Goal: Task Accomplishment & Management: Manage account settings

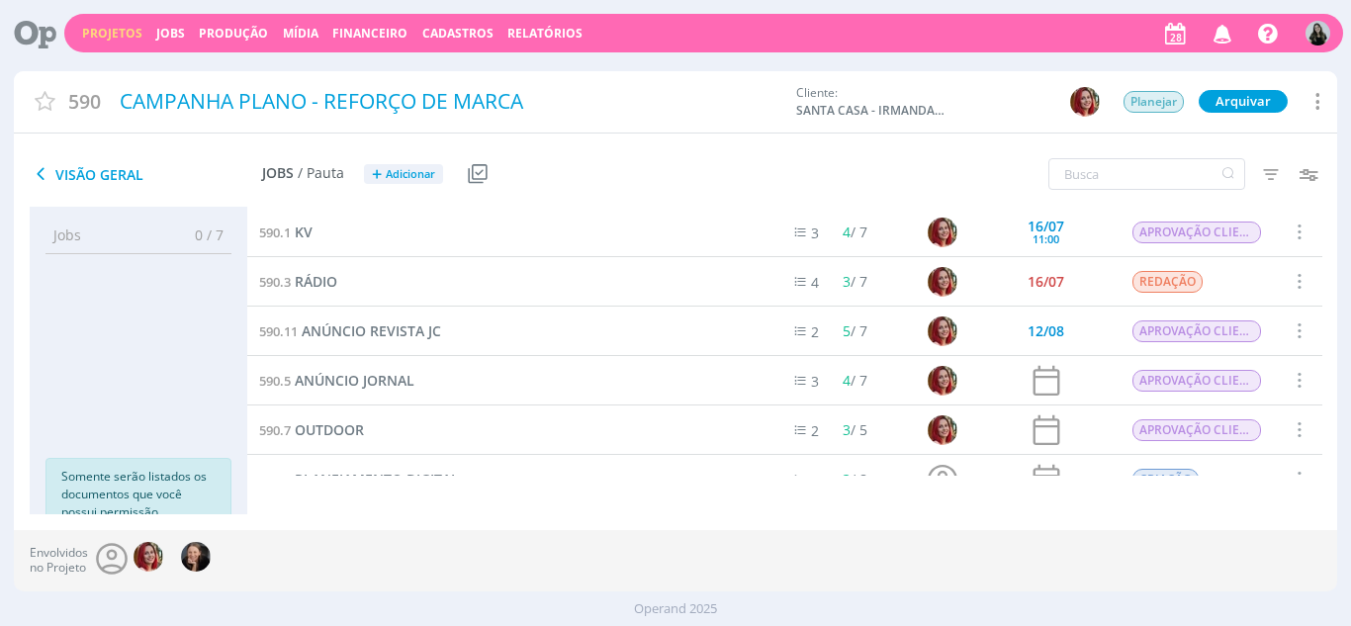
click at [1227, 38] on icon "button" at bounding box center [1223, 33] width 35 height 34
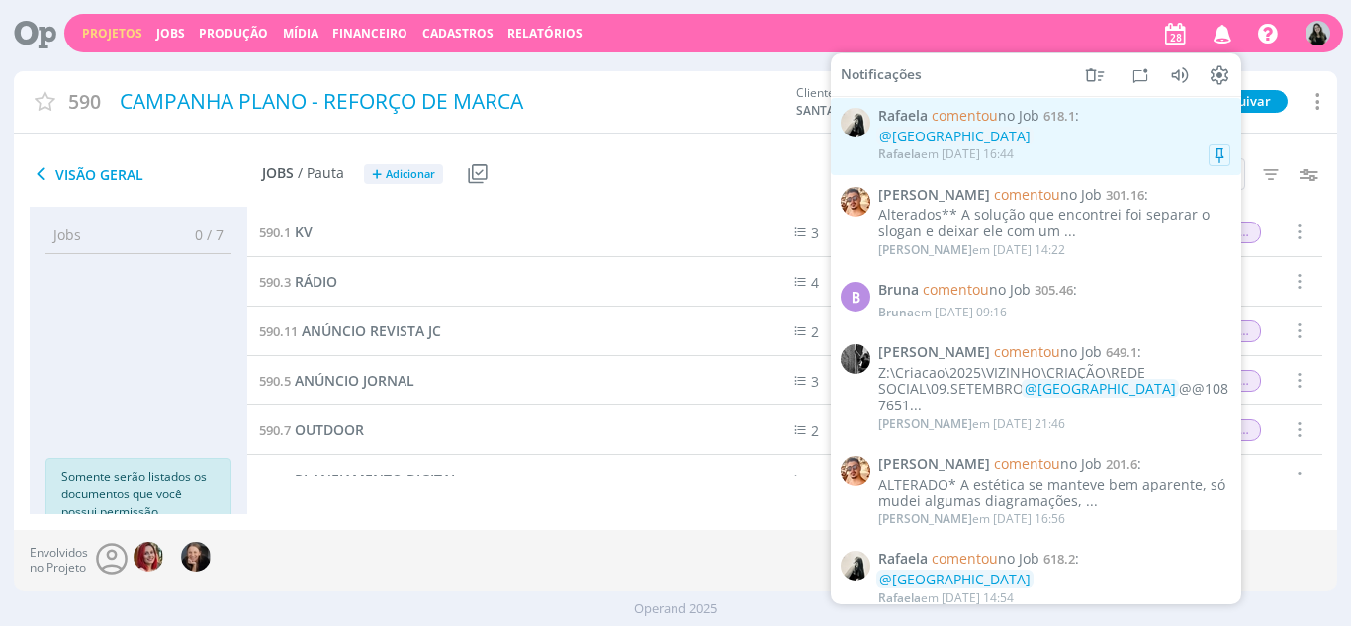
click at [1091, 134] on div "@VITORIA" at bounding box center [1054, 137] width 352 height 17
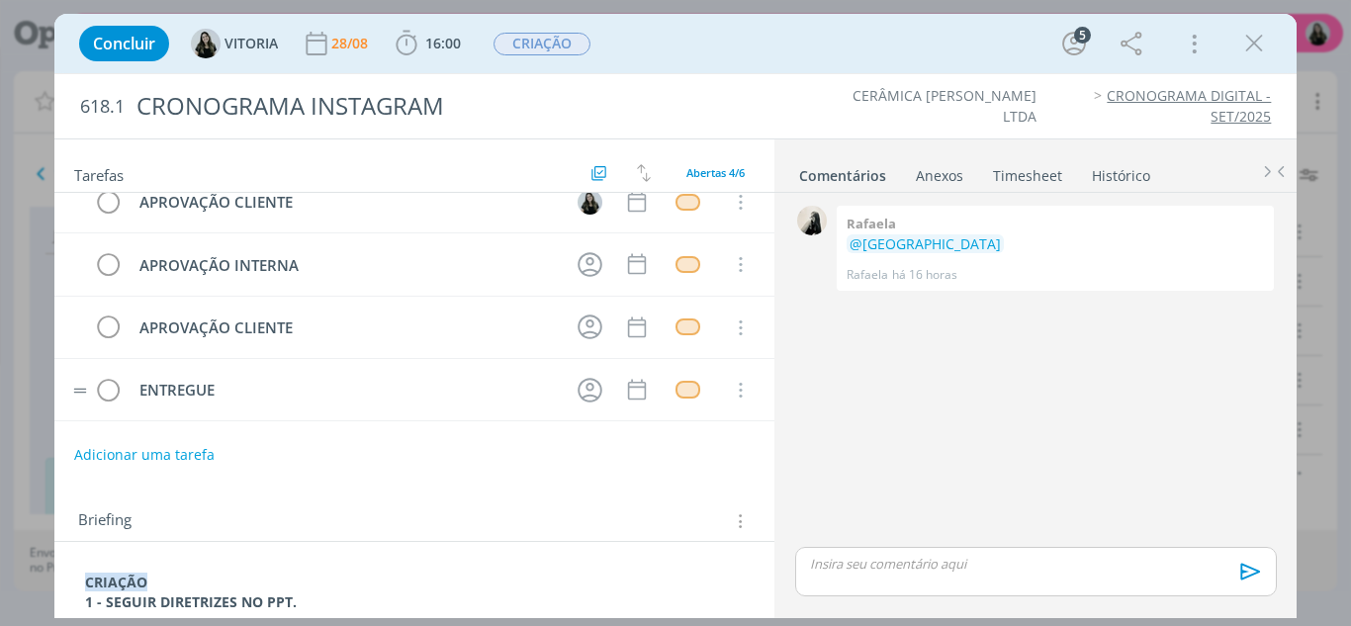
scroll to position [77, 0]
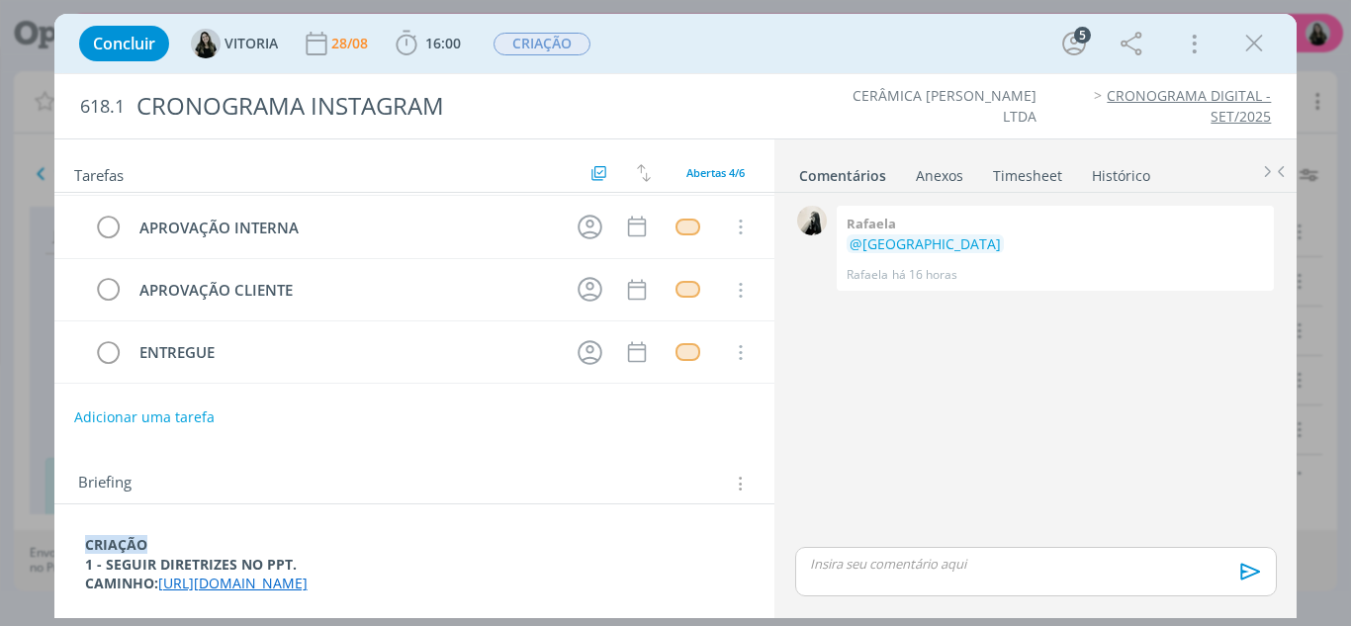
click at [406, 574] on p "CAMINHO: https://docs.google.com/presentation/d/1HG_ujEod7LaiwyZ4TiO6QS1ZYQBQhe…" at bounding box center [415, 584] width 660 height 20
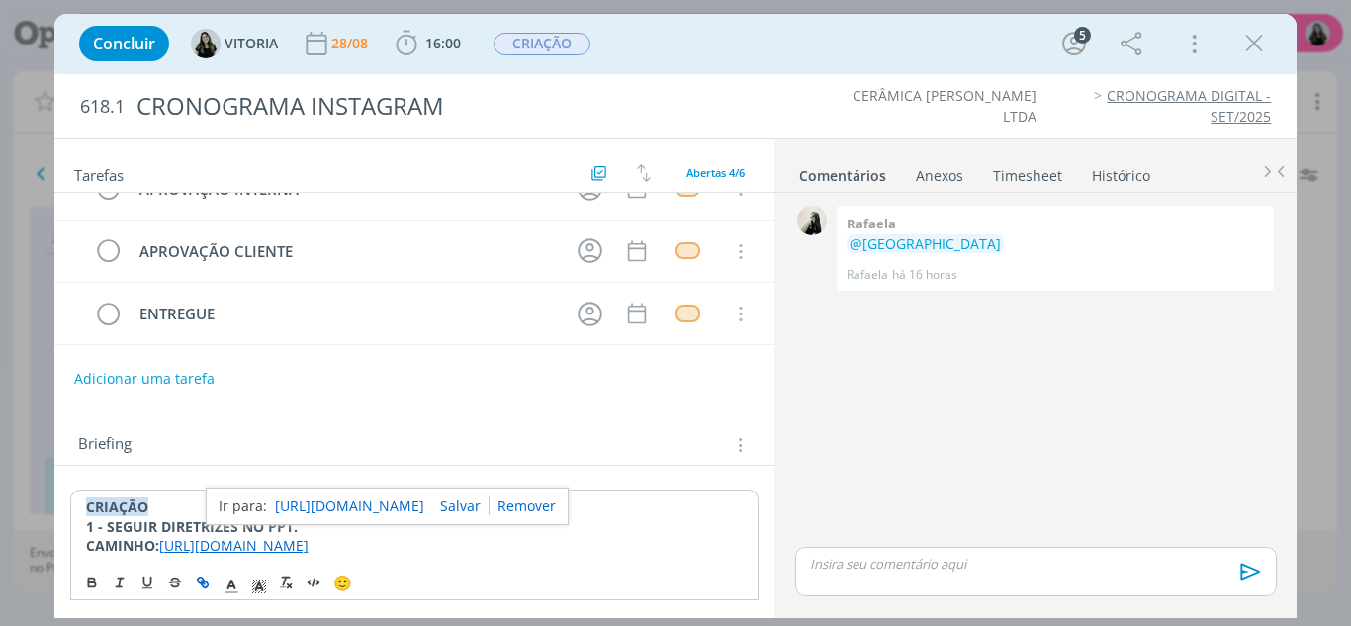
click at [1258, 61] on div "Concluir VITORIA 28/08 16:00 Iniciar Apontar Data * 28/08/2025 Horas * 00:00 Ta…" at bounding box center [676, 43] width 1214 height 47
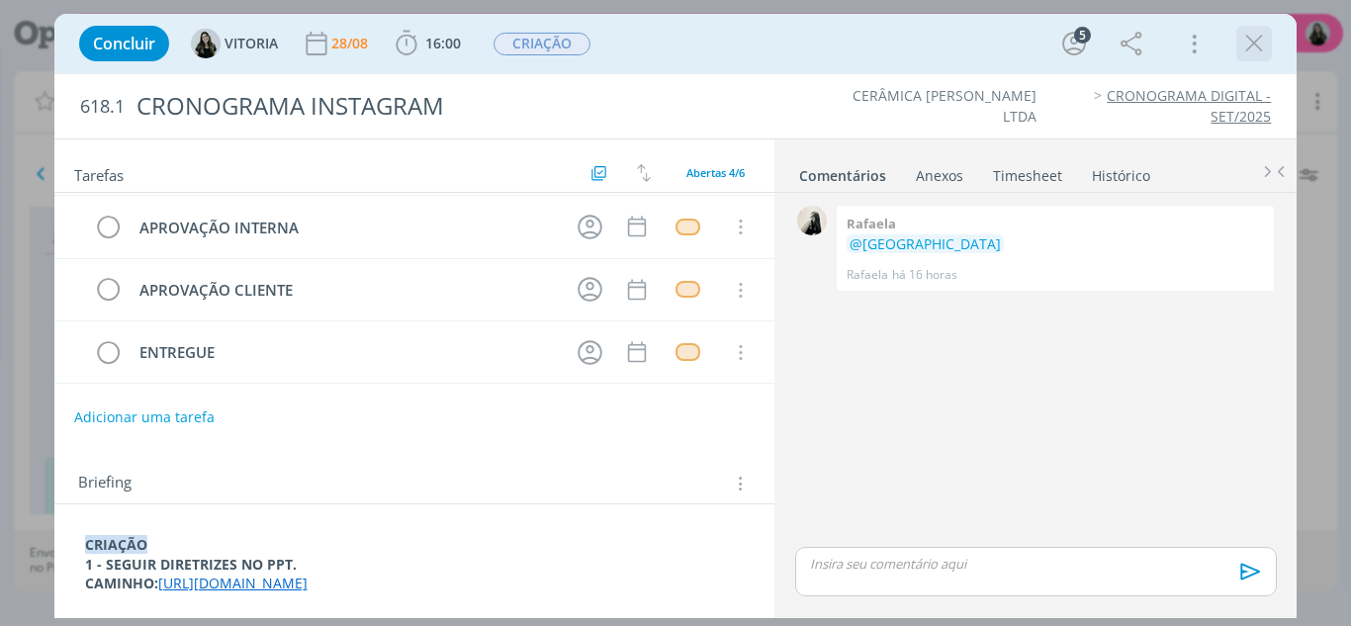
click at [1253, 53] on icon "dialog" at bounding box center [1254, 44] width 30 height 30
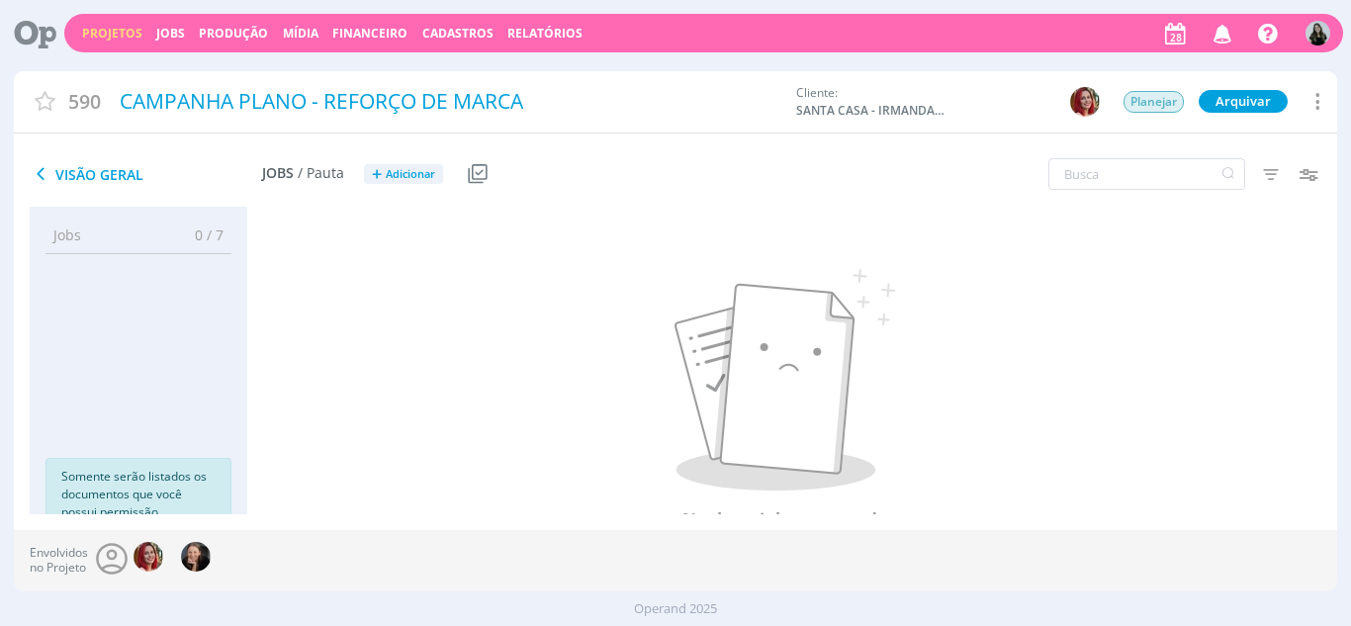
click at [121, 28] on link "Projetos" at bounding box center [112, 33] width 60 height 17
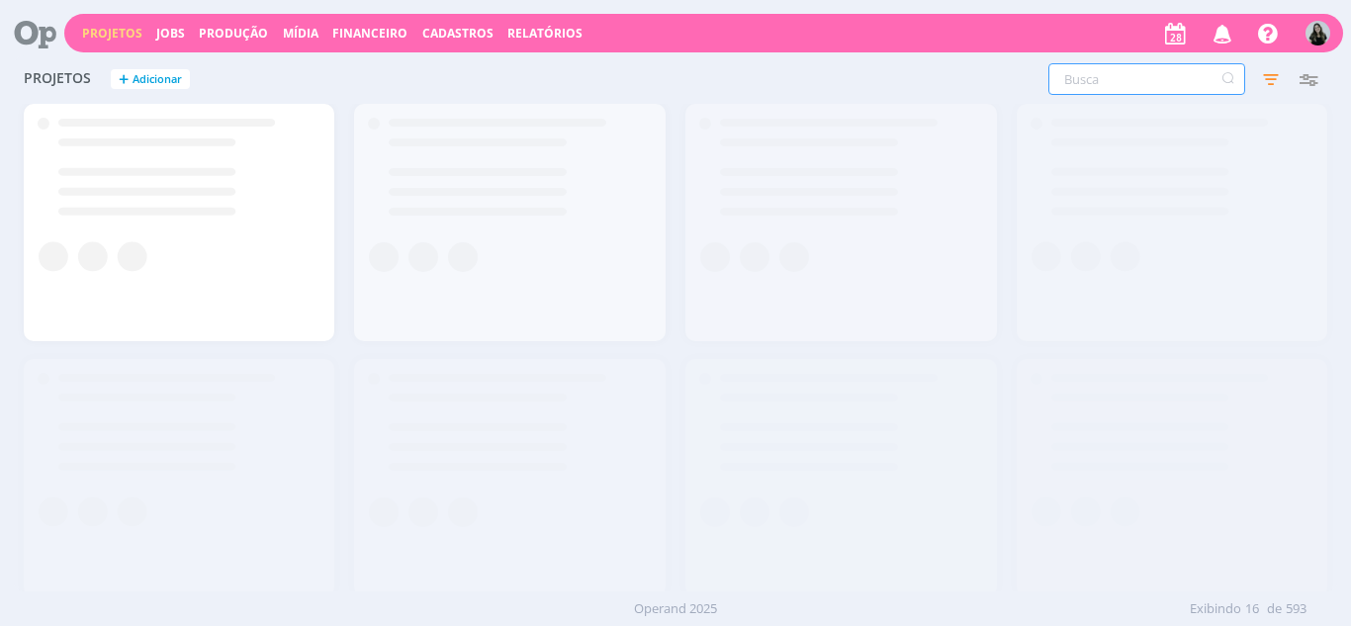
click at [1179, 80] on input "text" at bounding box center [1146, 79] width 197 height 32
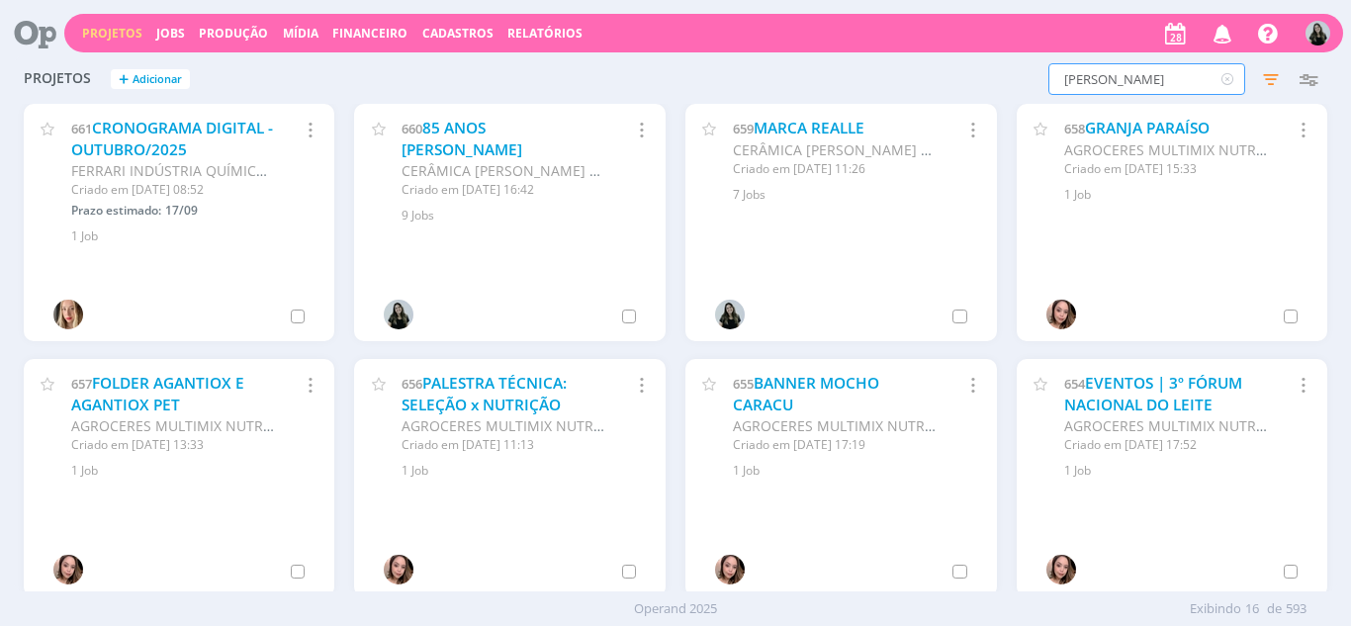
type input "carmelo"
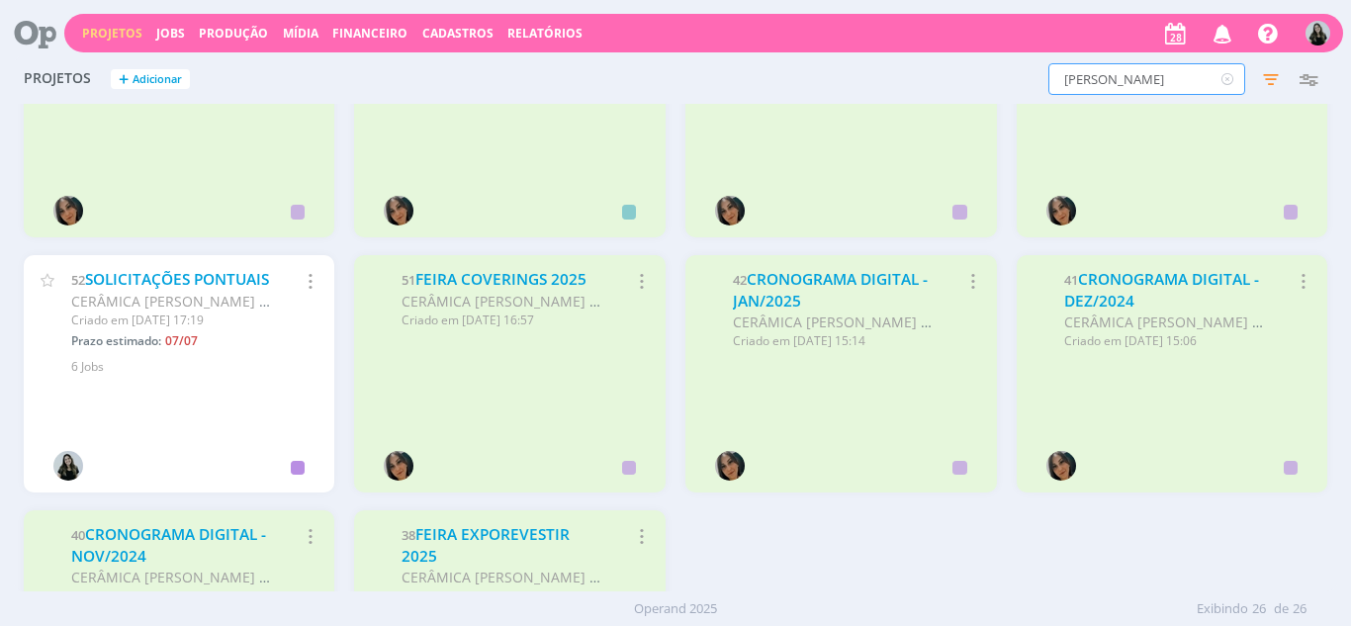
scroll to position [1127, 0]
click at [135, 280] on link "SOLICITAÇÕES PONTUAIS" at bounding box center [177, 278] width 184 height 21
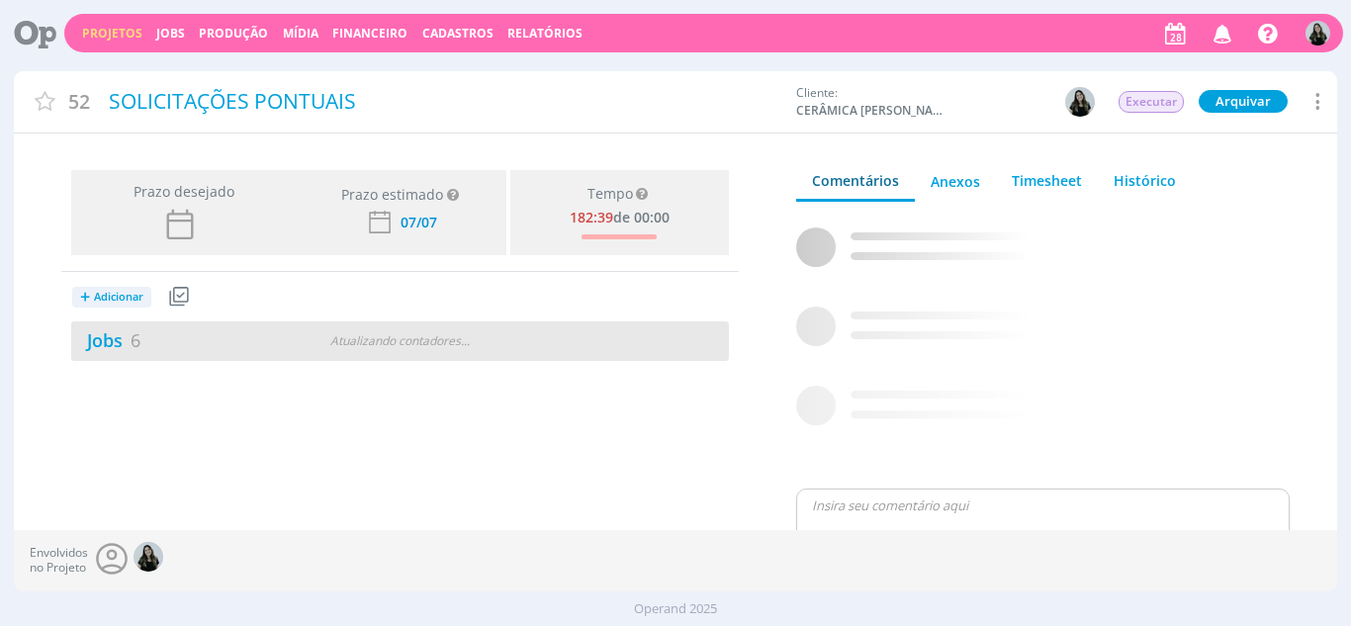
click at [107, 352] on div "Jobs 6" at bounding box center [183, 340] width 225 height 27
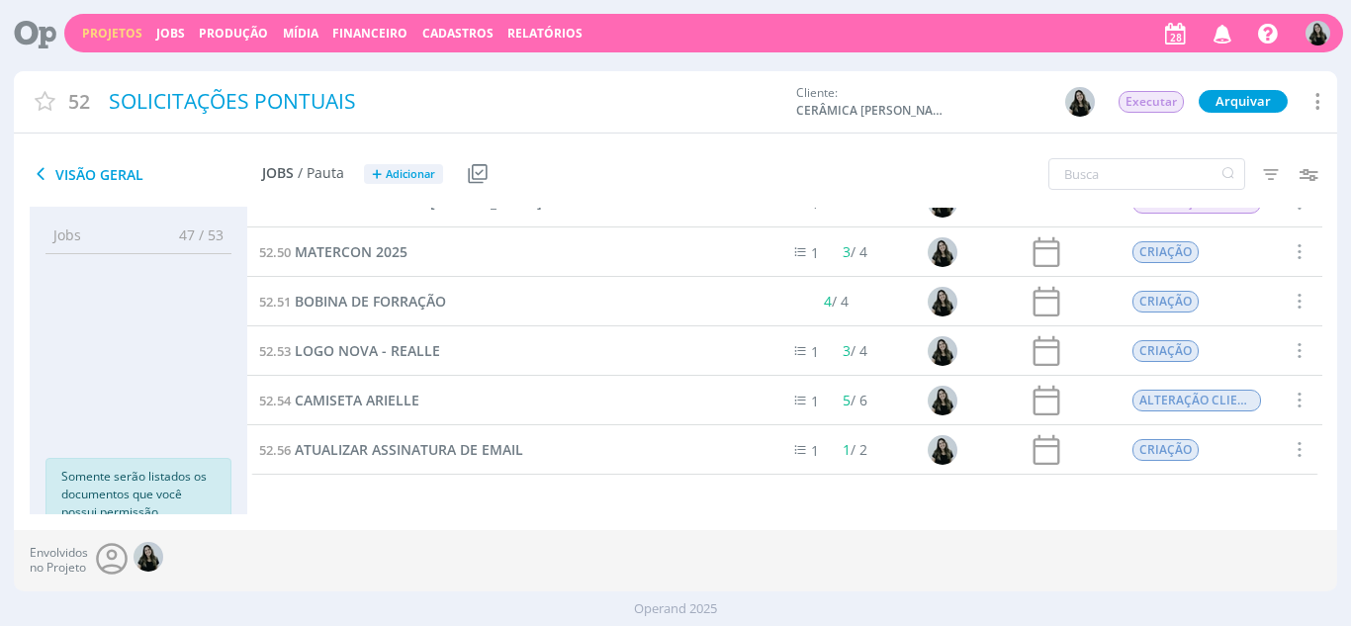
scroll to position [30, 0]
click at [448, 453] on span "ATUALIZAR ASSINATURA DE EMAIL" at bounding box center [409, 449] width 228 height 19
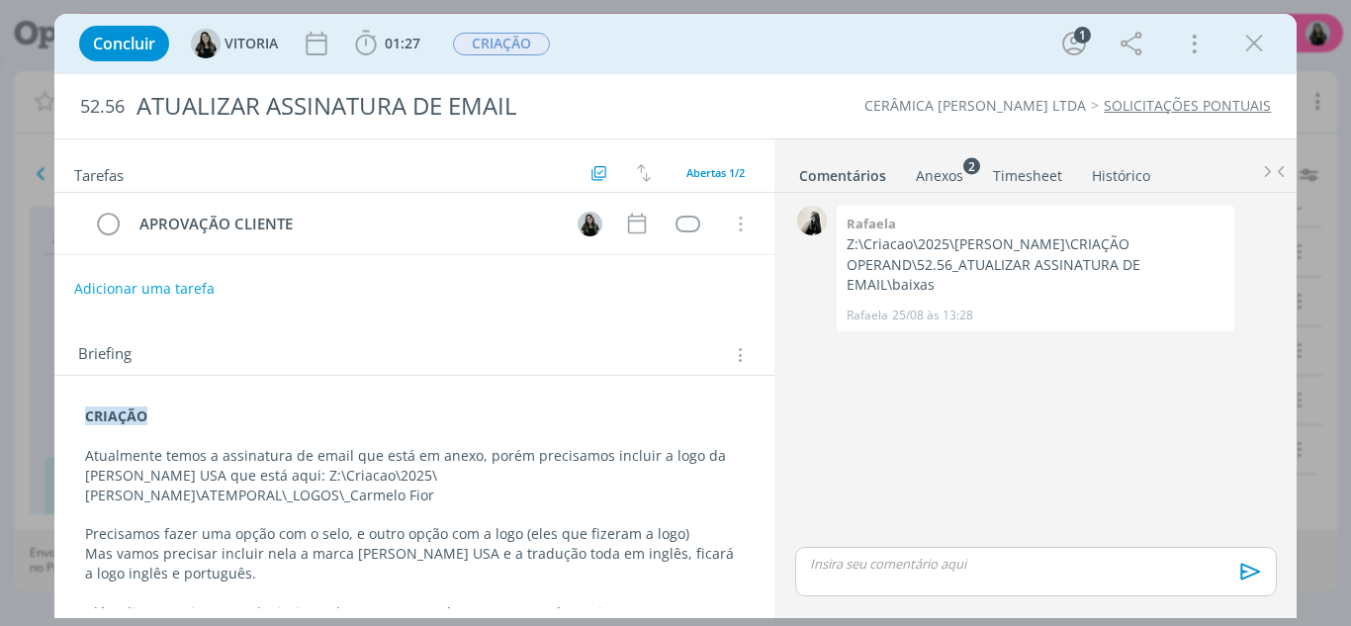
scroll to position [10, 0]
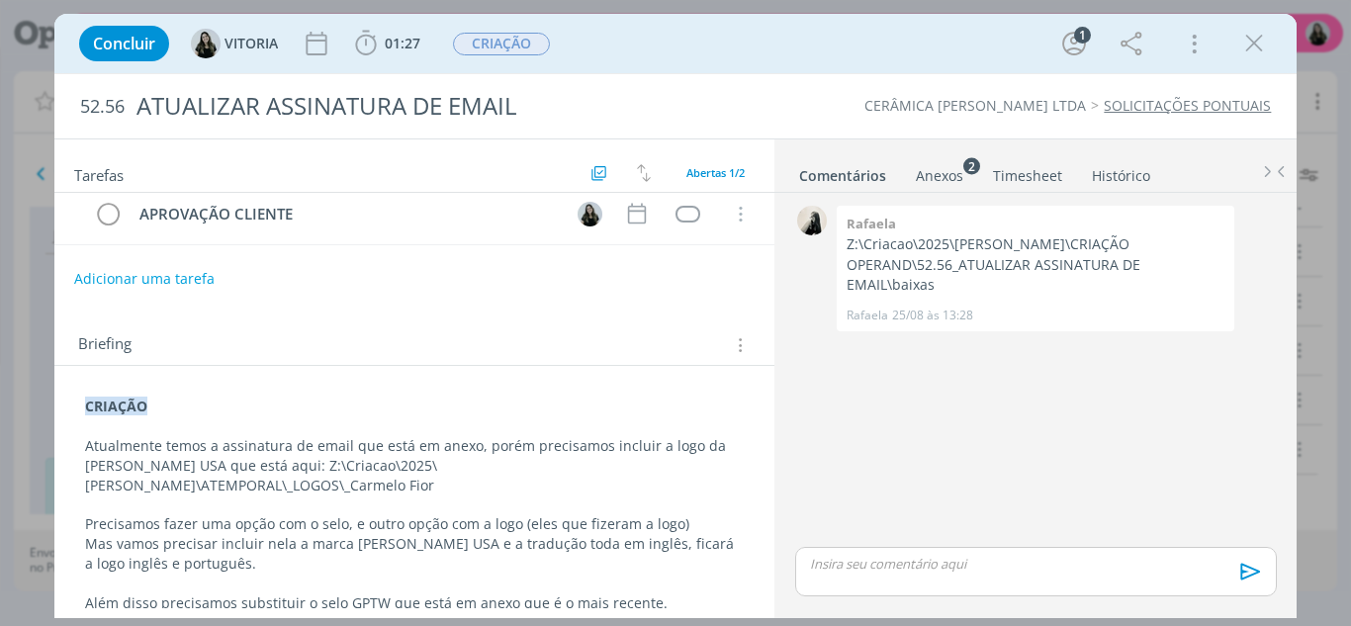
click at [86, 402] on strong "CRIAÇÃO" at bounding box center [116, 406] width 62 height 19
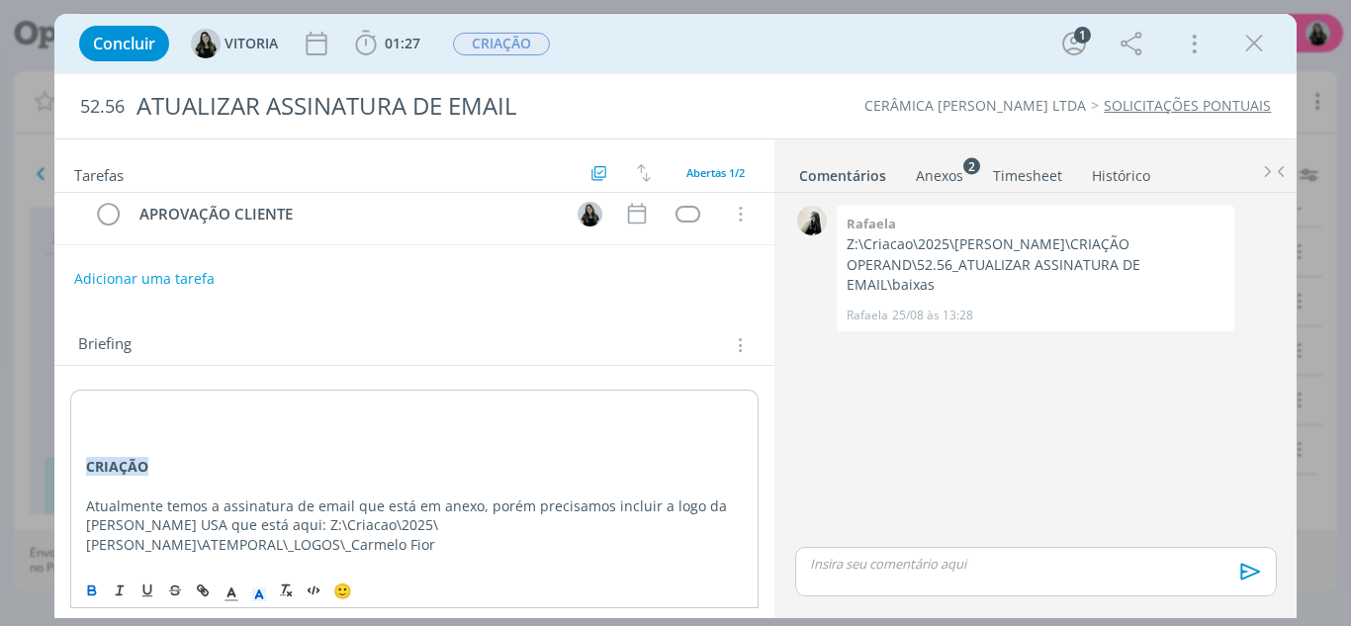
click at [86, 402] on p "dialog" at bounding box center [415, 408] width 658 height 20
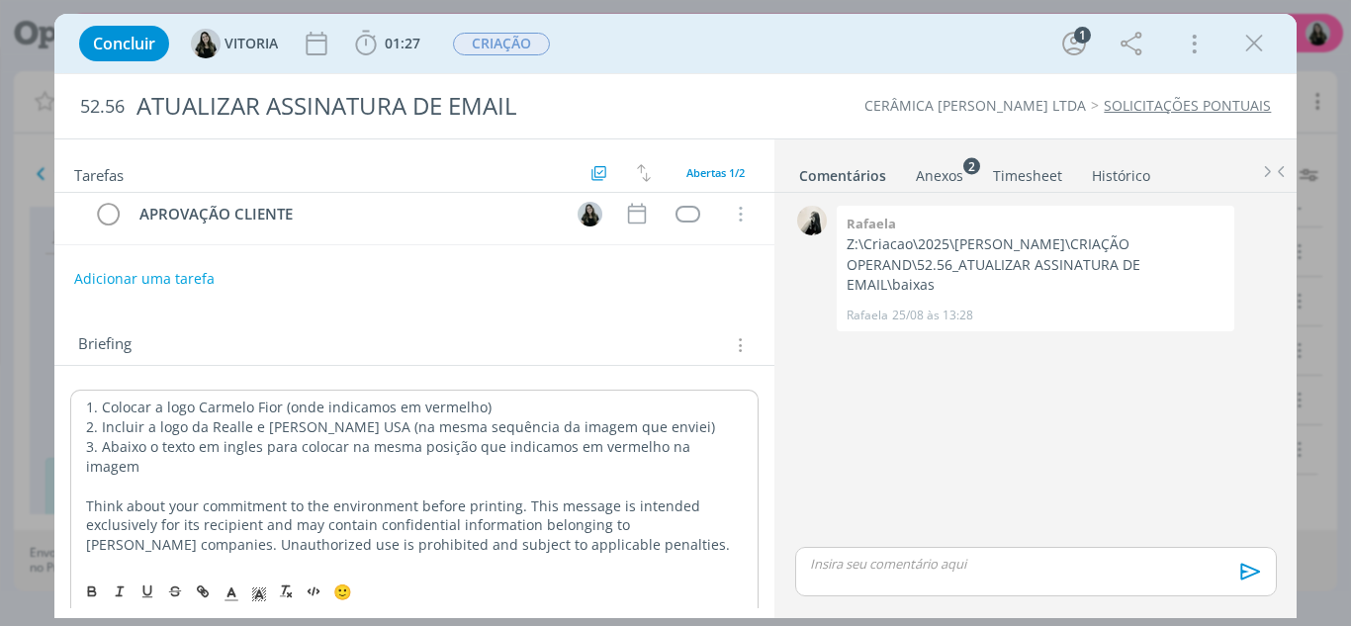
click at [86, 402] on p "1. Colocar a logo Carmelo Fior (onde indicamos em vermelho)" at bounding box center [415, 408] width 658 height 20
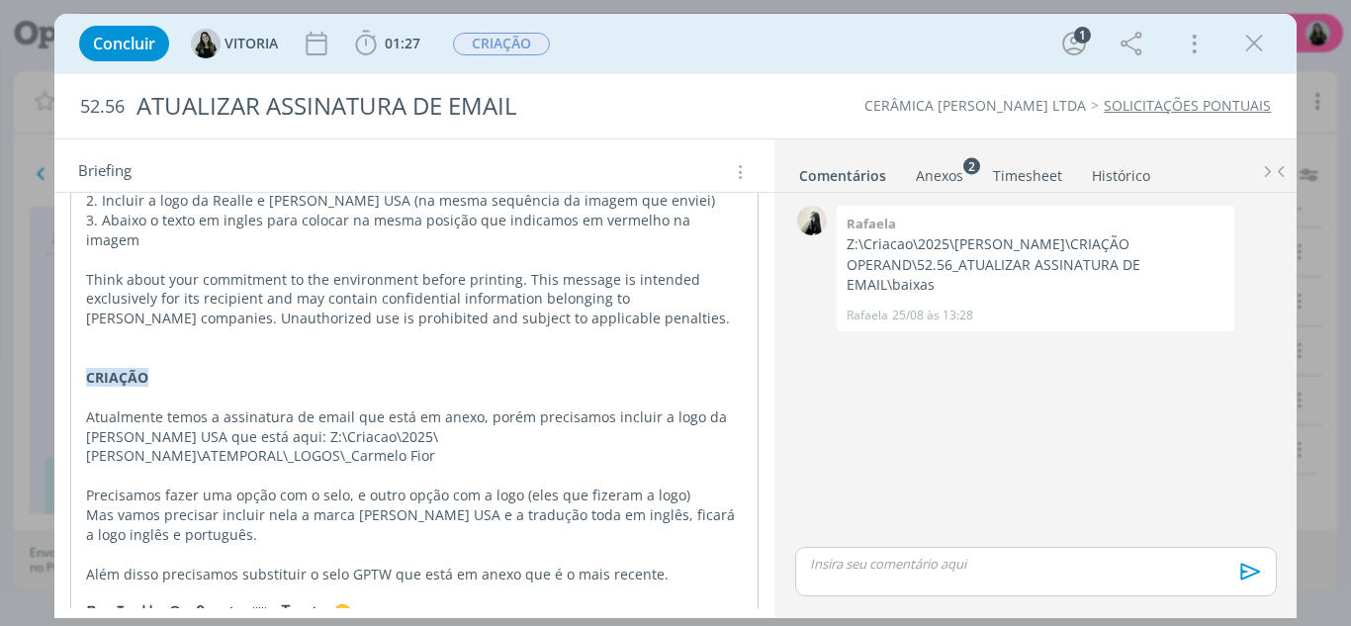
scroll to position [245, 0]
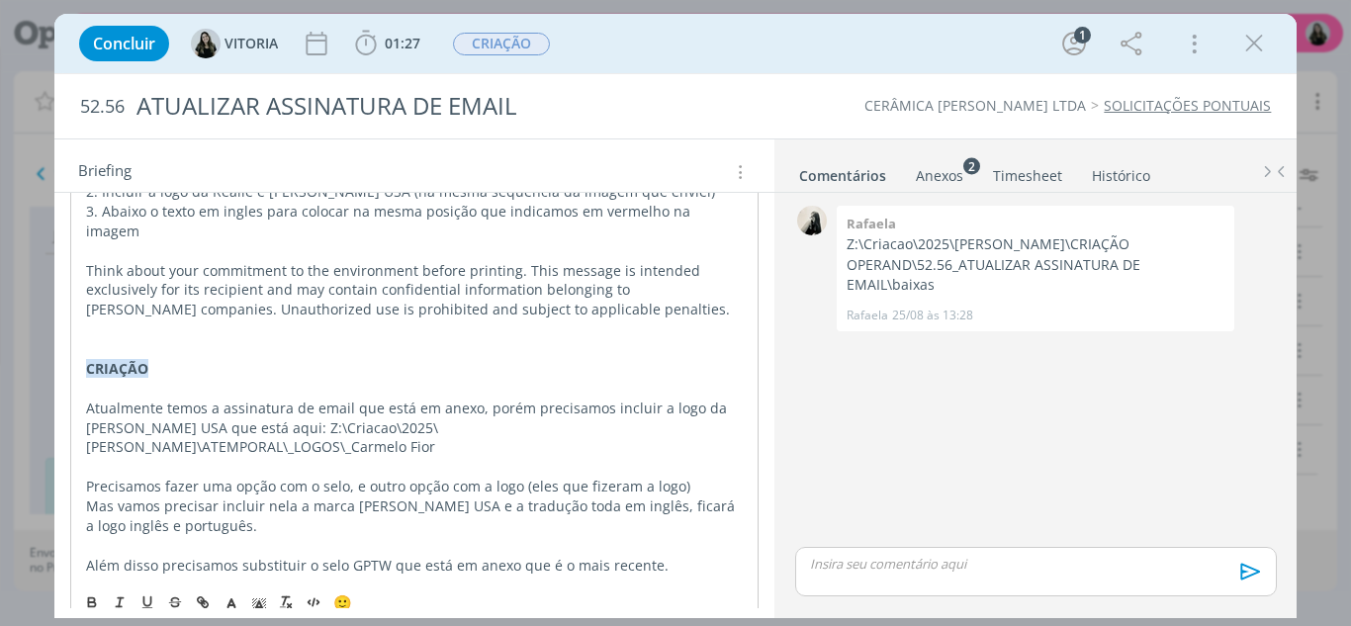
click at [123, 359] on strong "CRIAÇÃO" at bounding box center [117, 368] width 62 height 19
copy strong "CRIAÇÃO"
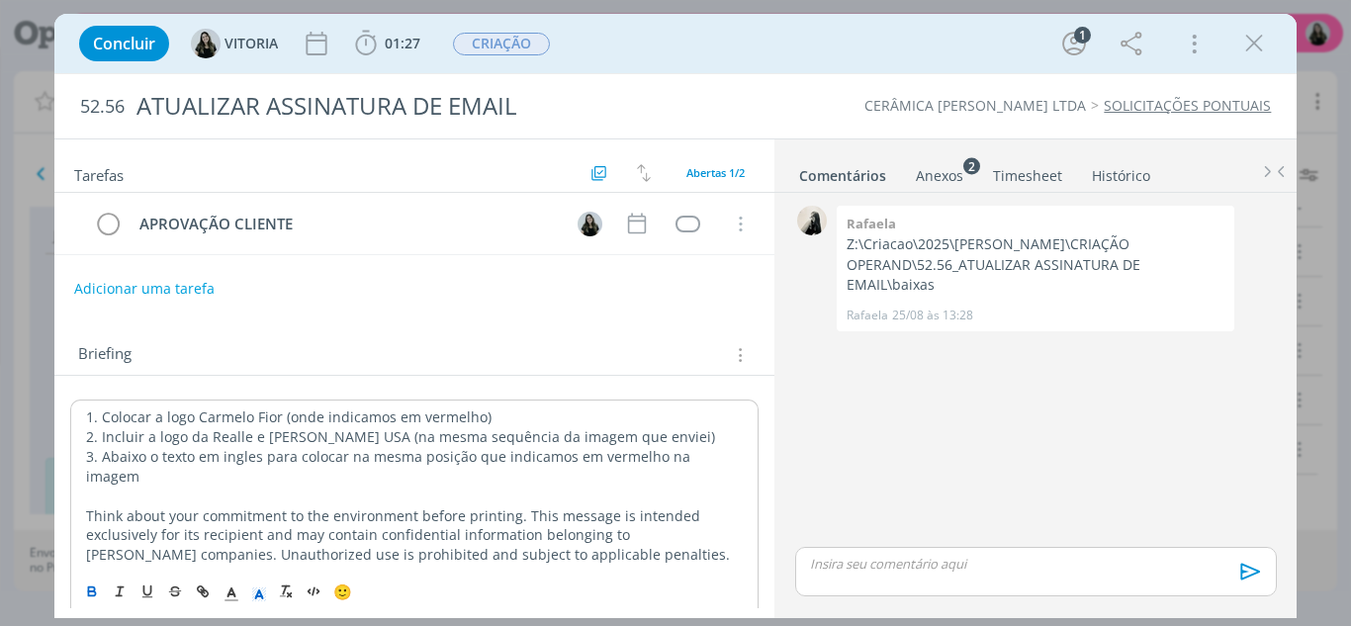
scroll to position [0, 0]
click at [80, 419] on div "1. Colocar a logo Carmelo Fior (onde indicamos em vermelho) 2. Incluir a logo d…" at bounding box center [414, 613] width 689 height 427
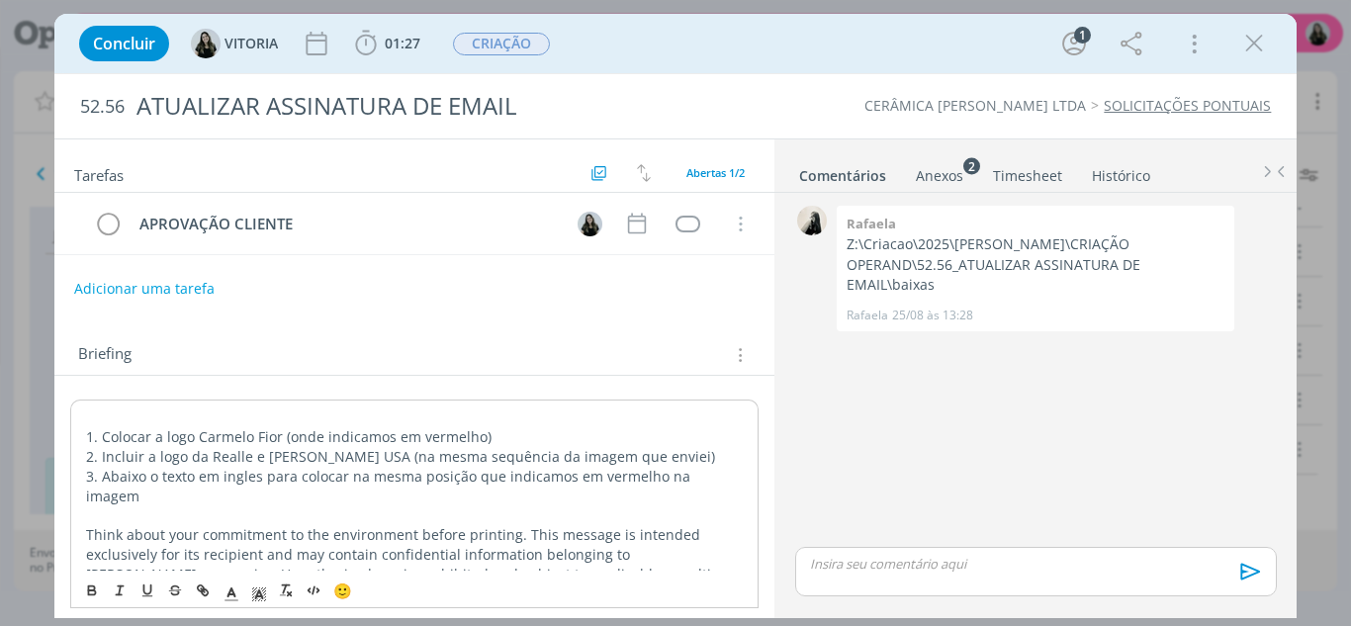
click at [80, 419] on div "1. Colocar a logo Carmelo Fior (onde indicamos em vermelho) 2. Incluir a logo d…" at bounding box center [414, 623] width 689 height 447
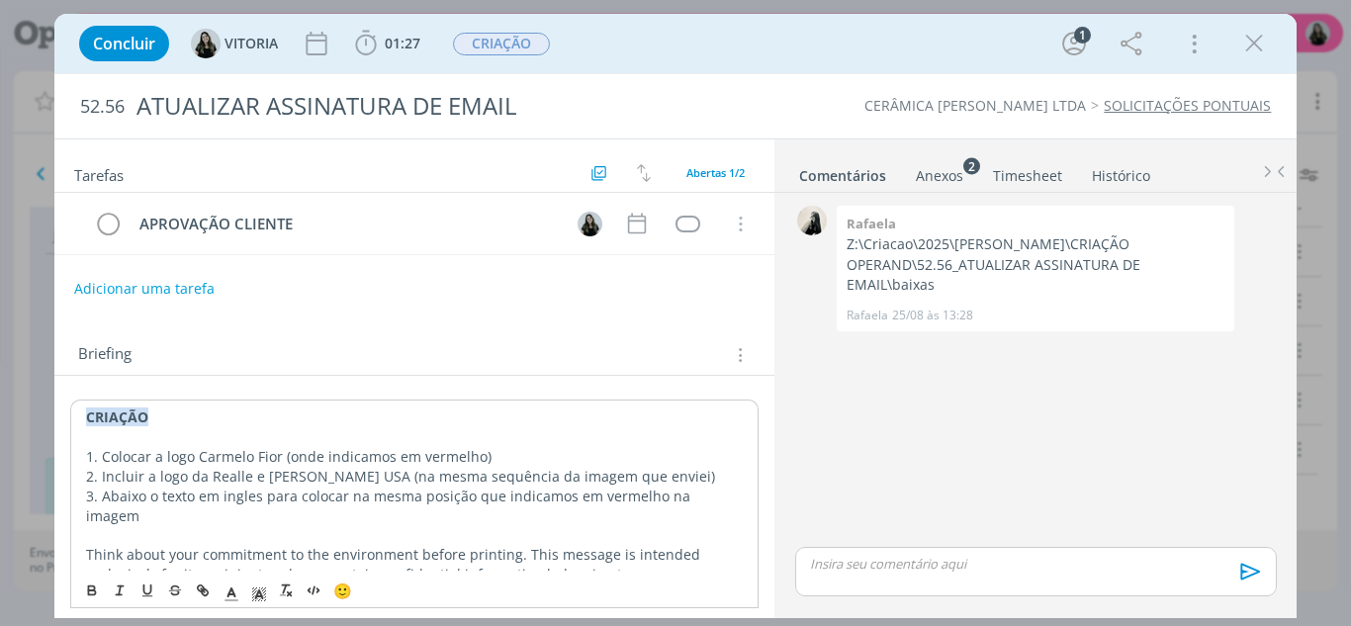
click at [104, 413] on strong "CRIAÇÃO" at bounding box center [117, 417] width 62 height 19
click at [108, 426] on p "ALTERAÇÃO CLIENTE" at bounding box center [415, 418] width 658 height 20
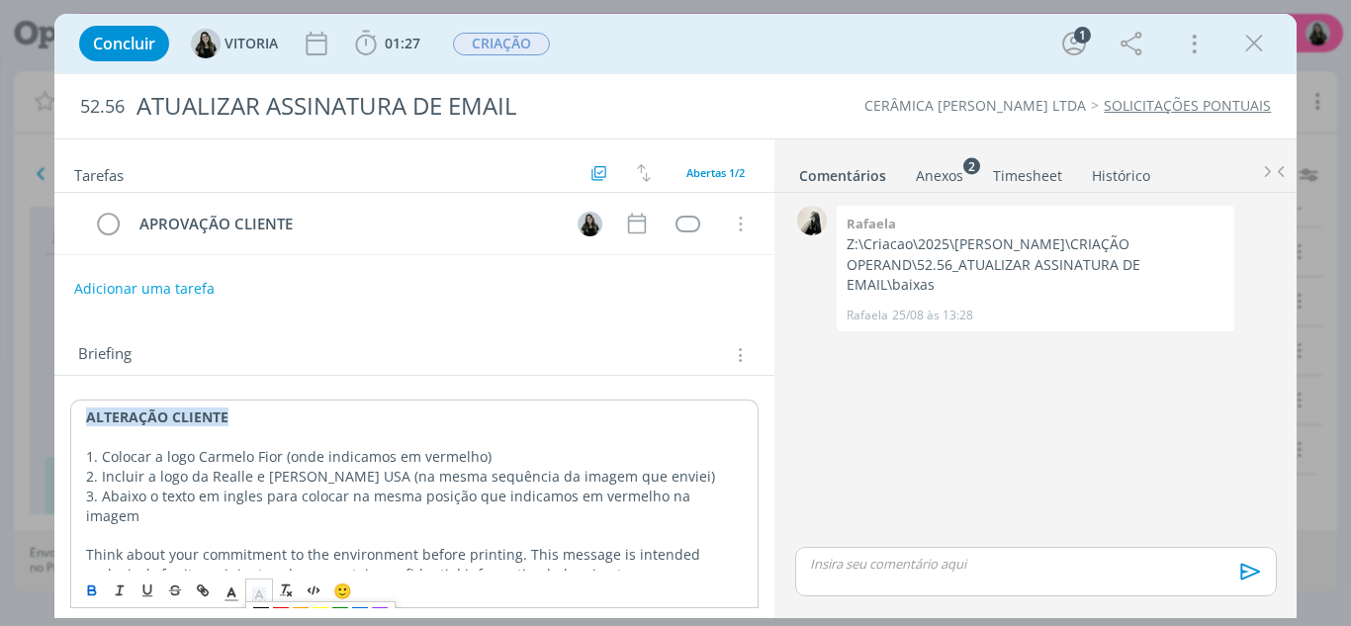
click at [257, 593] on polyline "dialog" at bounding box center [258, 594] width 7 height 8
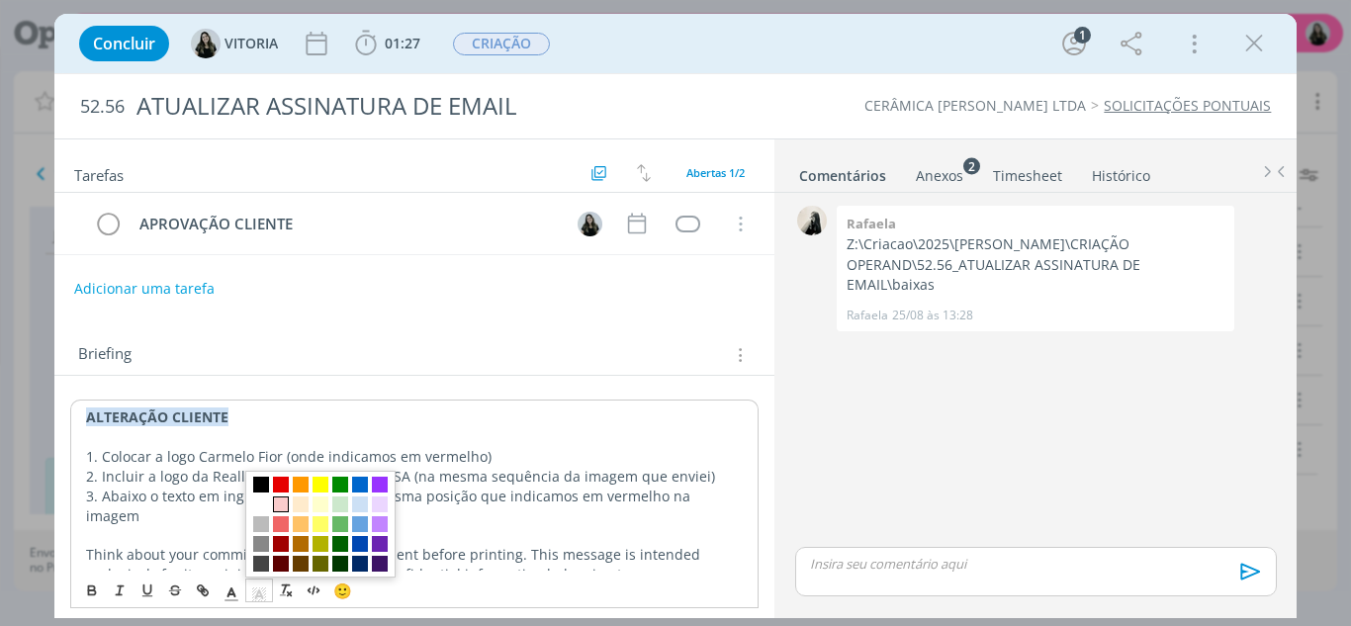
click at [279, 505] on span "dialog" at bounding box center [281, 505] width 16 height 16
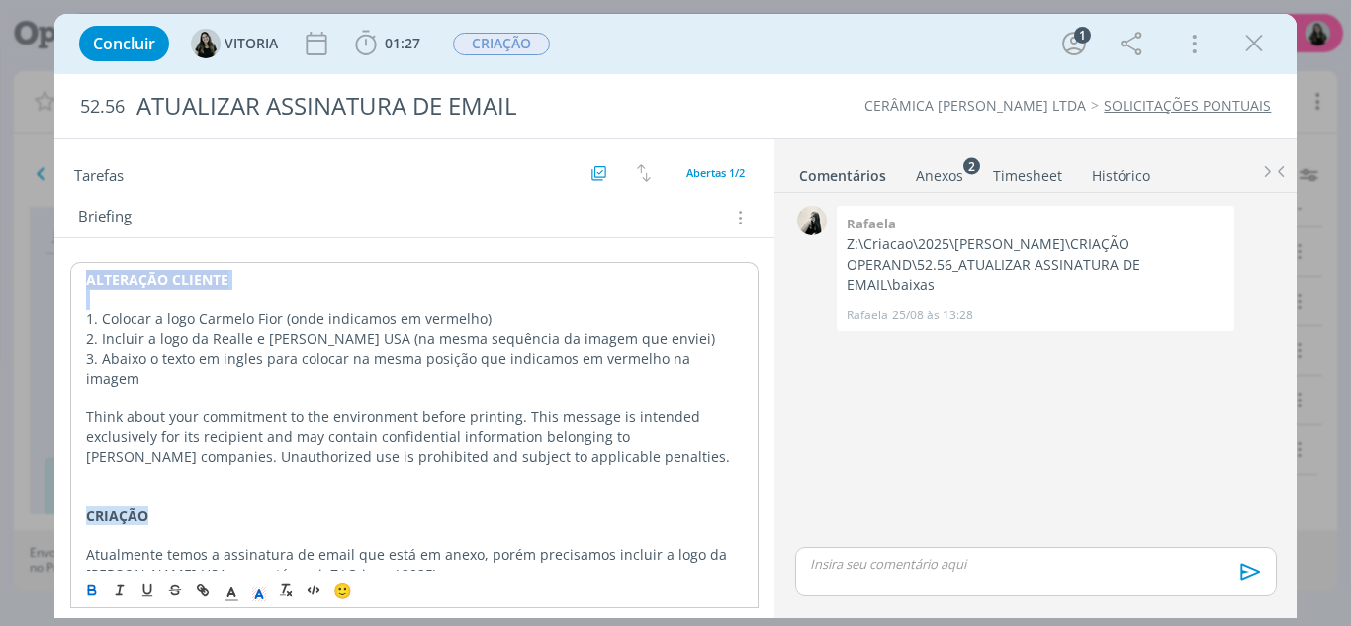
scroll to position [138, 0]
click at [205, 359] on p "3. Abaixo o texto em ingles para colocar na mesma posição que indicamos em verm…" at bounding box center [415, 368] width 658 height 40
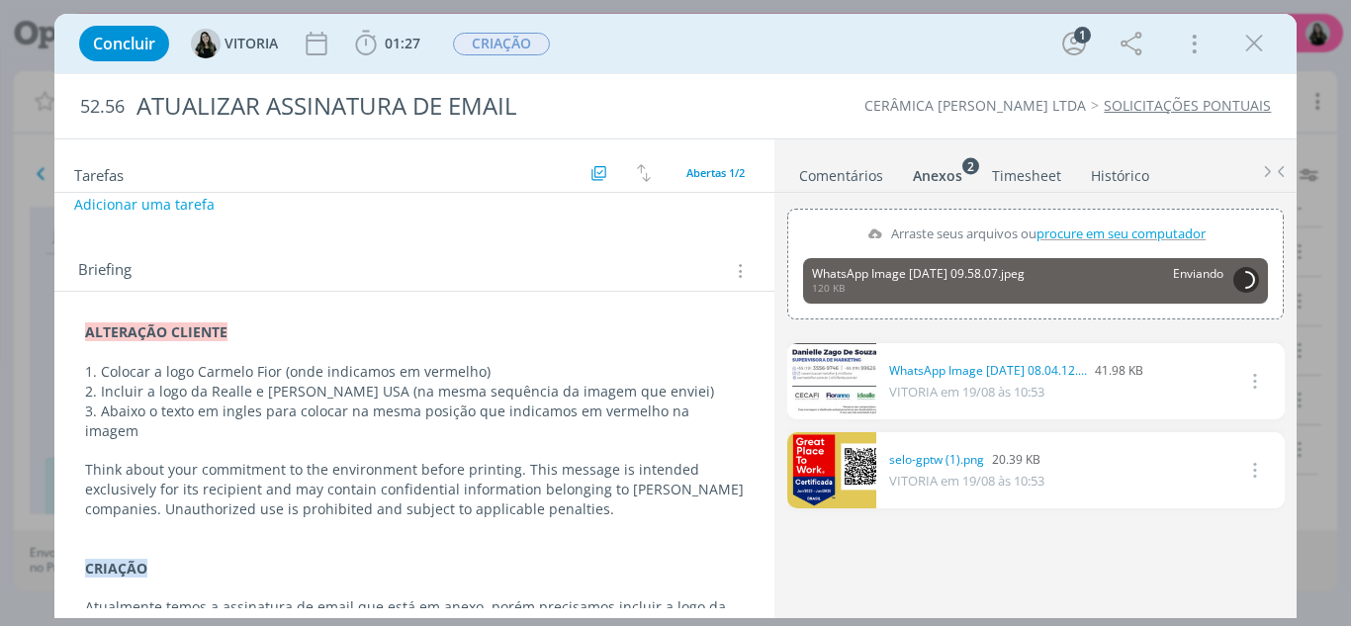
scroll to position [83, 0]
click at [273, 360] on p "dialog" at bounding box center [415, 353] width 660 height 20
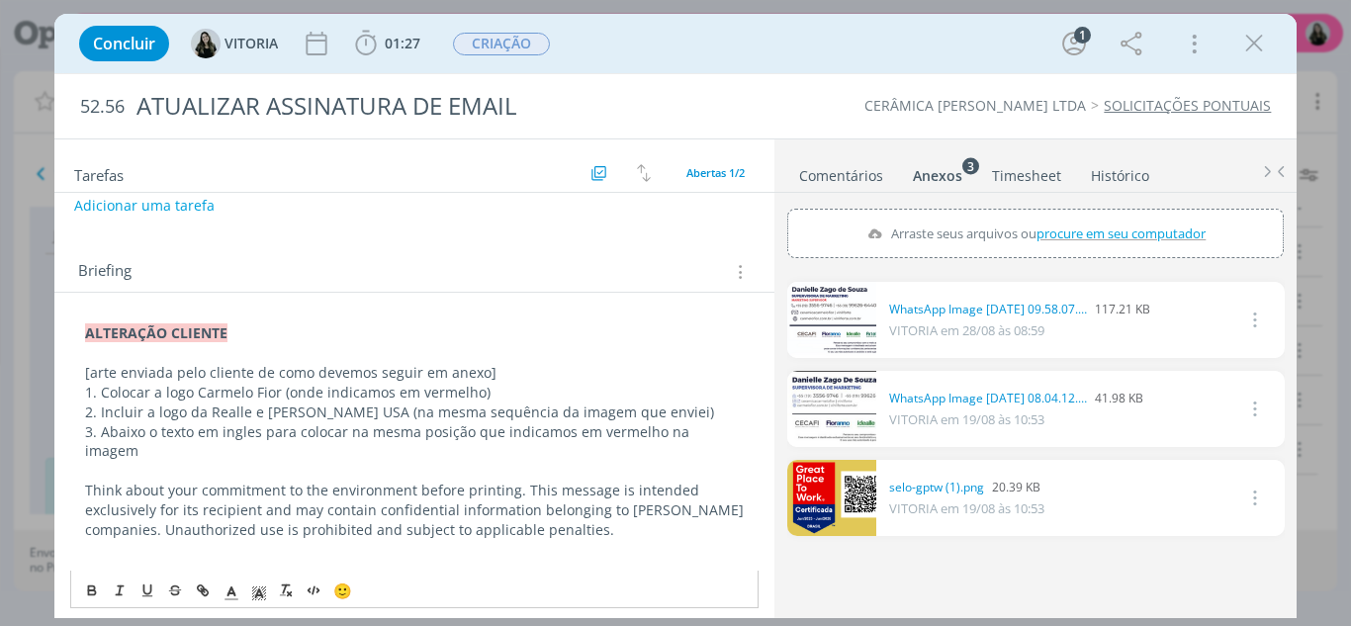
click at [270, 364] on p "[arte enviada pelo cliente de como devemos seguir em anexo]" at bounding box center [415, 373] width 660 height 20
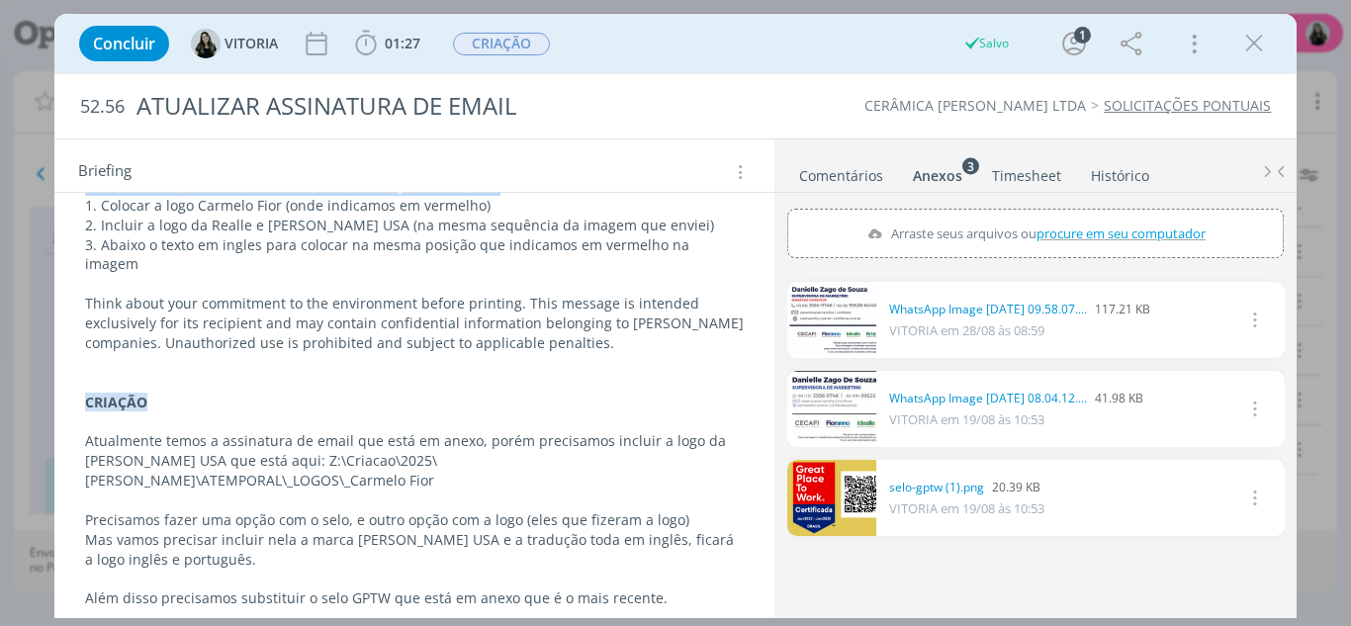
scroll to position [283, 0]
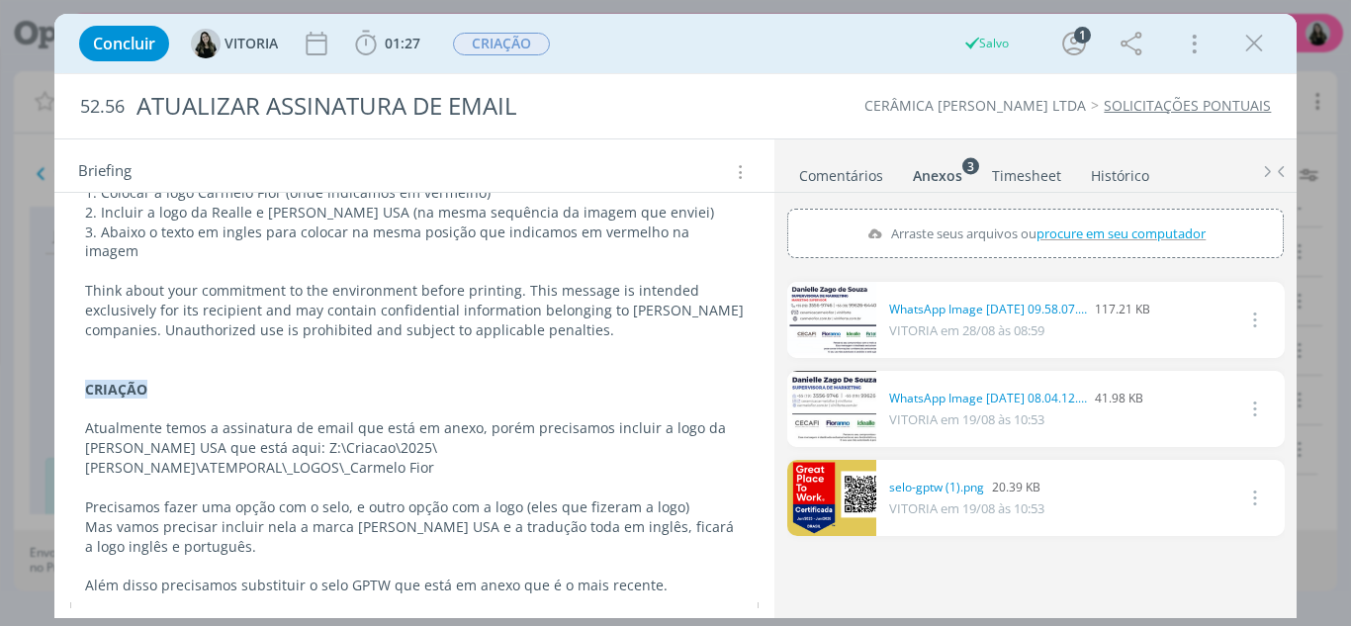
click at [228, 586] on div "ALTERAÇÃO CLIENTE [arte enviada pelo cliente de como devemos seguir em anexo] 1…" at bounding box center [414, 378] width 689 height 523
click at [227, 582] on div "ALTERAÇÃO CLIENTE [arte enviada pelo cliente de como devemos seguir em anexo] 1…" at bounding box center [414, 378] width 689 height 523
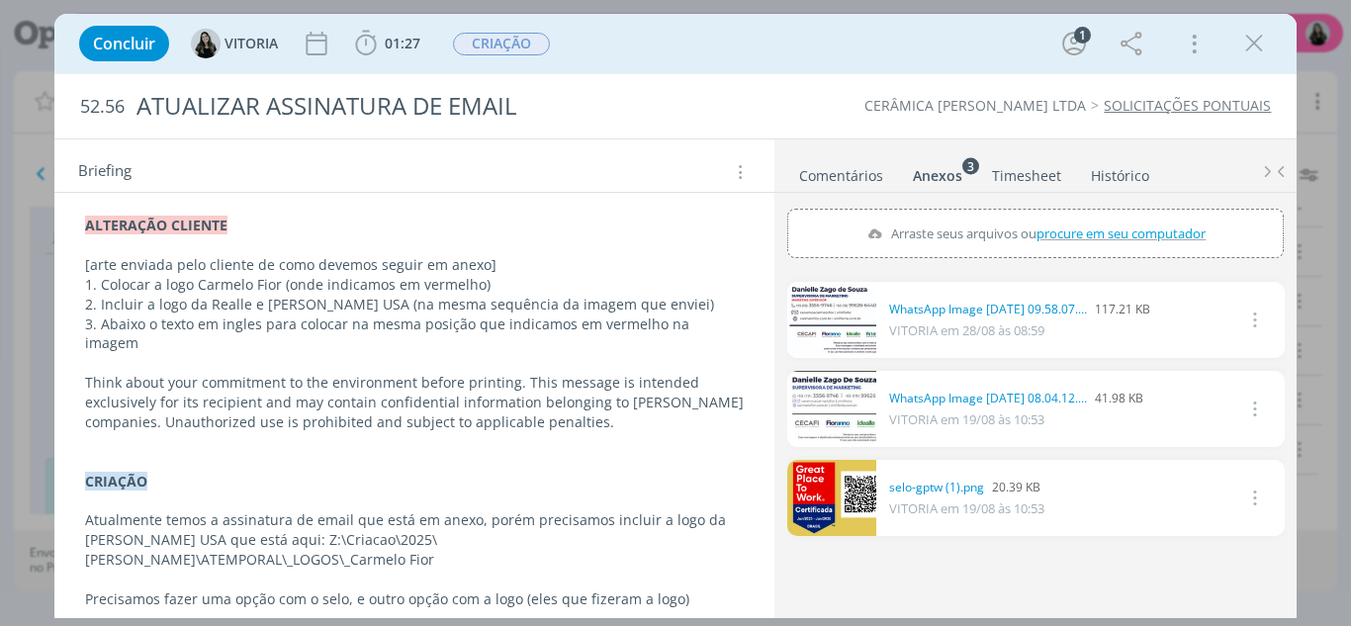
click at [228, 579] on div "ALTERAÇÃO CLIENTE [arte enviada pelo cliente de como devemos seguir em anexo] 1…" at bounding box center [414, 470] width 689 height 523
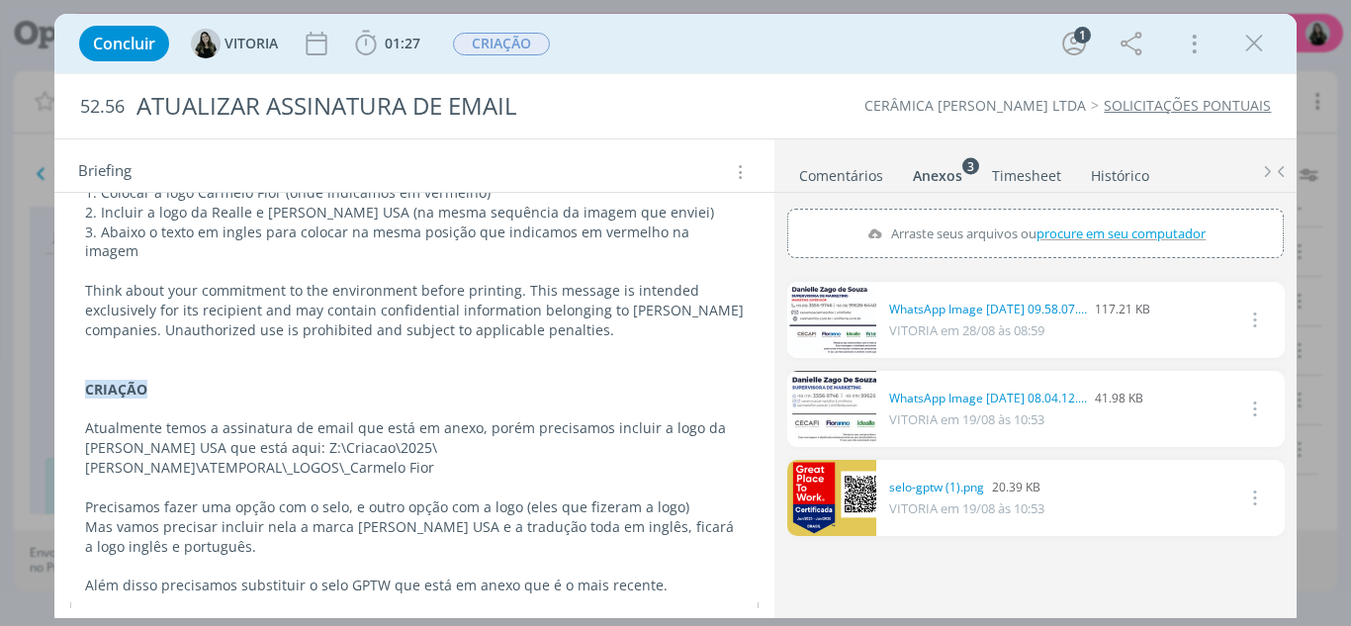
click at [227, 584] on div "ALTERAÇÃO CLIENTE [arte enviada pelo cliente de como devemos seguir em anexo] 1…" at bounding box center [414, 378] width 689 height 523
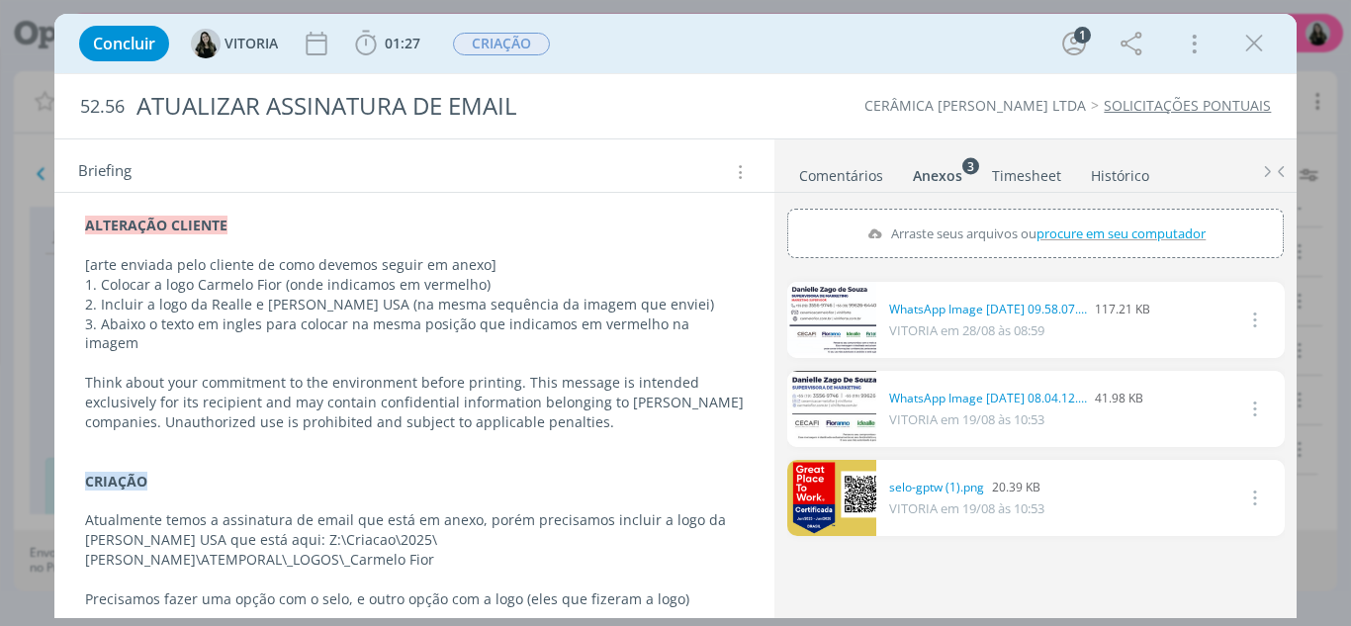
click at [221, 590] on div "ALTERAÇÃO CLIENTE [arte enviada pelo cliente de como devemos seguir em anexo] 1…" at bounding box center [414, 470] width 689 height 523
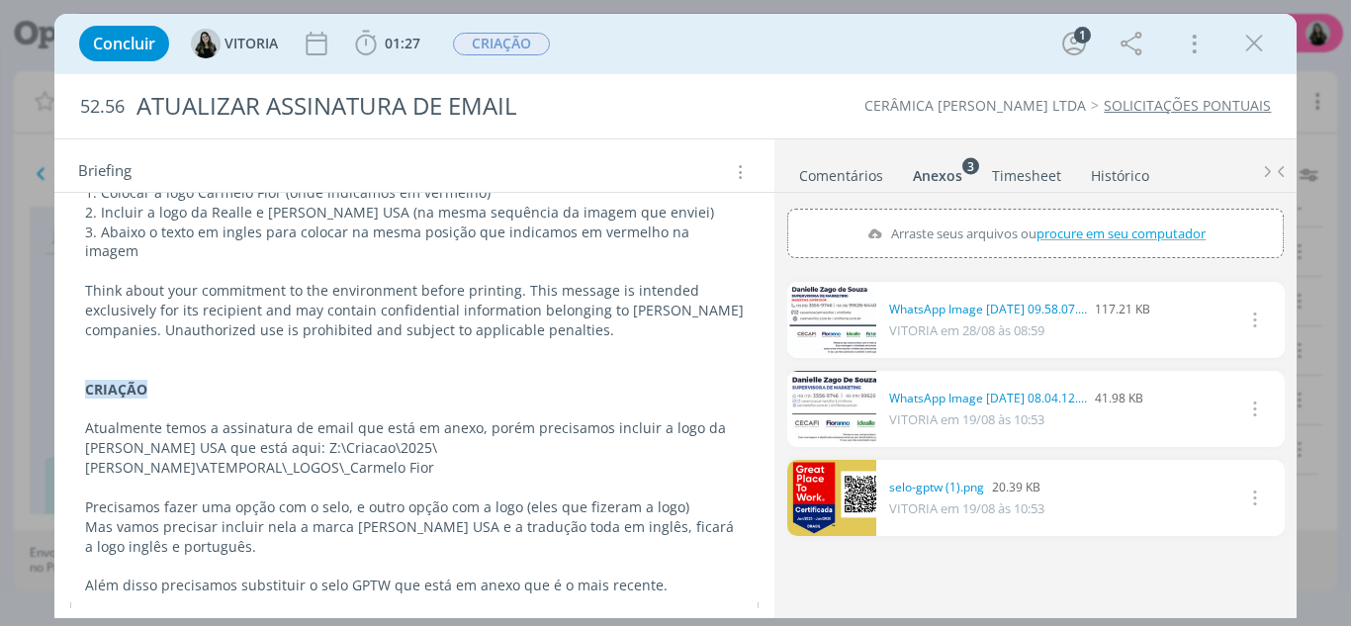
click at [229, 584] on div "ALTERAÇÃO CLIENTE [arte enviada pelo cliente de como devemos seguir em anexo] 1…" at bounding box center [414, 378] width 689 height 523
click at [229, 592] on div "ALTERAÇÃO CLIENTE [arte enviada pelo cliente de como devemos seguir em anexo] 1…" at bounding box center [414, 378] width 689 height 523
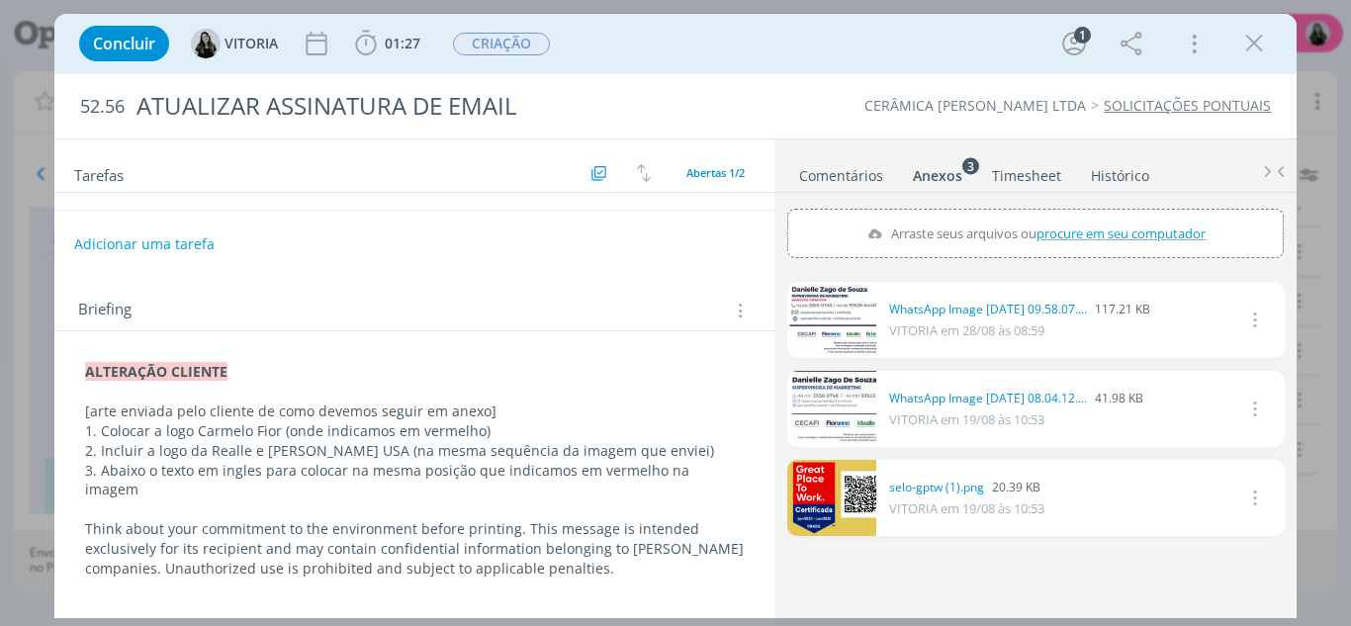
scroll to position [44, 0]
click at [158, 434] on p "1. Colocar a logo Carmelo Fior (onde indicamos em vermelho)" at bounding box center [415, 432] width 660 height 20
click at [146, 450] on p "2. Incluir a logo da Realle e Carmelo Fior USA (na mesma sequência da imagem qu…" at bounding box center [415, 452] width 660 height 20
click at [209, 472] on p "3. Abaixo o texto em ingles para colocar na mesma posição que indicamos em verm…" at bounding box center [415, 482] width 660 height 40
drag, startPoint x: 660, startPoint y: 449, endPoint x: 599, endPoint y: 447, distance: 60.4
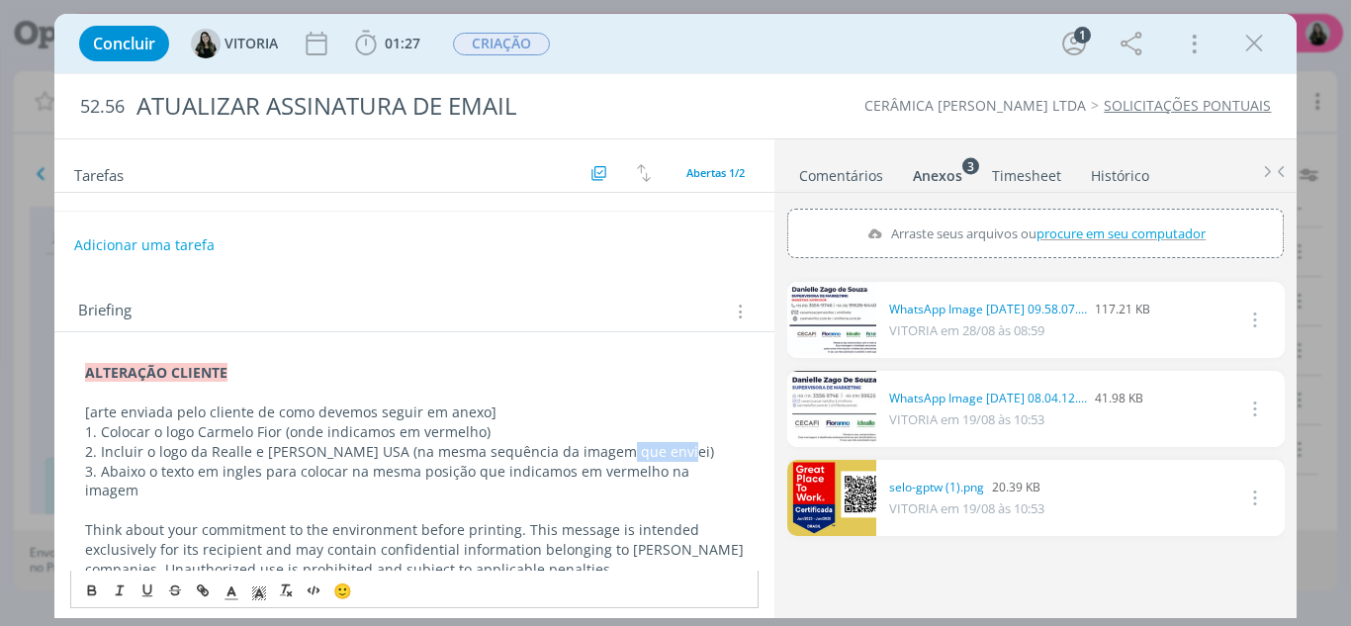
click at [599, 447] on p "2. Incluir o logo da Realle e Carmelo Fior USA (na mesma sequência da imagem qu…" at bounding box center [415, 452] width 660 height 20
click at [251, 475] on p "3. Abaixo o texto em ingles para colocar na mesma posição que indicamos em verm…" at bounding box center [415, 482] width 660 height 40
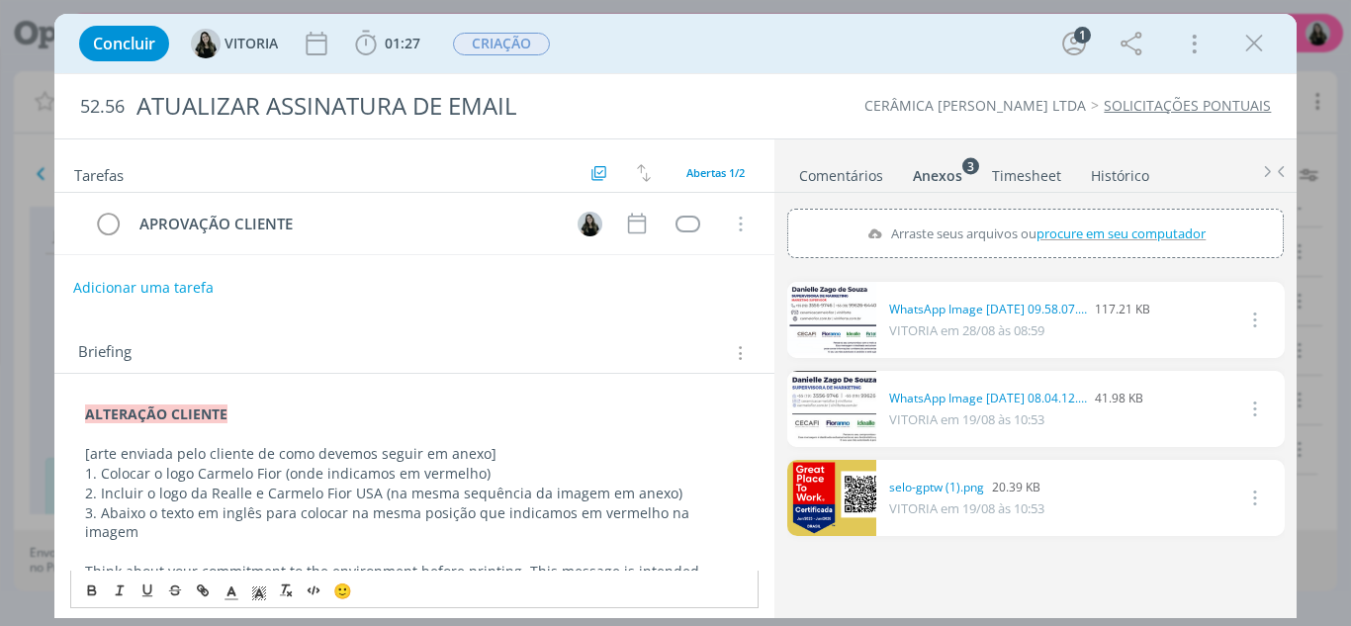
click at [174, 284] on button "Adicionar uma tarefa" at bounding box center [143, 288] width 140 height 34
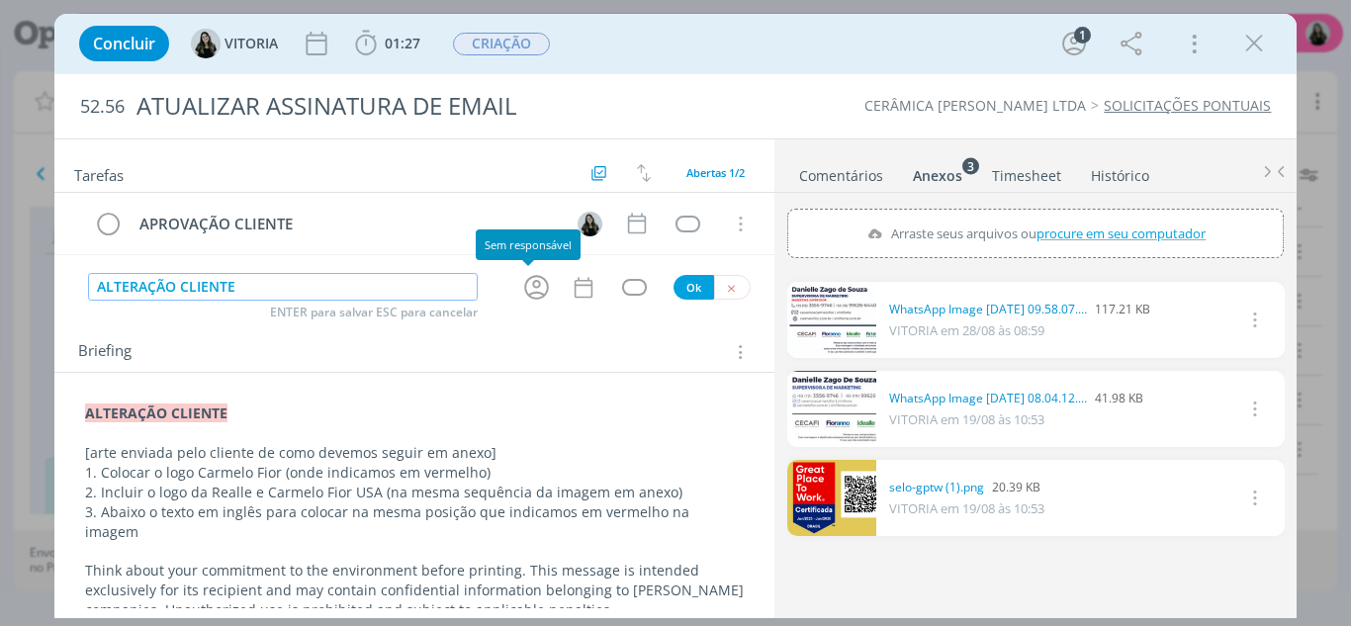
click at [522, 287] on icon "dialog" at bounding box center [536, 287] width 31 height 31
type input "ALTERAÇÃO CLIENTE"
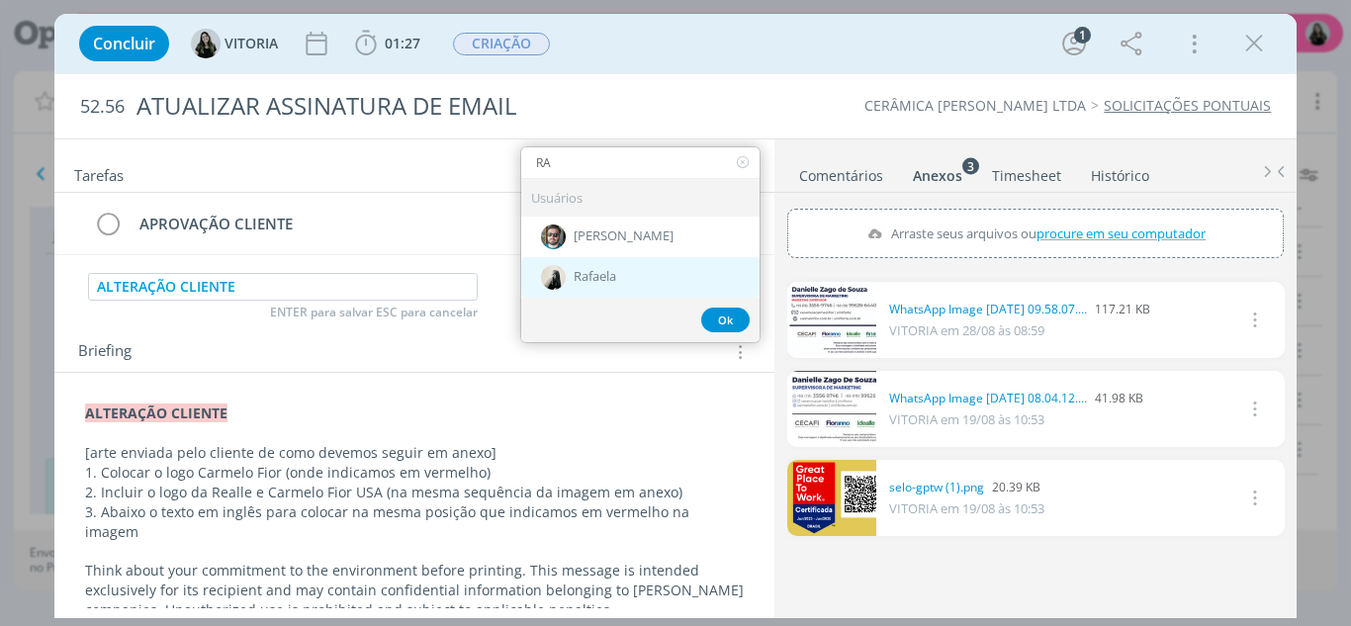
type input "RA"
click at [527, 284] on div "Rafaela" at bounding box center [640, 277] width 238 height 41
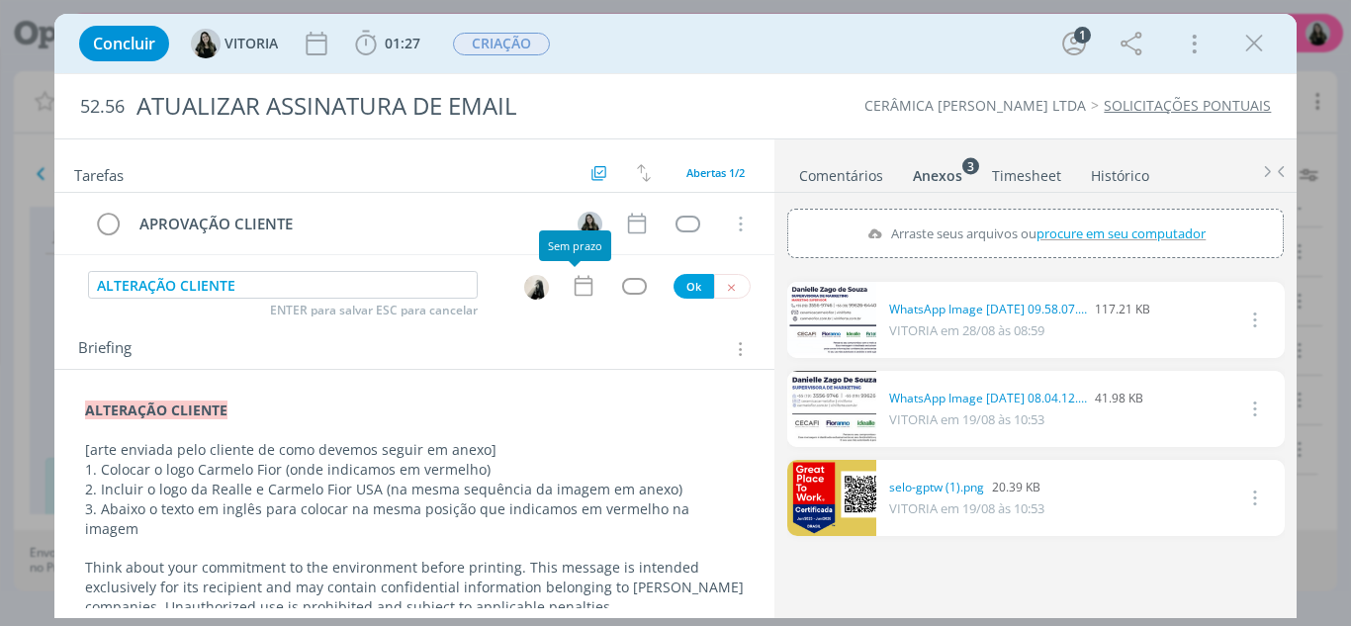
click at [575, 284] on icon "dialog" at bounding box center [584, 286] width 18 height 21
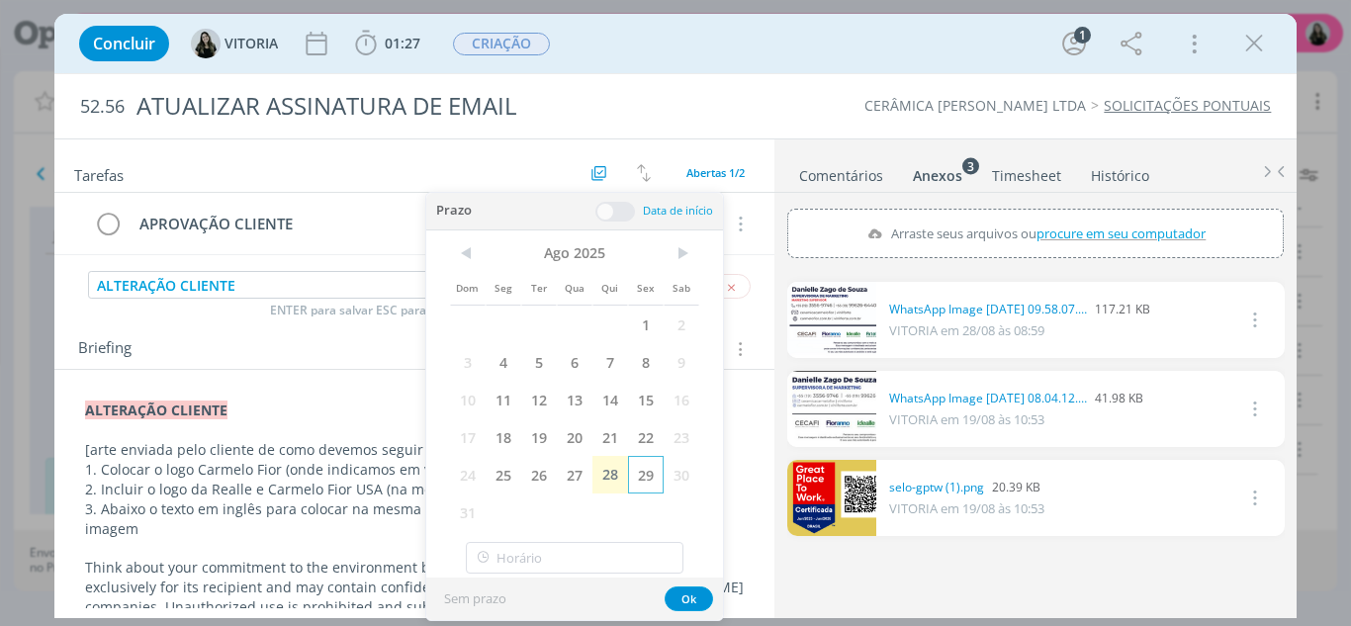
click at [645, 472] on span "29" at bounding box center [646, 475] width 36 height 38
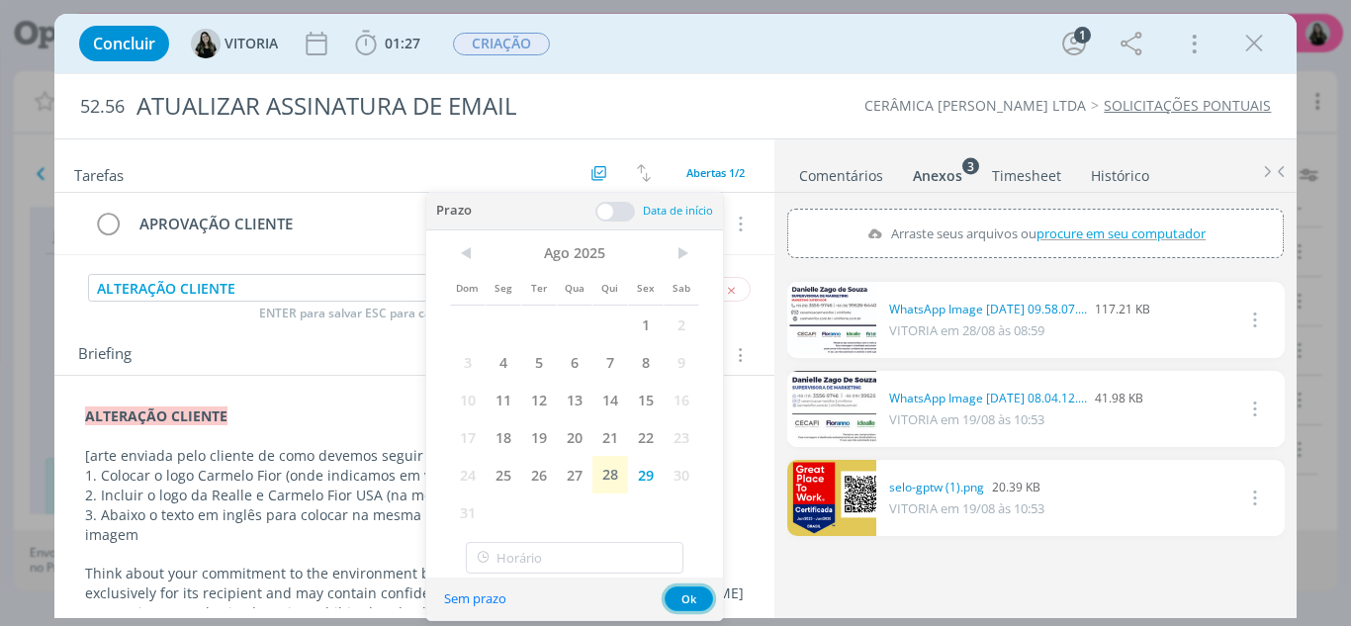
click at [682, 599] on button "Ok" at bounding box center [689, 599] width 48 height 25
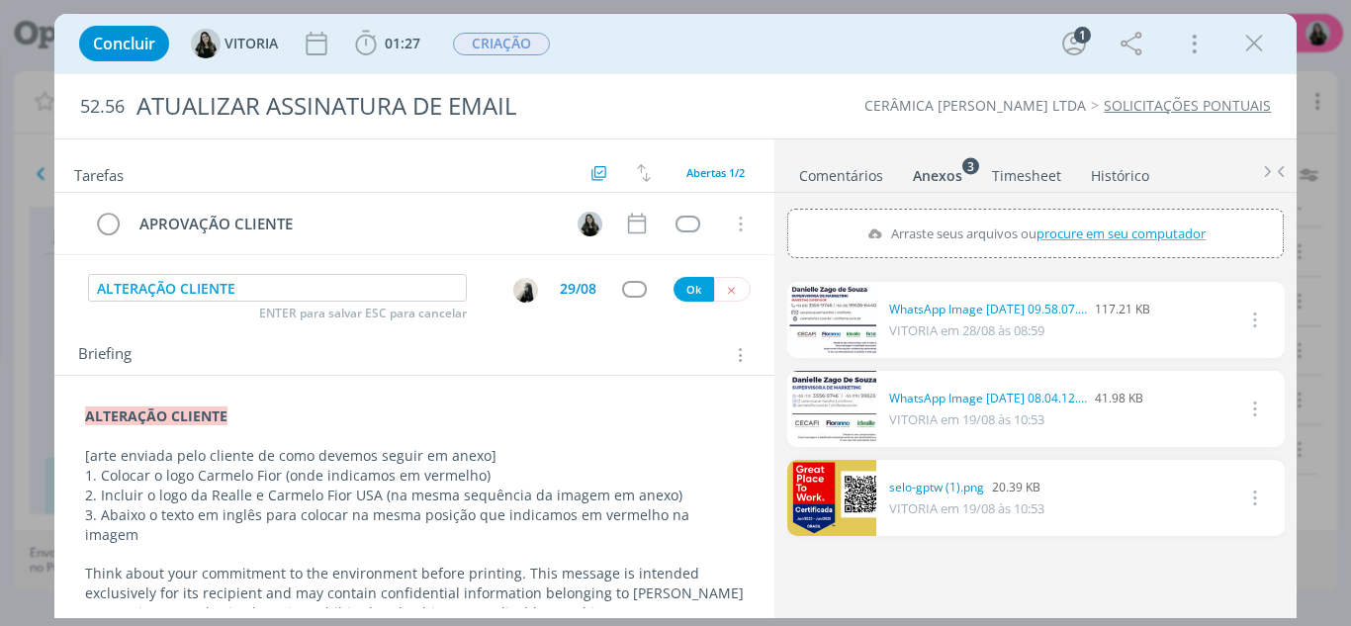
click at [631, 288] on div "dialog" at bounding box center [634, 289] width 25 height 17
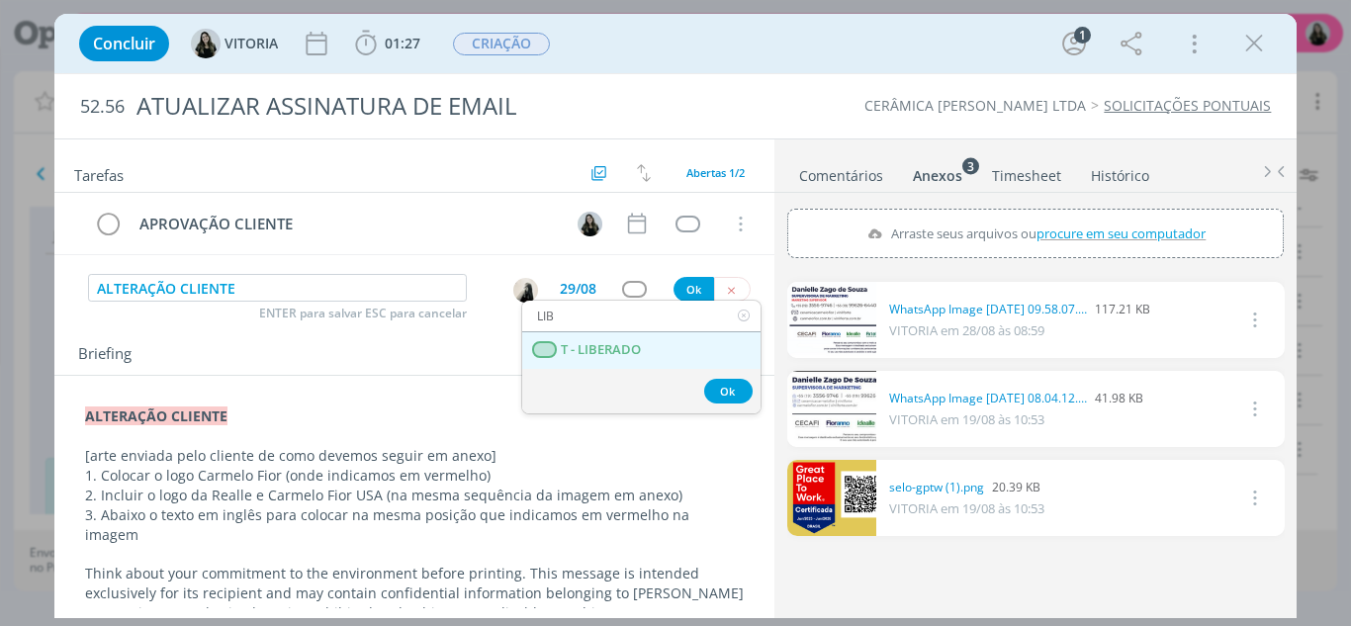
type input "LIB"
click at [638, 336] on LIBERADO "T - LIBERADO" at bounding box center [641, 350] width 238 height 37
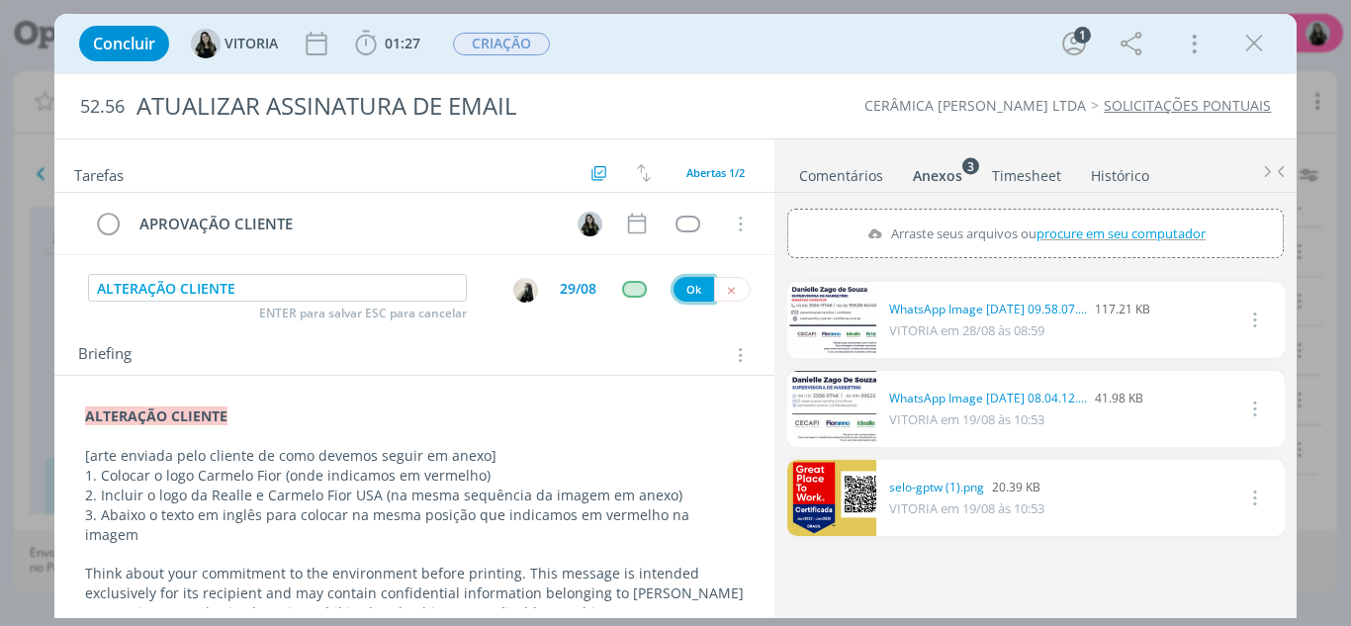
click at [689, 295] on button "Ok" at bounding box center [694, 289] width 41 height 25
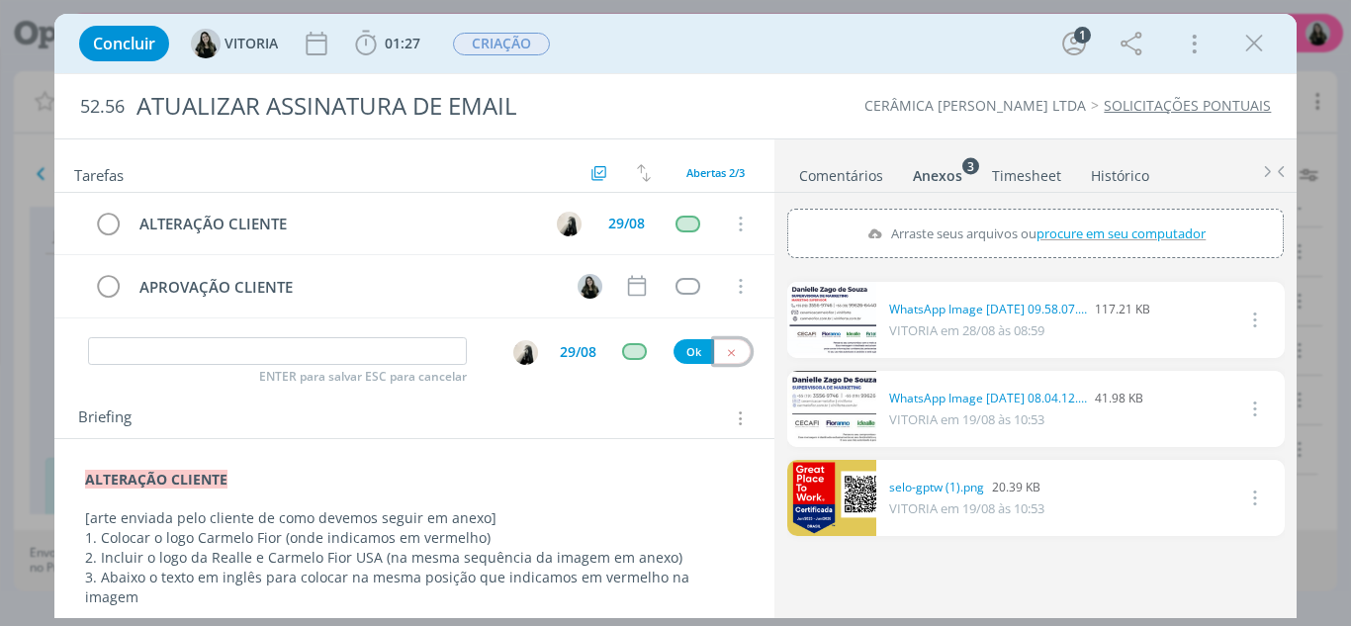
click at [729, 358] on button "dialog" at bounding box center [732, 351] width 37 height 25
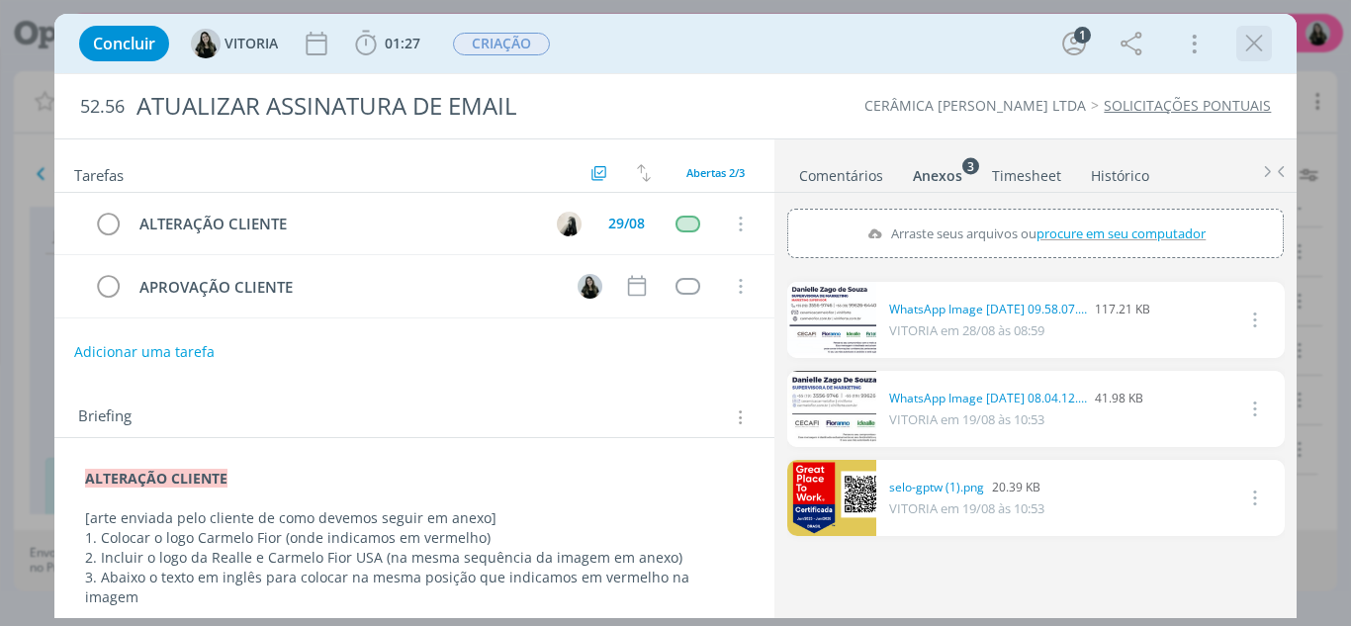
click at [1247, 48] on icon "dialog" at bounding box center [1254, 44] width 30 height 30
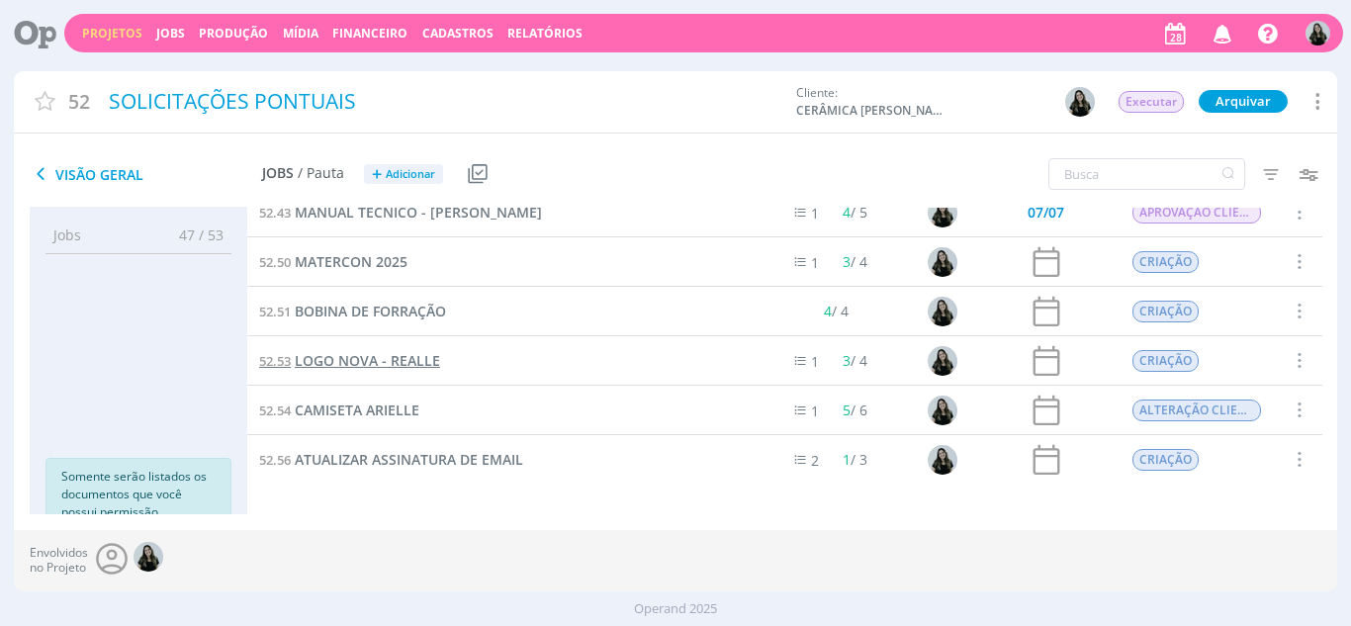
scroll to position [21, 0]
click at [358, 412] on span "CAMISETA ARIELLE" at bounding box center [357, 409] width 125 height 19
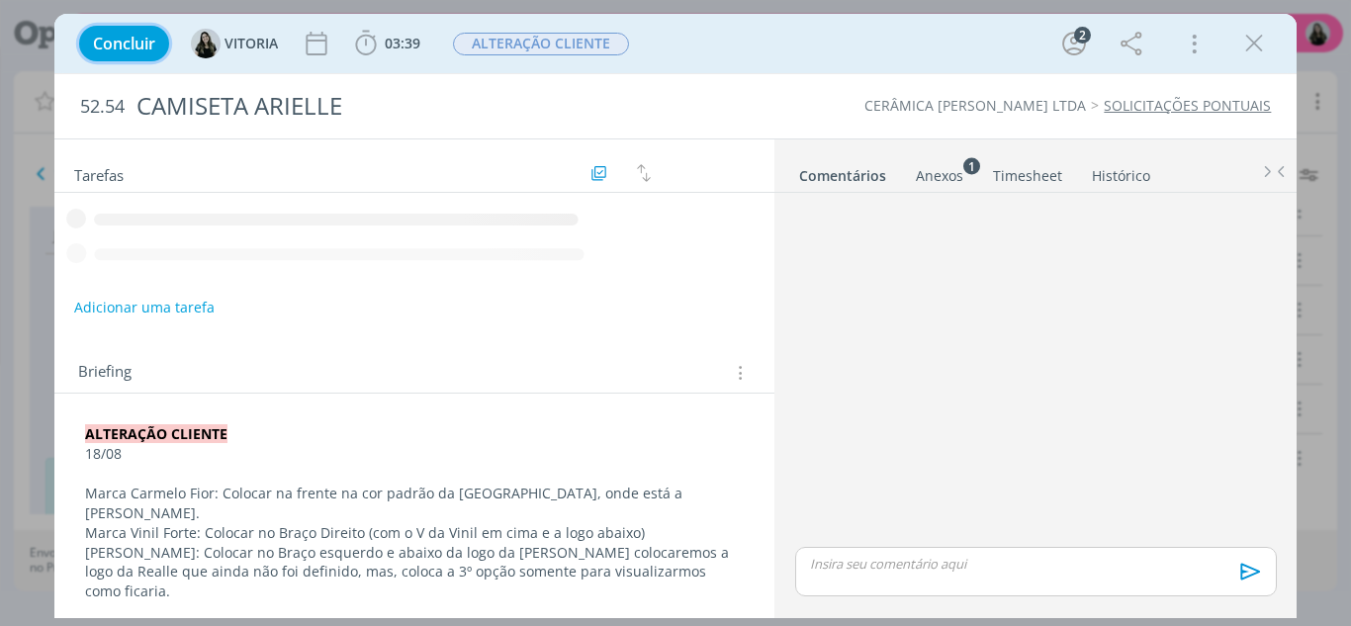
click at [115, 48] on span "Concluir" at bounding box center [124, 44] width 62 height 16
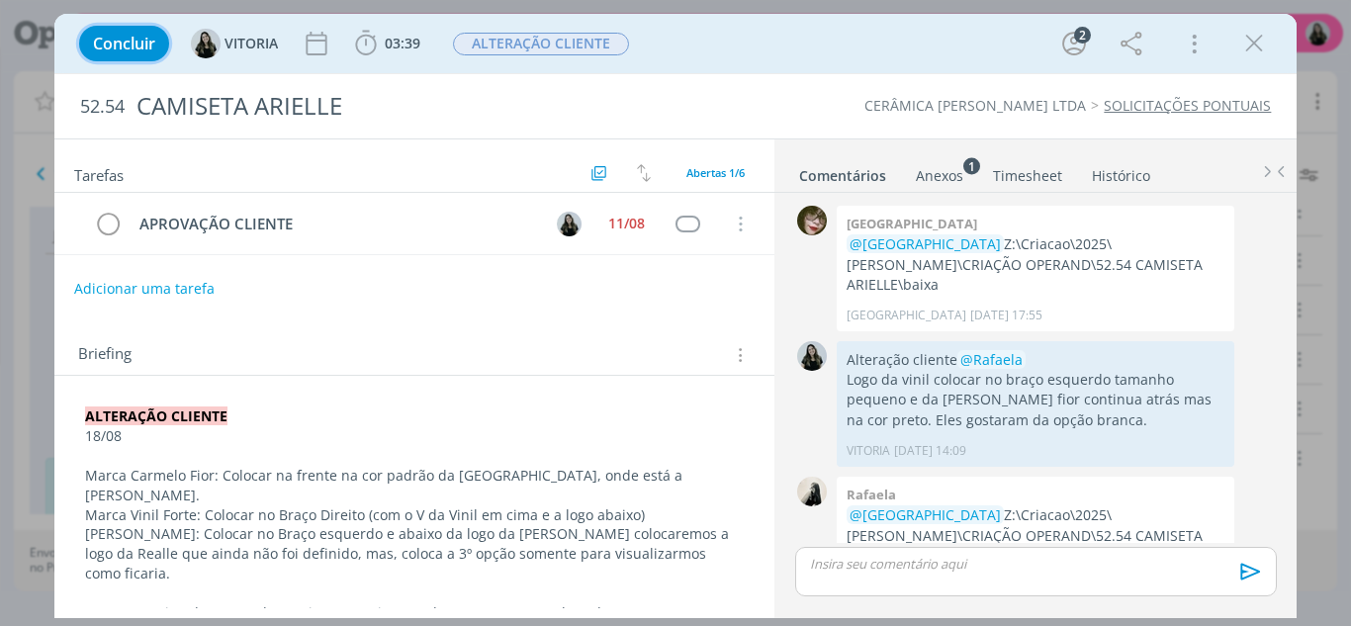
scroll to position [693, 0]
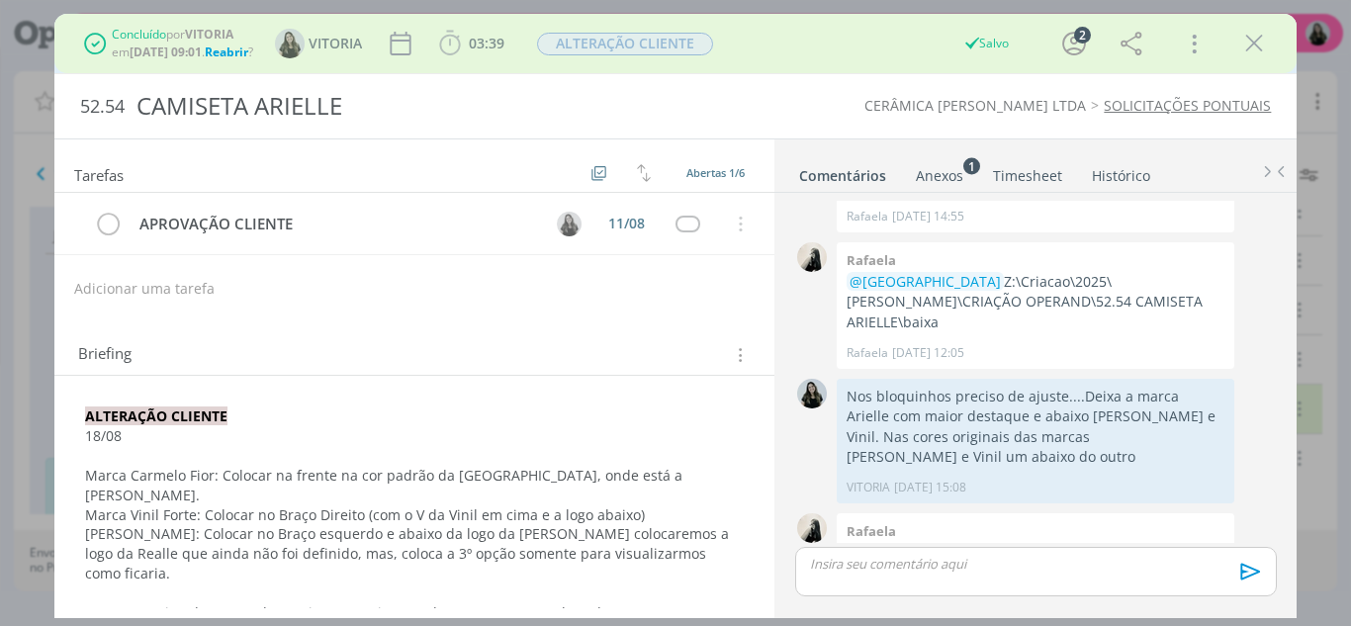
click at [1263, 45] on icon "dialog" at bounding box center [1254, 44] width 30 height 30
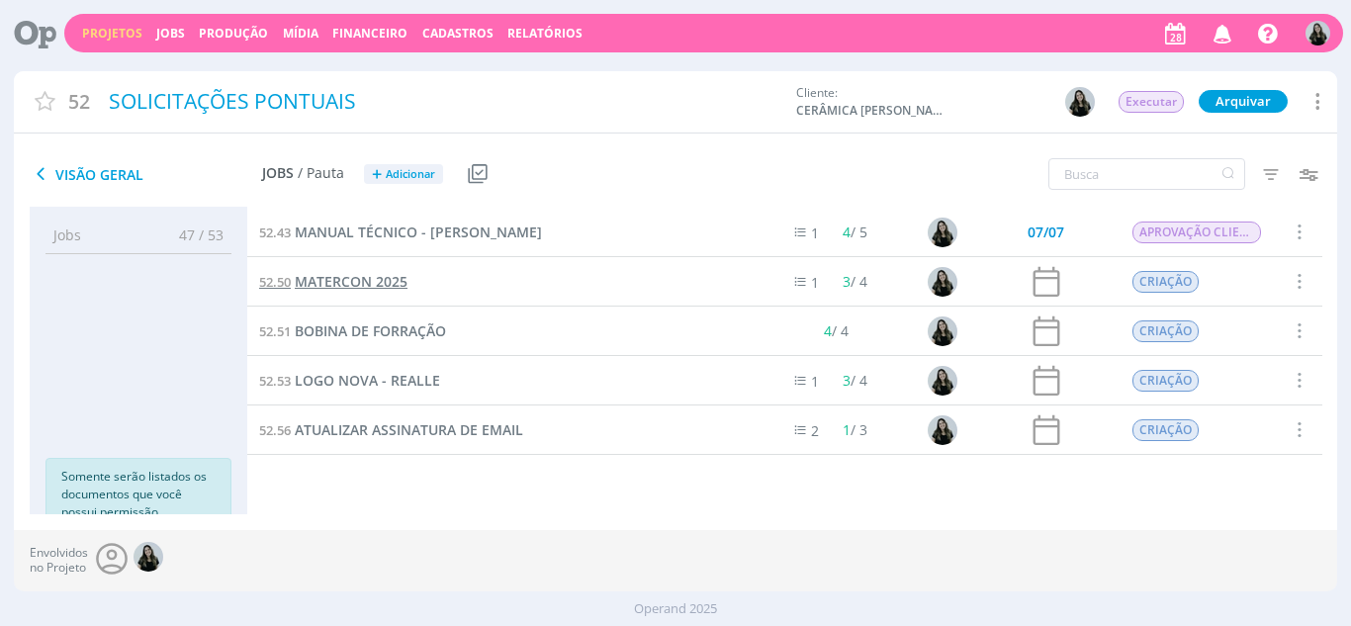
click at [328, 287] on span "MATERCON 2025" at bounding box center [351, 281] width 113 height 19
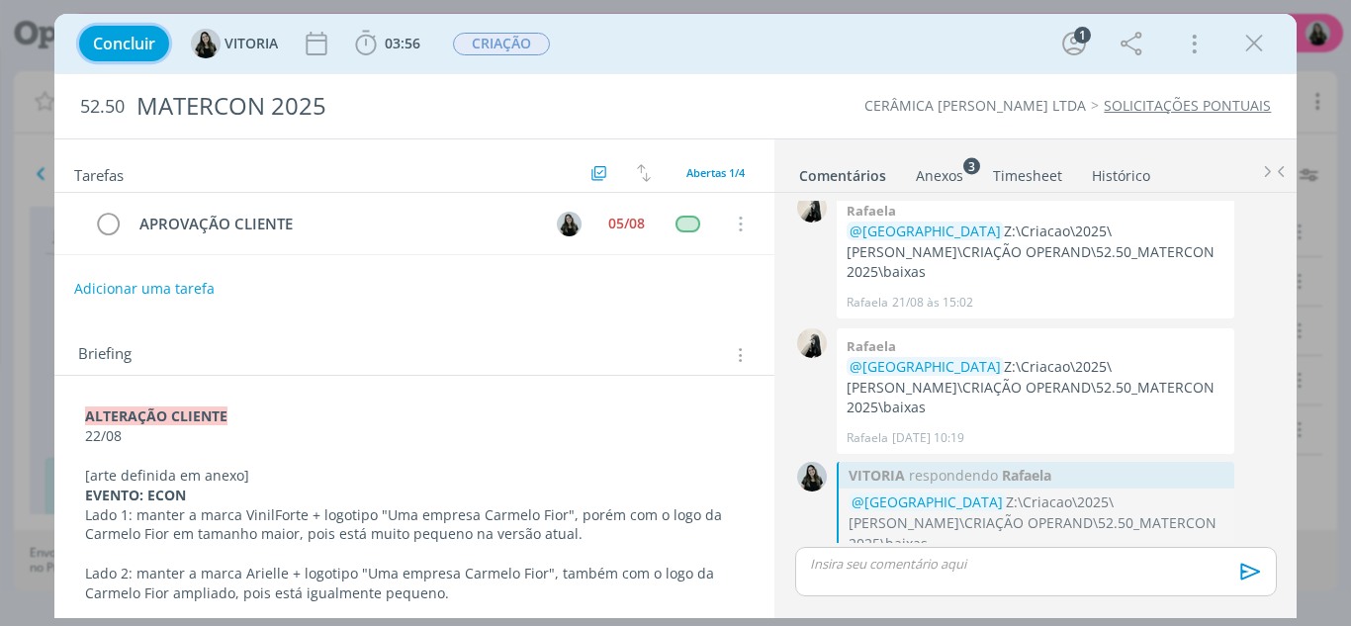
click at [122, 58] on button "Concluir" at bounding box center [124, 44] width 90 height 36
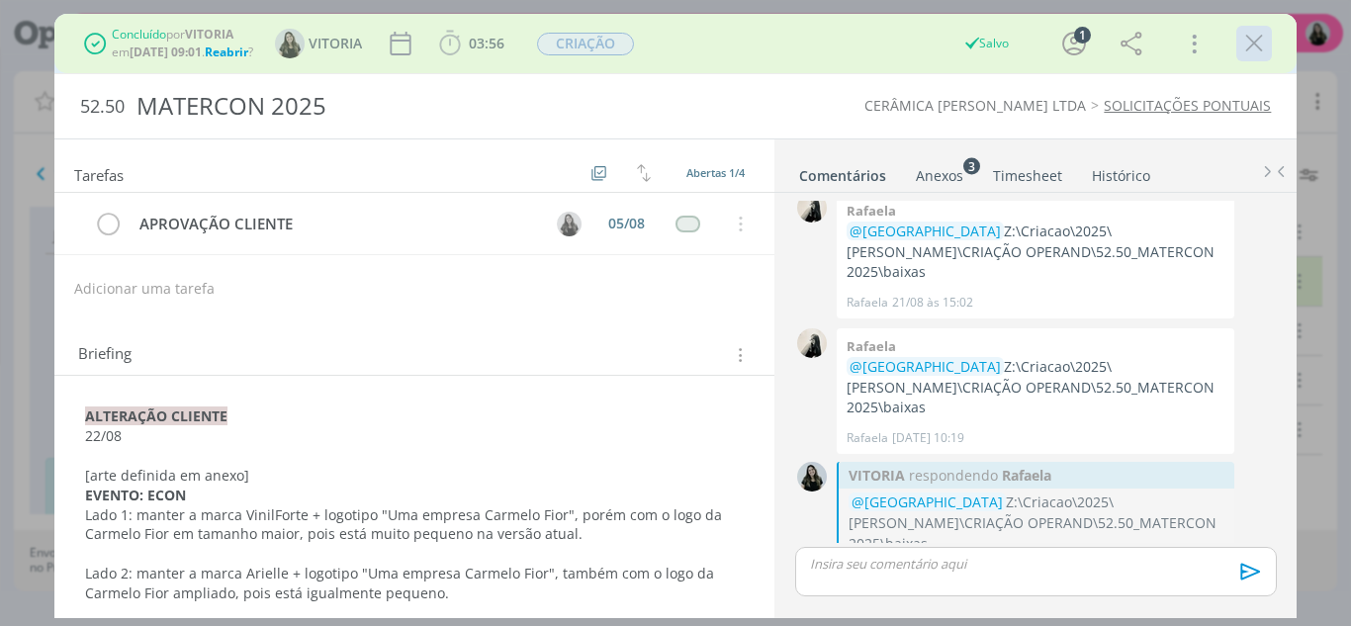
click at [1252, 39] on icon "dialog" at bounding box center [1254, 44] width 30 height 30
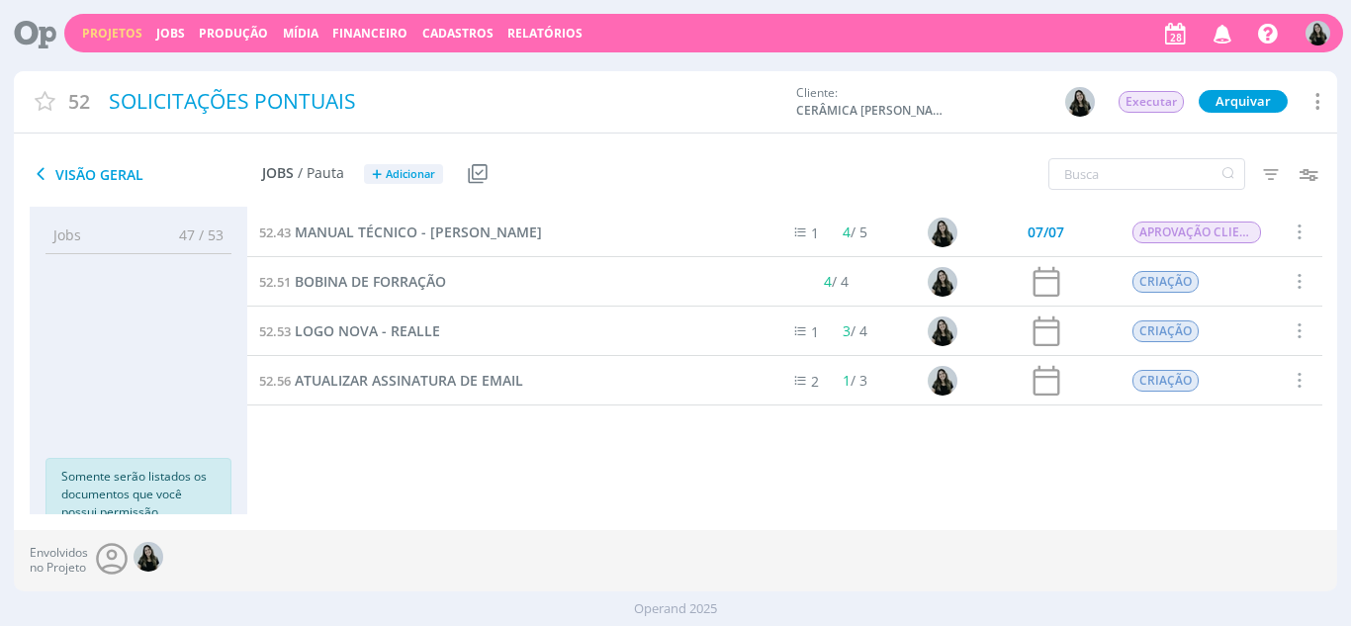
click at [113, 28] on link "Projetos" at bounding box center [112, 33] width 60 height 17
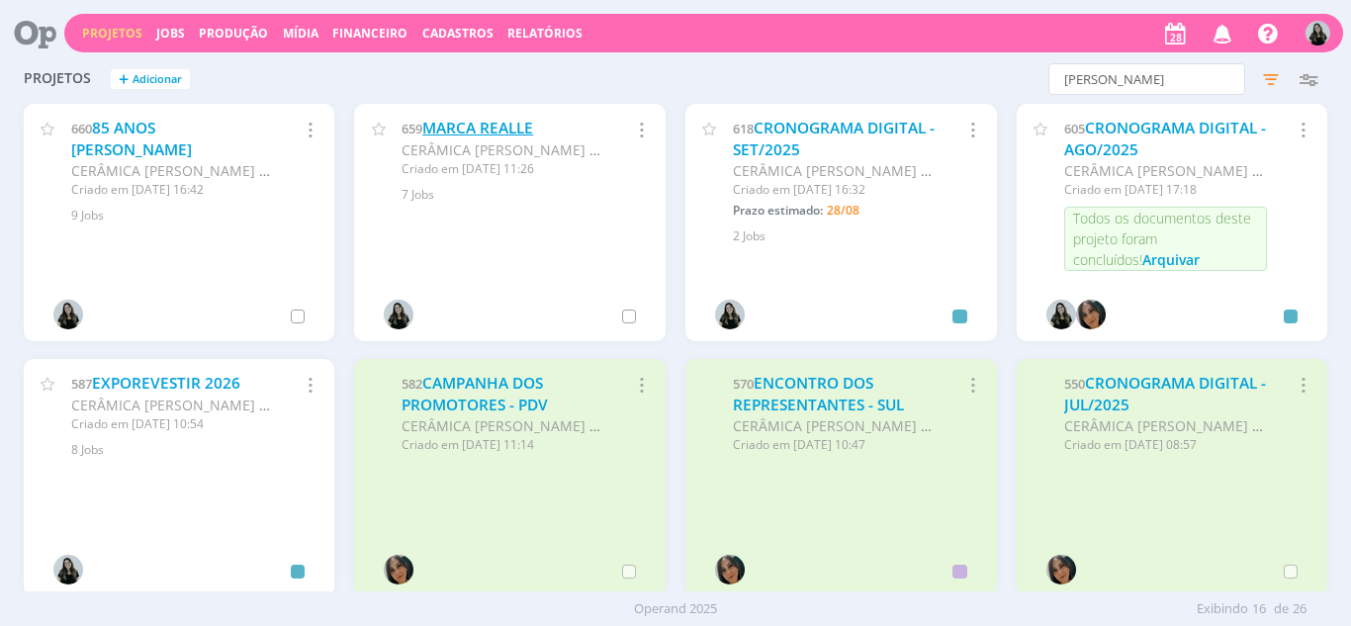
click at [470, 136] on link "MARCA REALLE" at bounding box center [477, 128] width 111 height 21
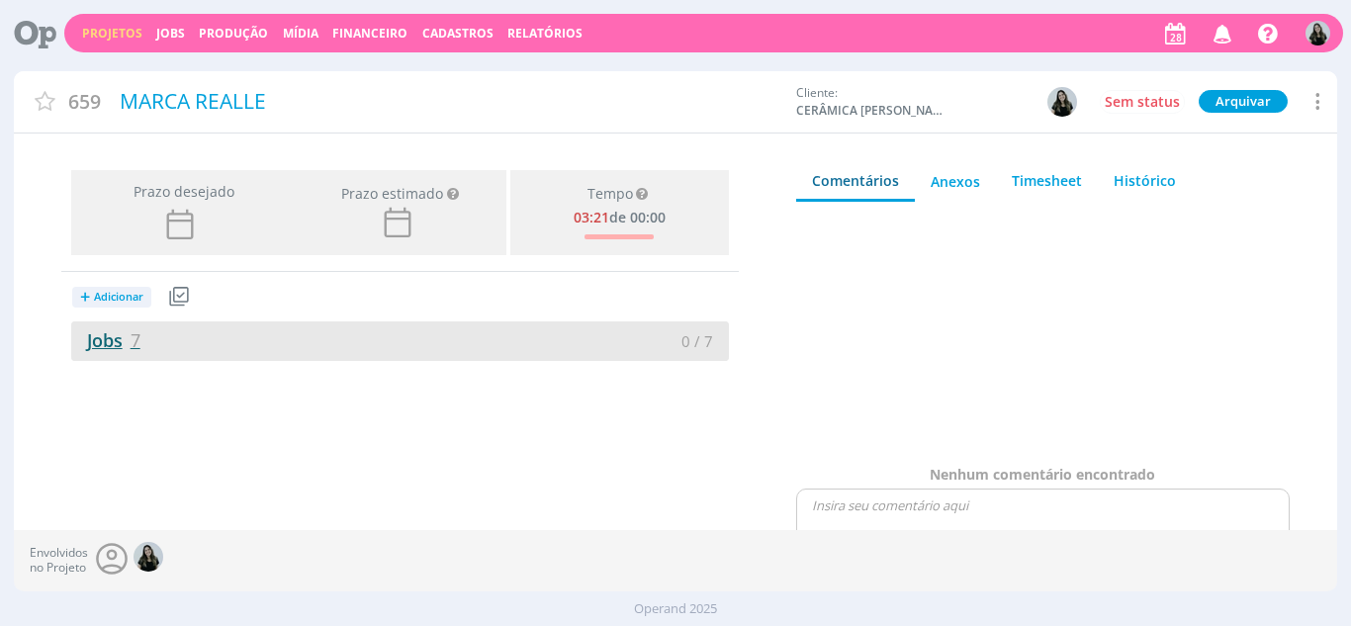
click at [115, 348] on link "Jobs 7" at bounding box center [105, 340] width 69 height 24
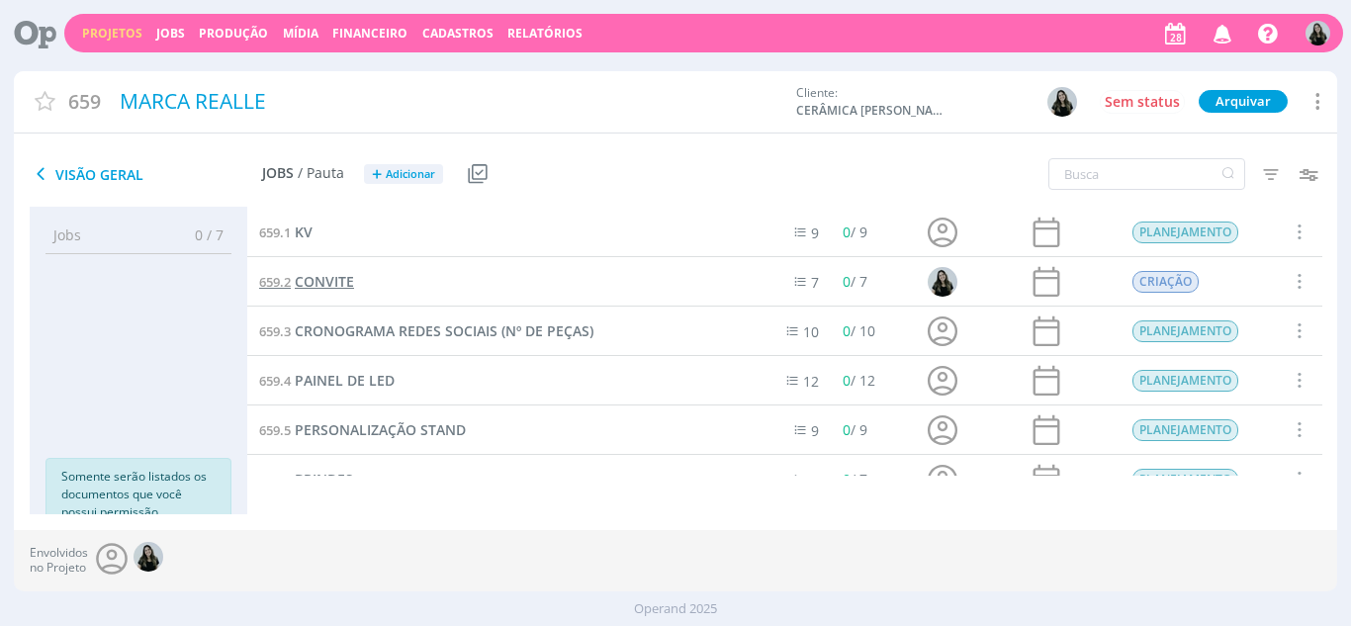
click at [324, 287] on span "CONVITE" at bounding box center [324, 281] width 59 height 19
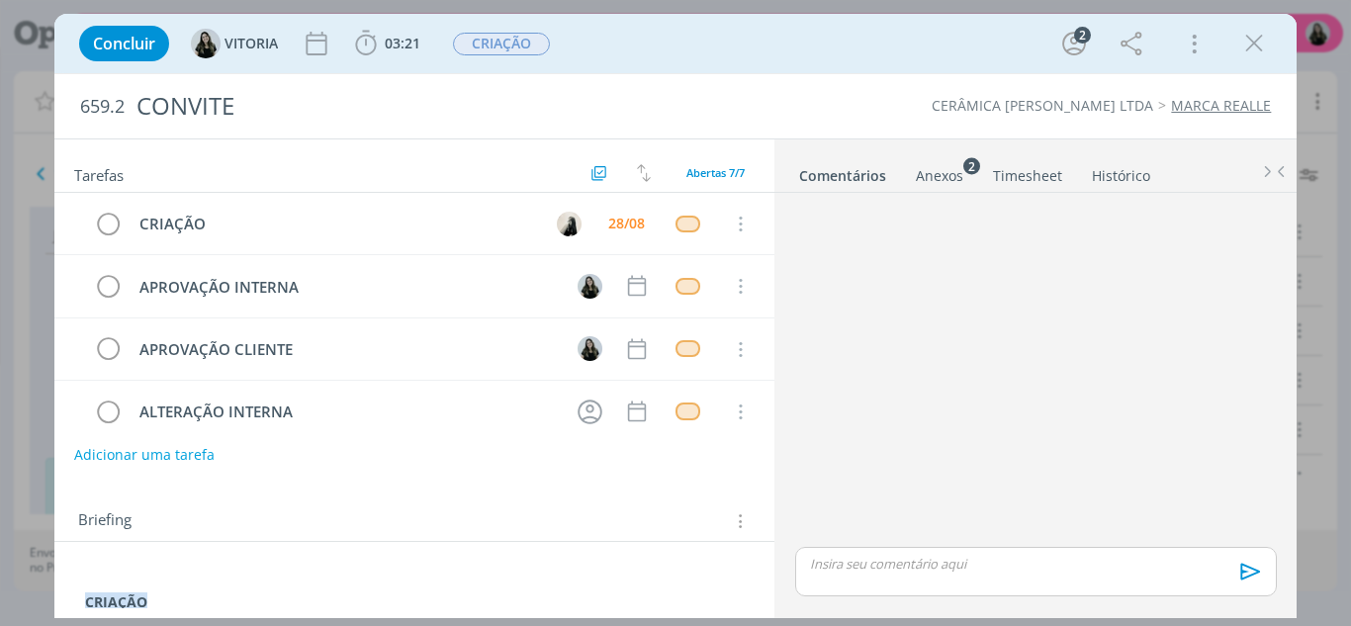
drag, startPoint x: 1255, startPoint y: 45, endPoint x: 1229, endPoint y: 56, distance: 27.9
click at [1255, 45] on icon "dialog" at bounding box center [1254, 44] width 30 height 30
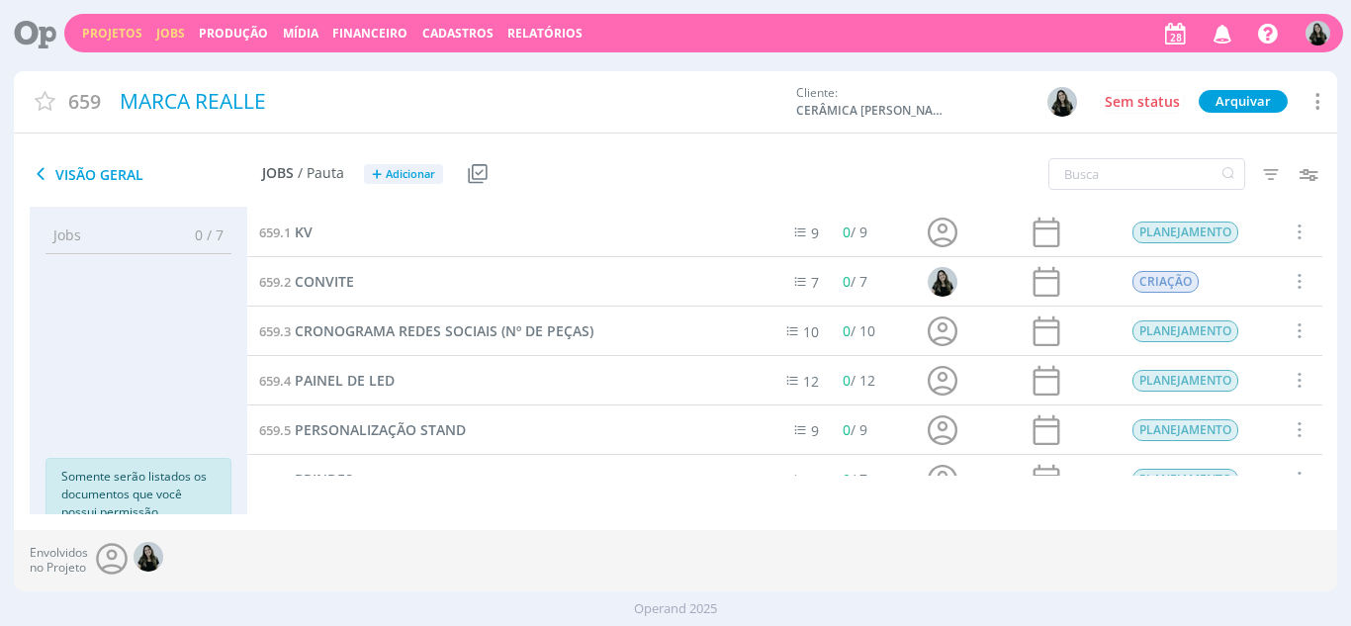
click at [162, 38] on link "Jobs" at bounding box center [170, 33] width 29 height 17
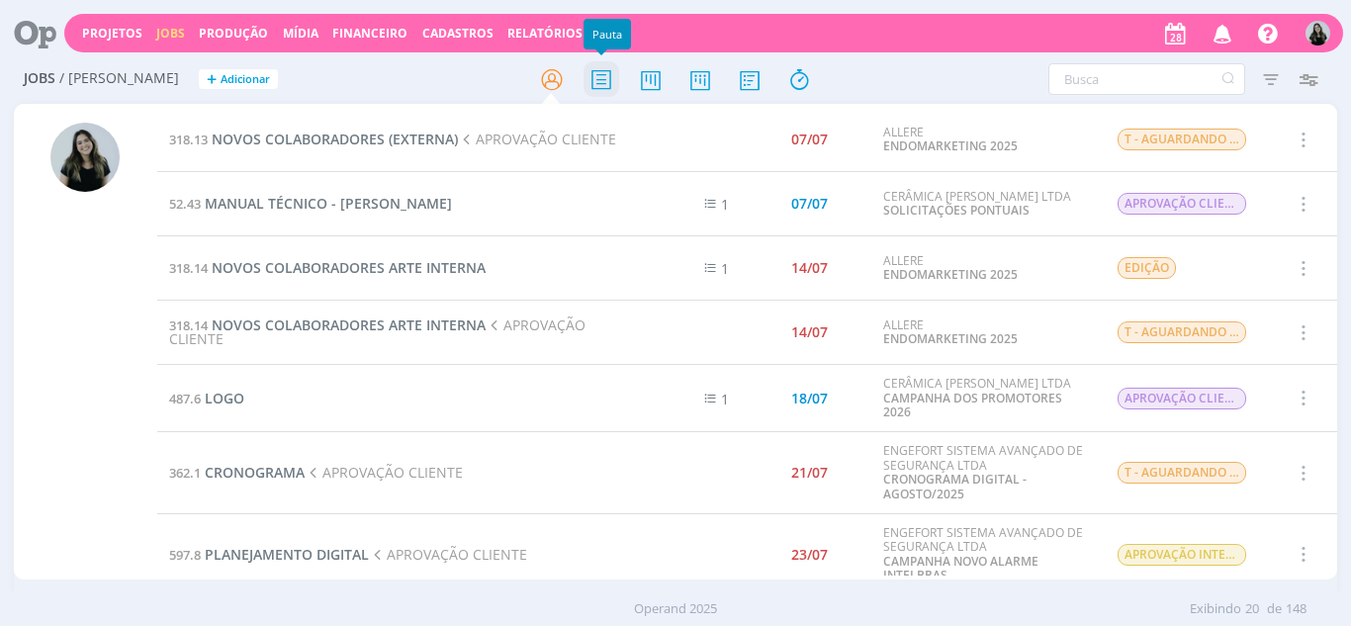
click at [593, 87] on icon at bounding box center [602, 79] width 36 height 39
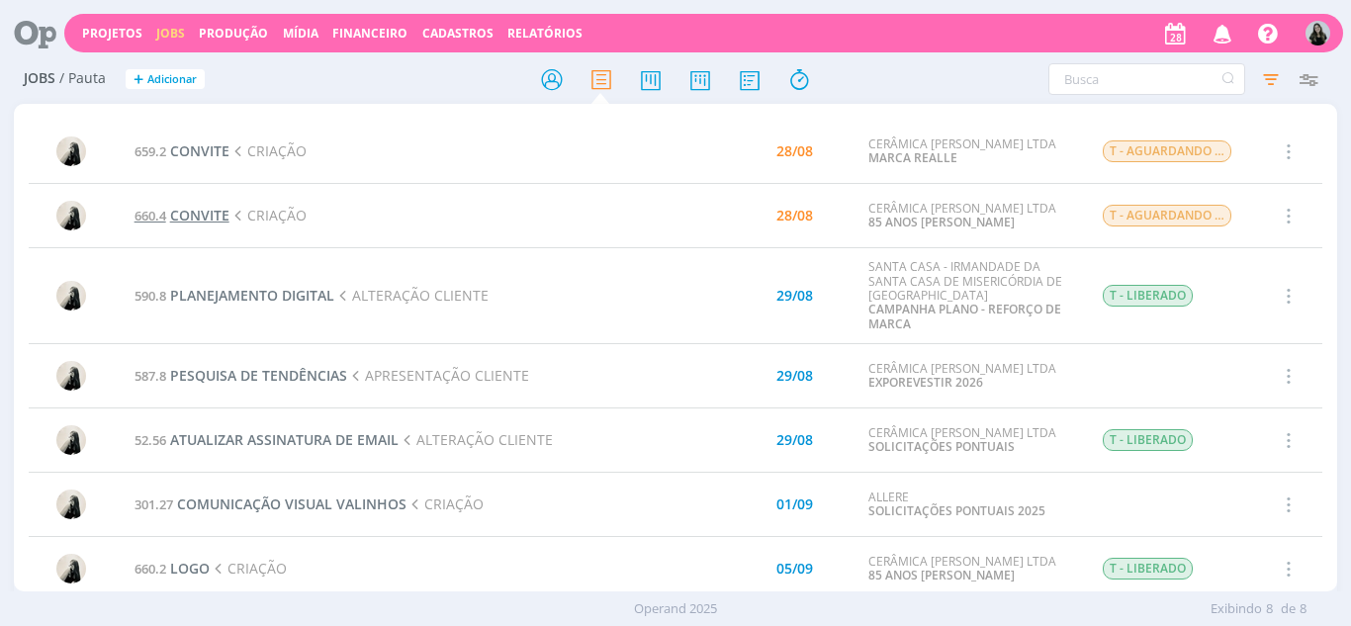
click at [188, 214] on span "CONVITE" at bounding box center [199, 215] width 59 height 19
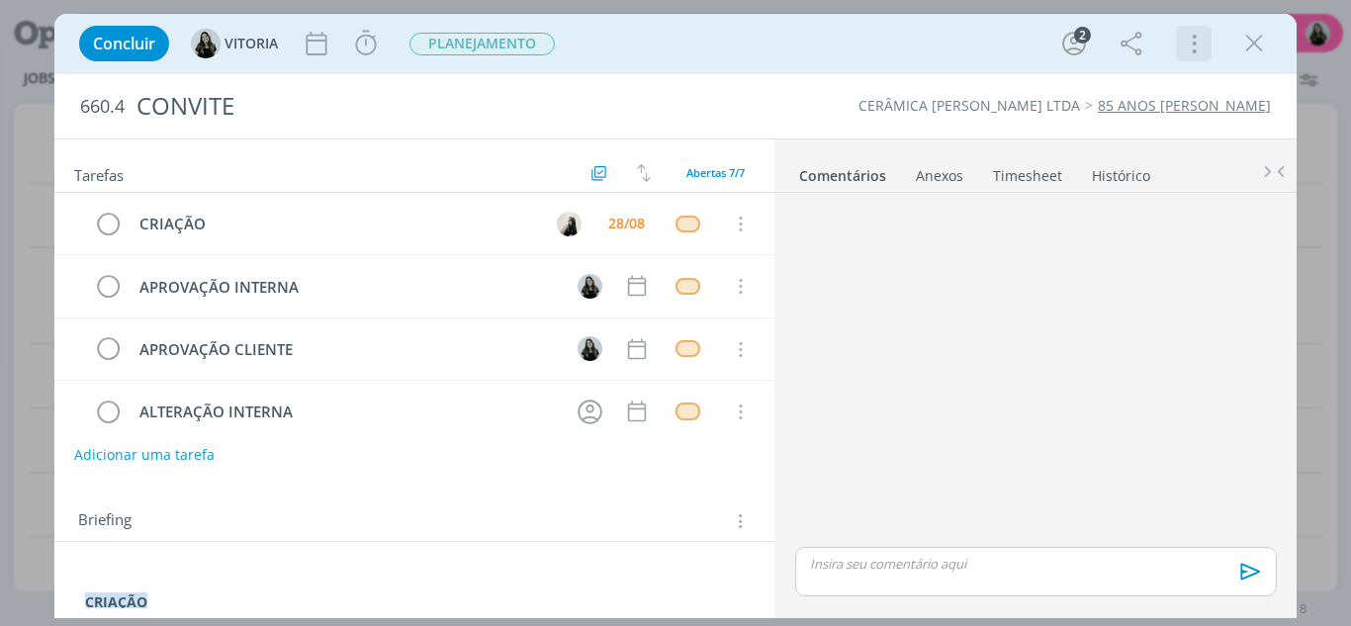
click at [1191, 41] on icon "dialog" at bounding box center [1193, 44] width 28 height 32
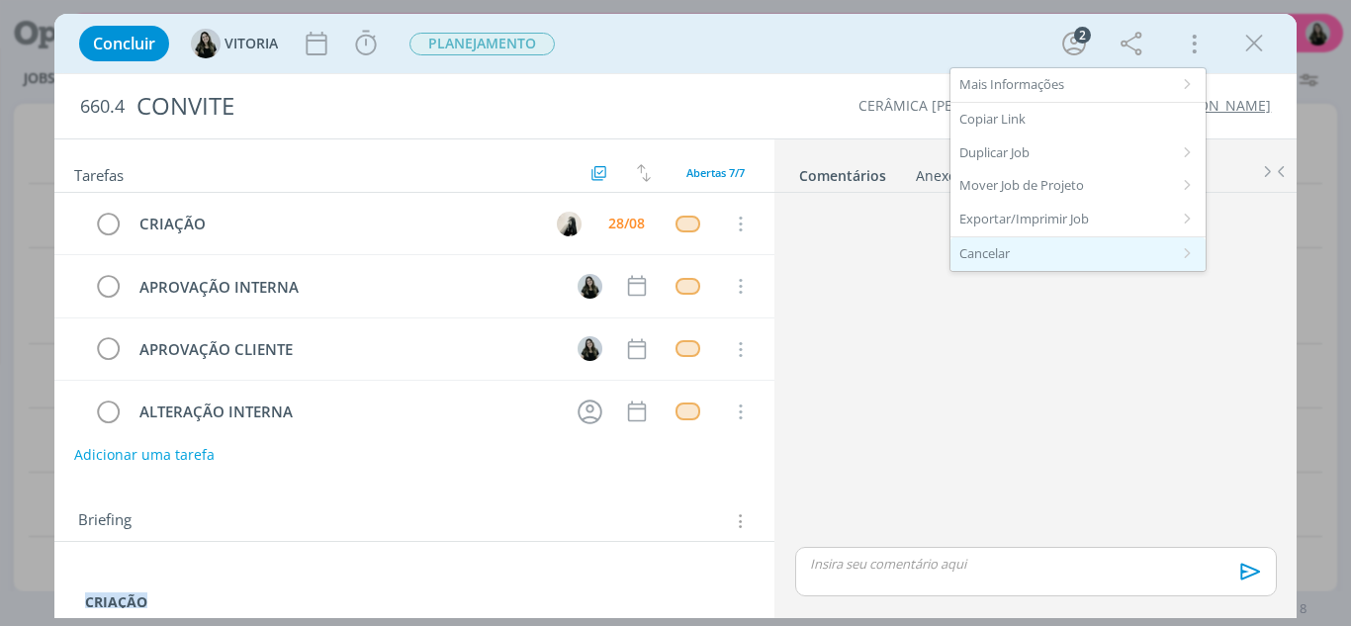
click at [1047, 262] on div "Cancelar" at bounding box center [1078, 254] width 255 height 34
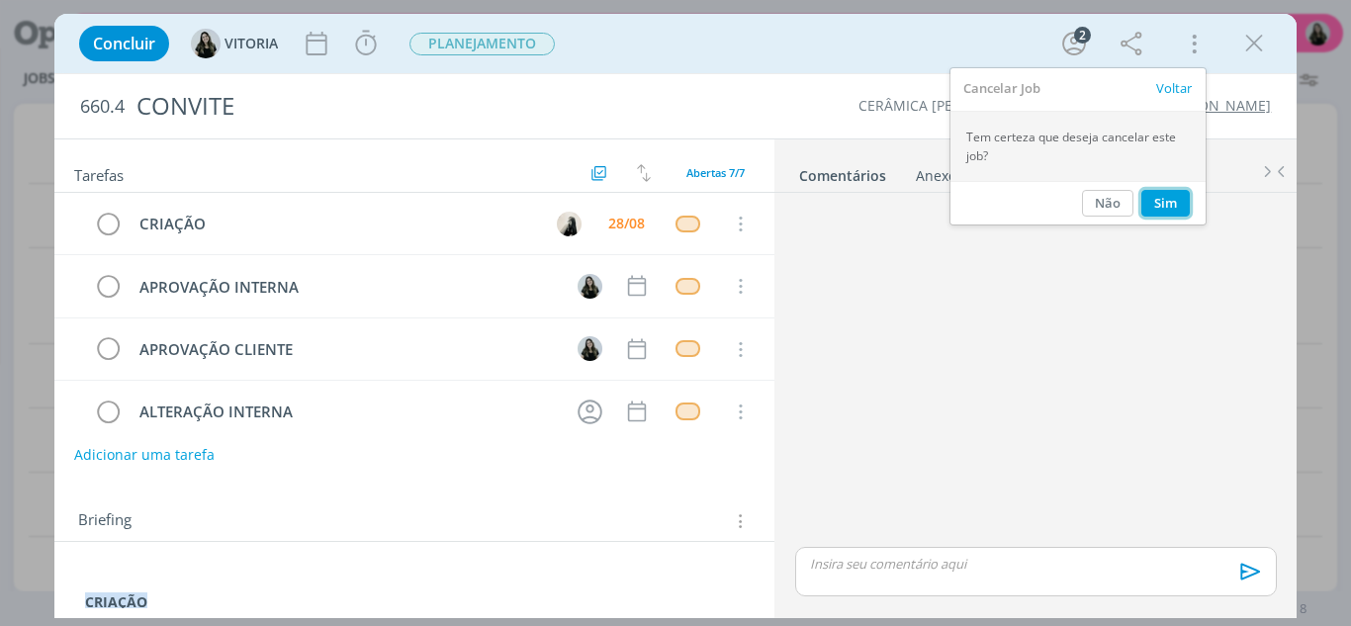
click at [1153, 198] on button "Sim" at bounding box center [1165, 203] width 48 height 27
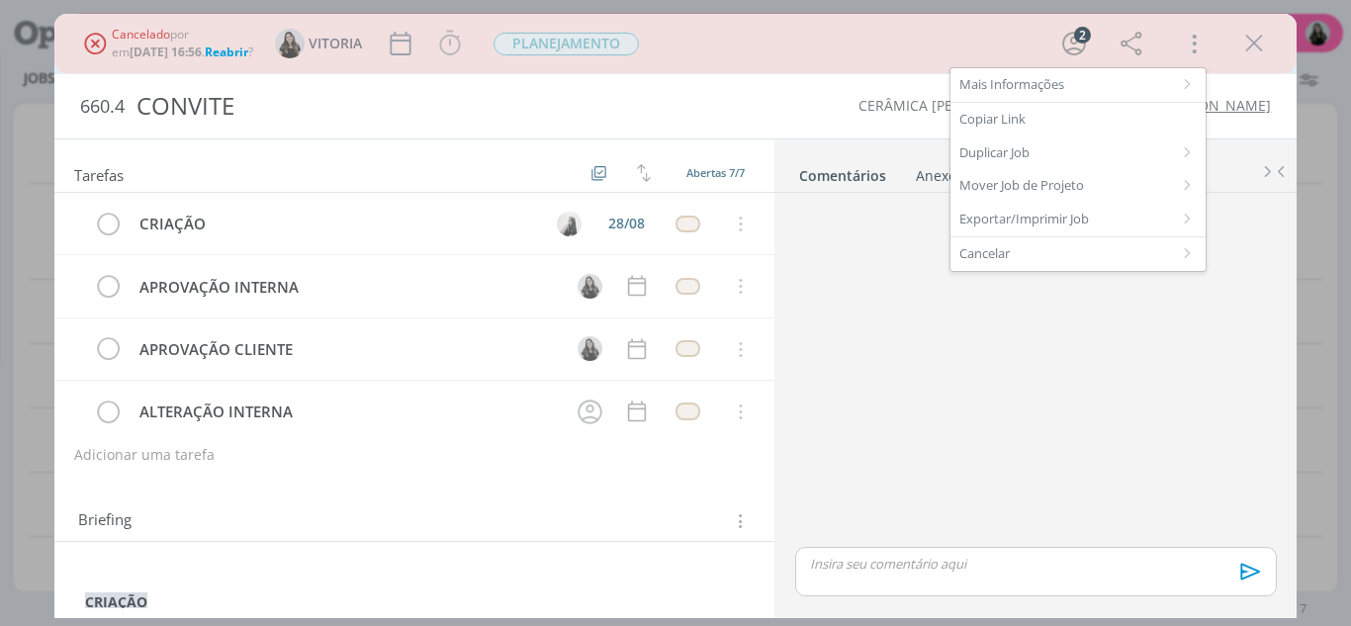
click at [1252, 108] on link "85 ANOS CARMELO FIOR" at bounding box center [1184, 105] width 173 height 19
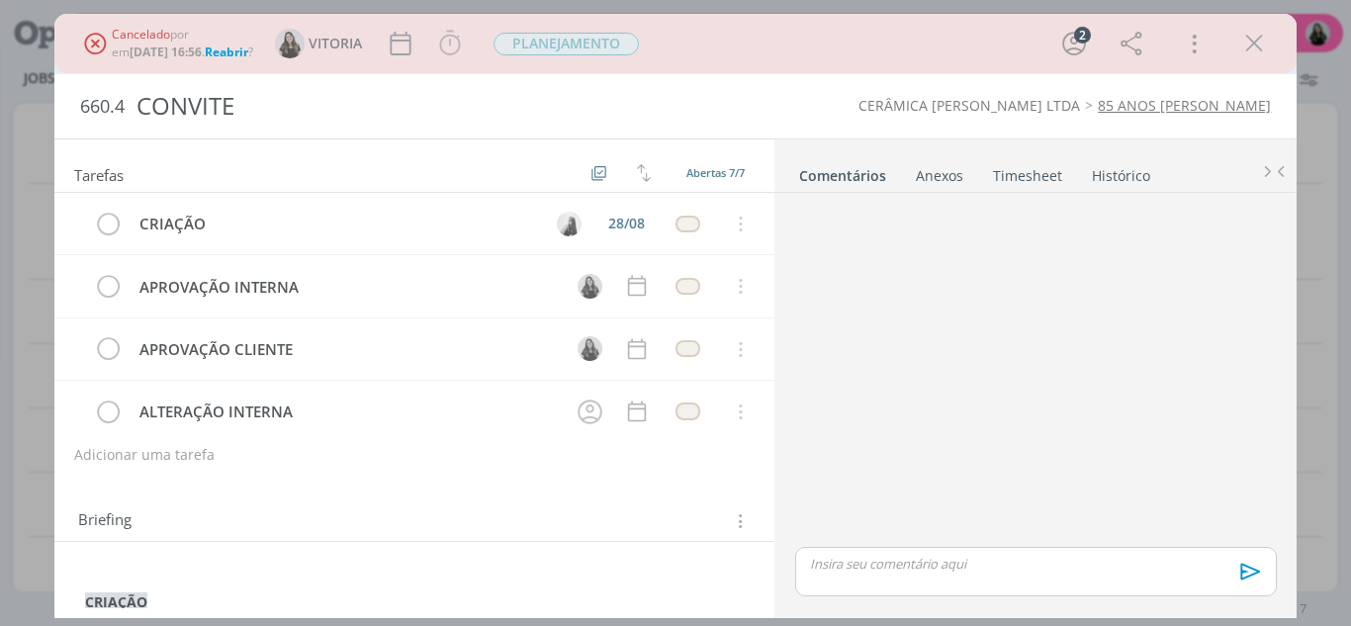
click at [1251, 61] on div "Cancelado por em 27/08 às 16:56 . Reabrir ? VITORIA Iniciar Apontar Data * 28/0…" at bounding box center [676, 43] width 1214 height 47
click at [1254, 49] on icon "dialog" at bounding box center [1254, 44] width 30 height 30
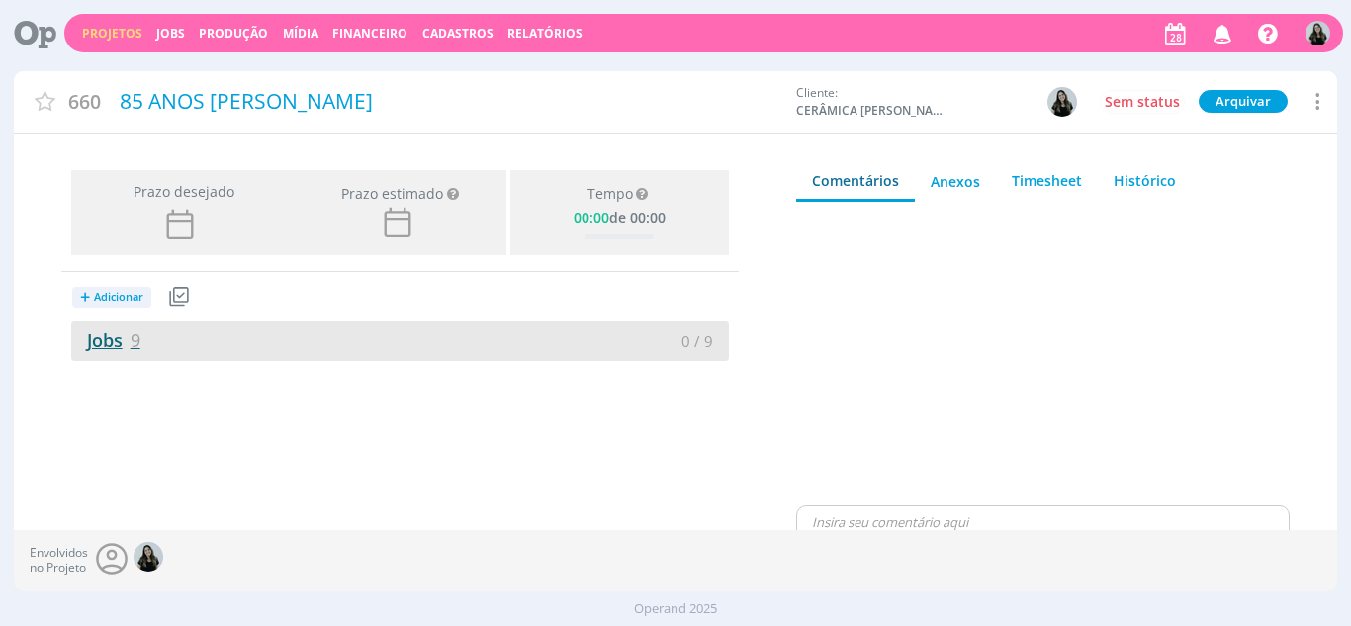
click at [103, 345] on link "Jobs 9" at bounding box center [105, 340] width 69 height 24
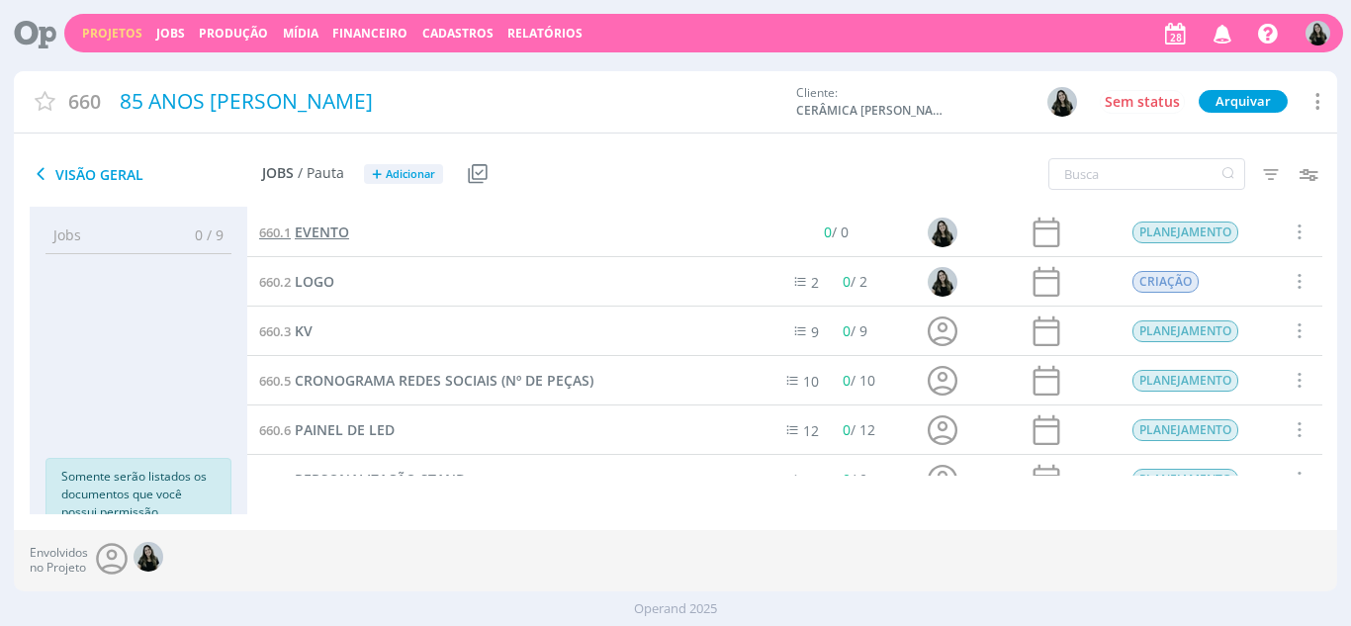
click at [333, 232] on span "EVENTO" at bounding box center [322, 232] width 54 height 19
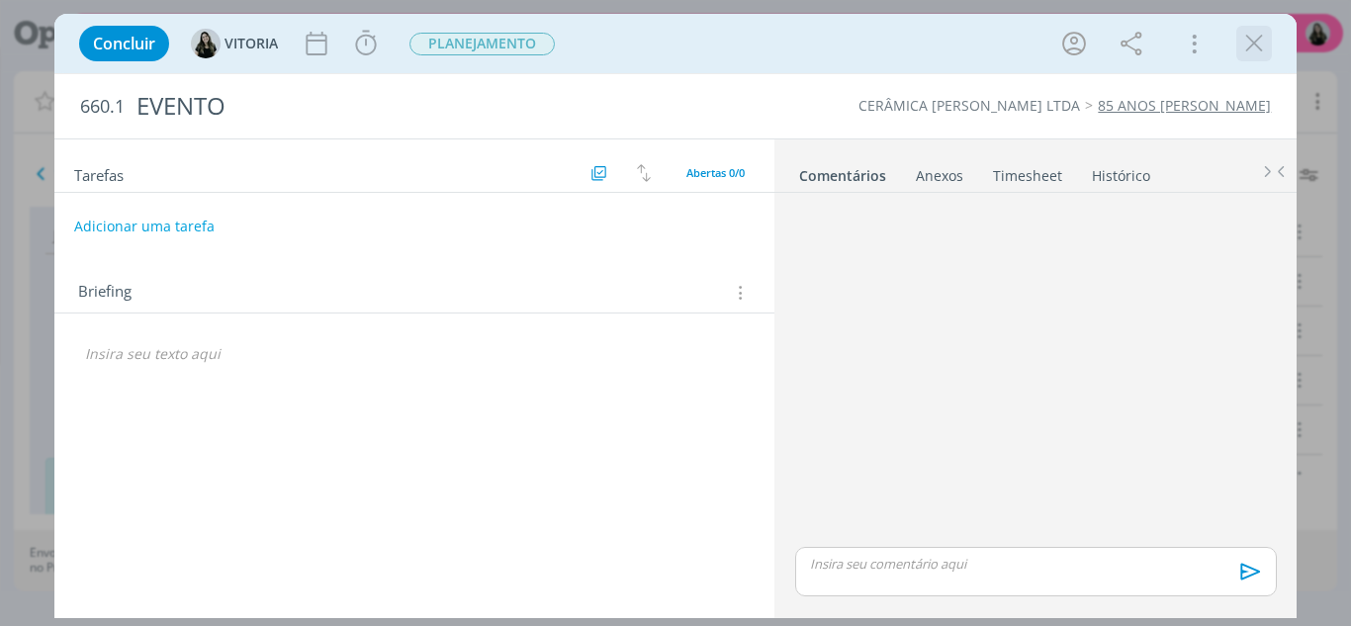
click at [1254, 59] on div "dialog" at bounding box center [1254, 44] width 36 height 36
click at [1249, 48] on icon "dialog" at bounding box center [1254, 44] width 30 height 30
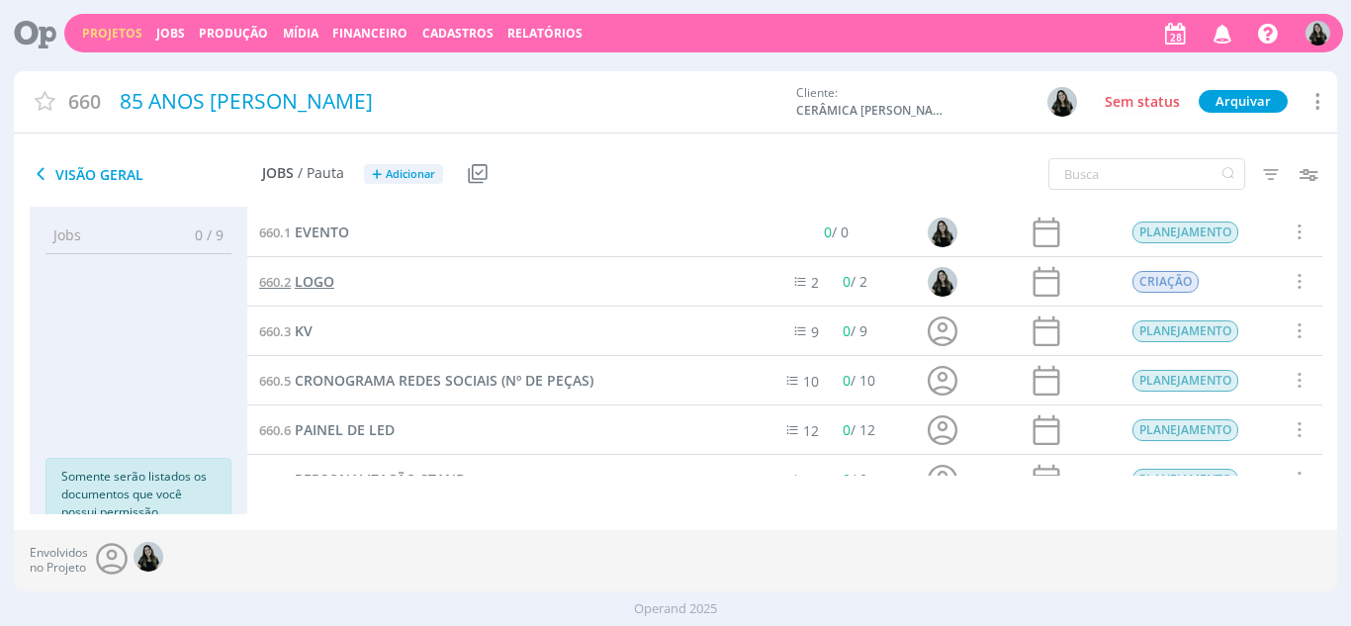
click at [324, 288] on span "LOGO" at bounding box center [315, 281] width 40 height 19
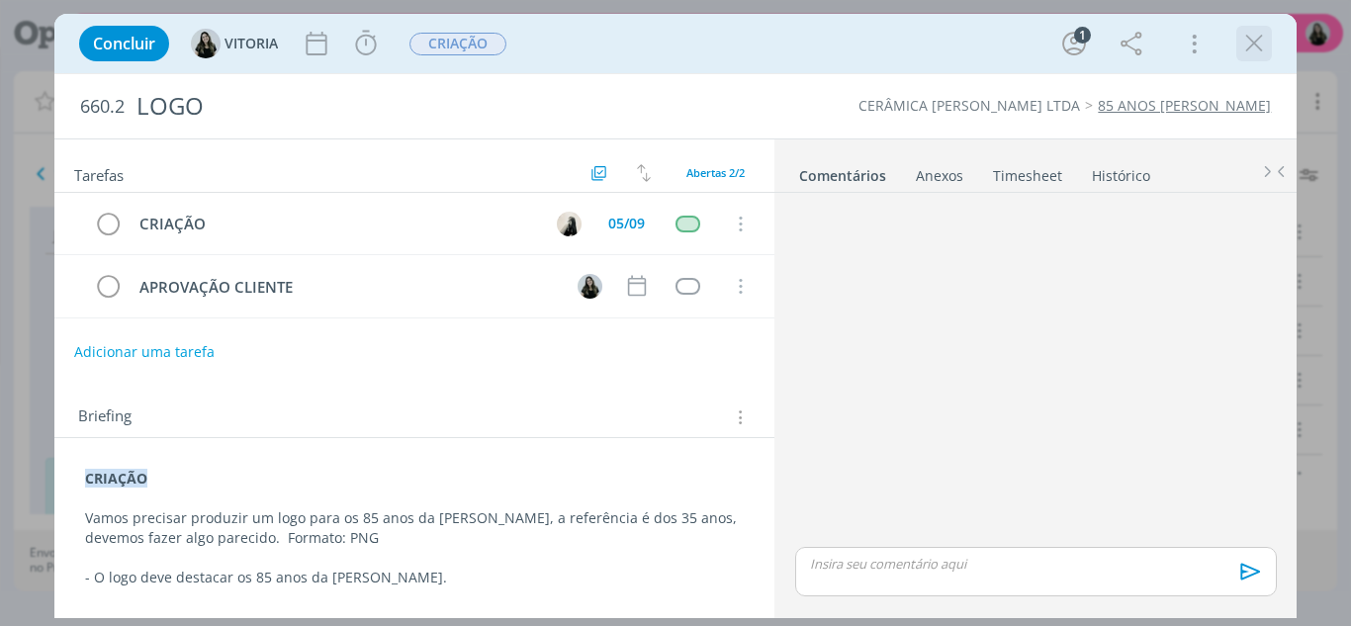
click at [1245, 51] on icon "dialog" at bounding box center [1254, 44] width 30 height 30
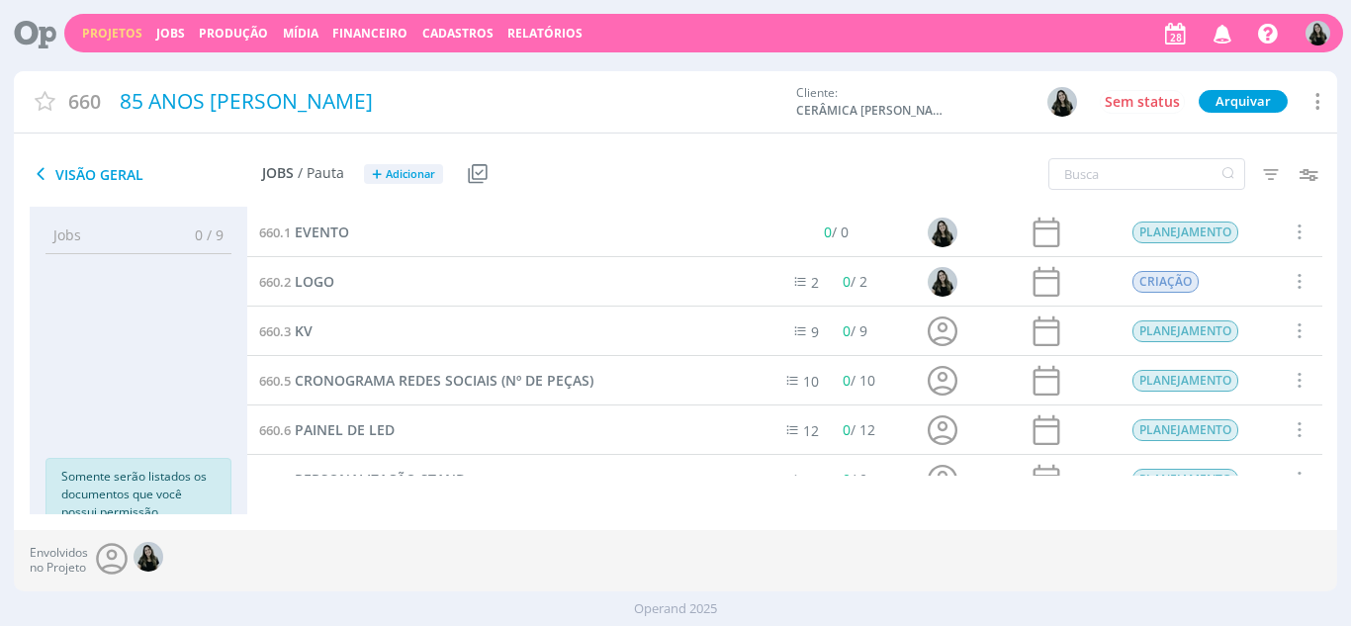
click at [84, 29] on link "Projetos" at bounding box center [112, 33] width 60 height 17
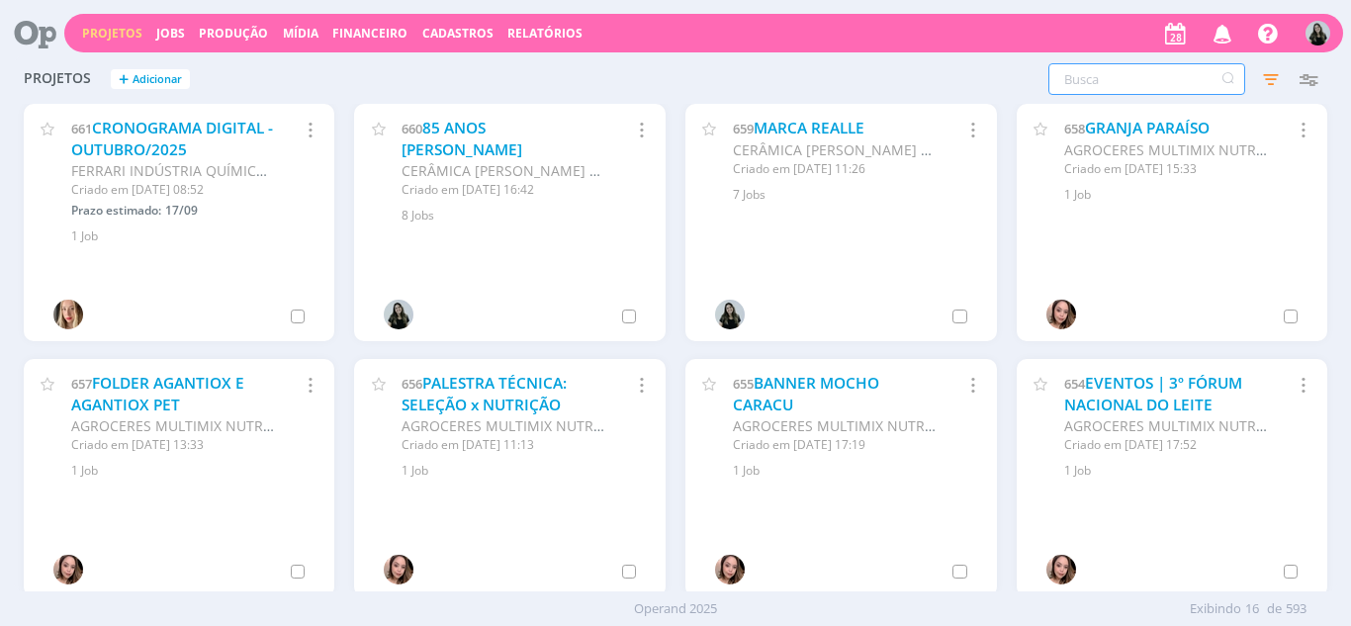
click at [1121, 91] on input "text" at bounding box center [1146, 79] width 197 height 32
type input "REBRANDING ALLERE"
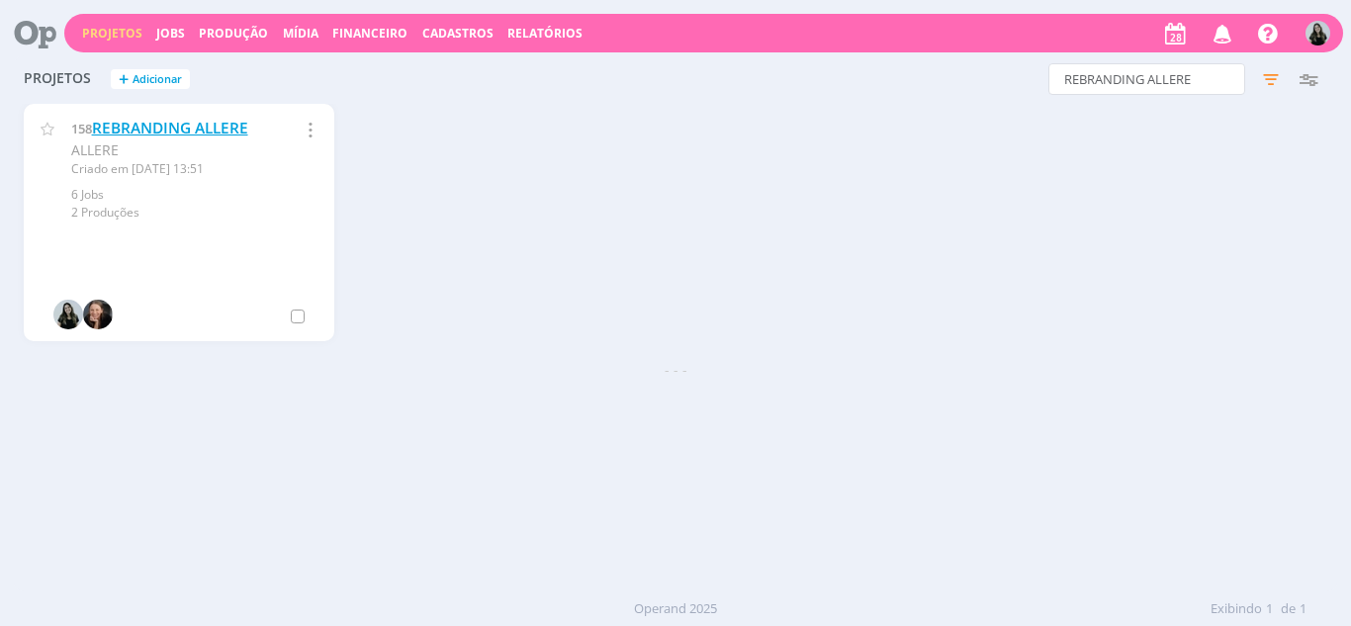
click at [223, 129] on link "REBRANDING ALLERE" at bounding box center [170, 128] width 156 height 21
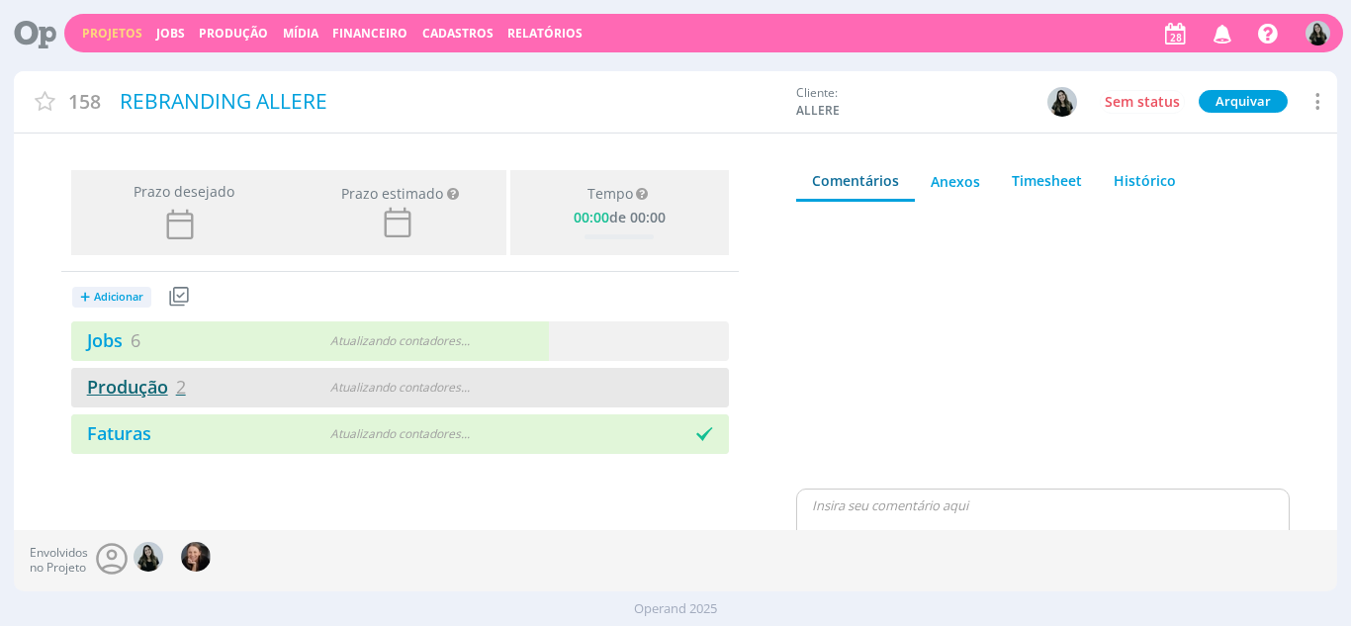
click at [140, 392] on link "Produção 2" at bounding box center [128, 387] width 115 height 24
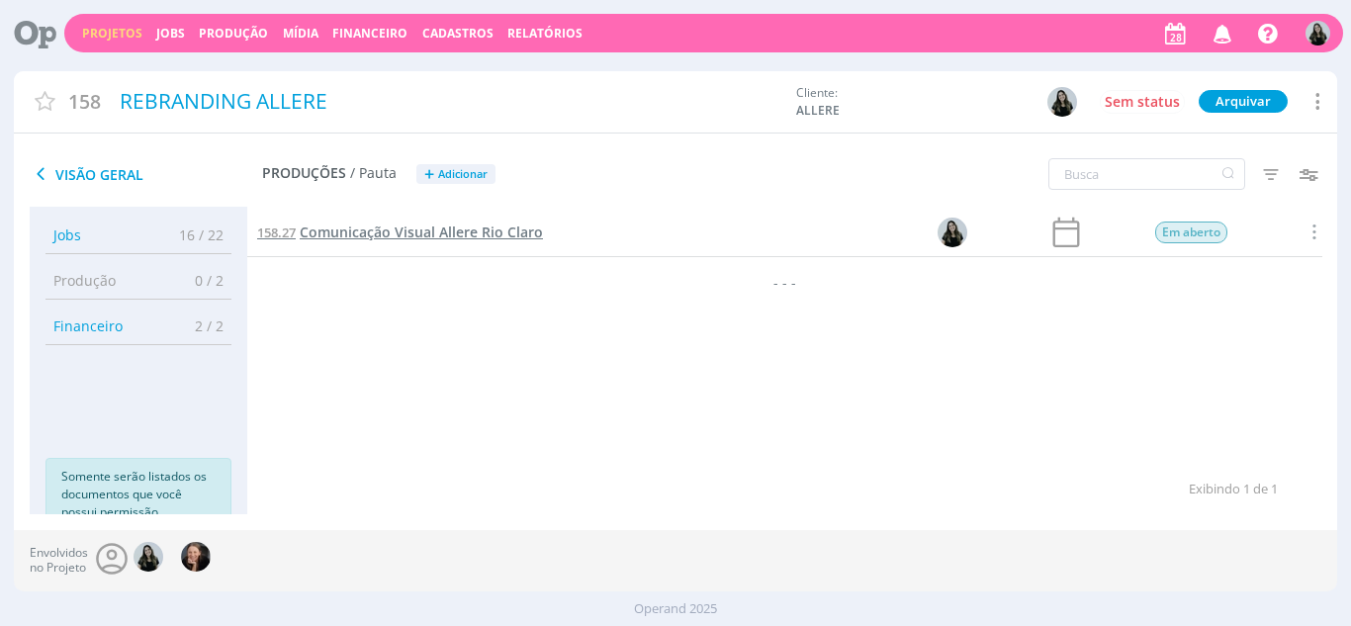
click at [423, 232] on span "Comunicação Visual Allere Rio Claro" at bounding box center [421, 232] width 243 height 19
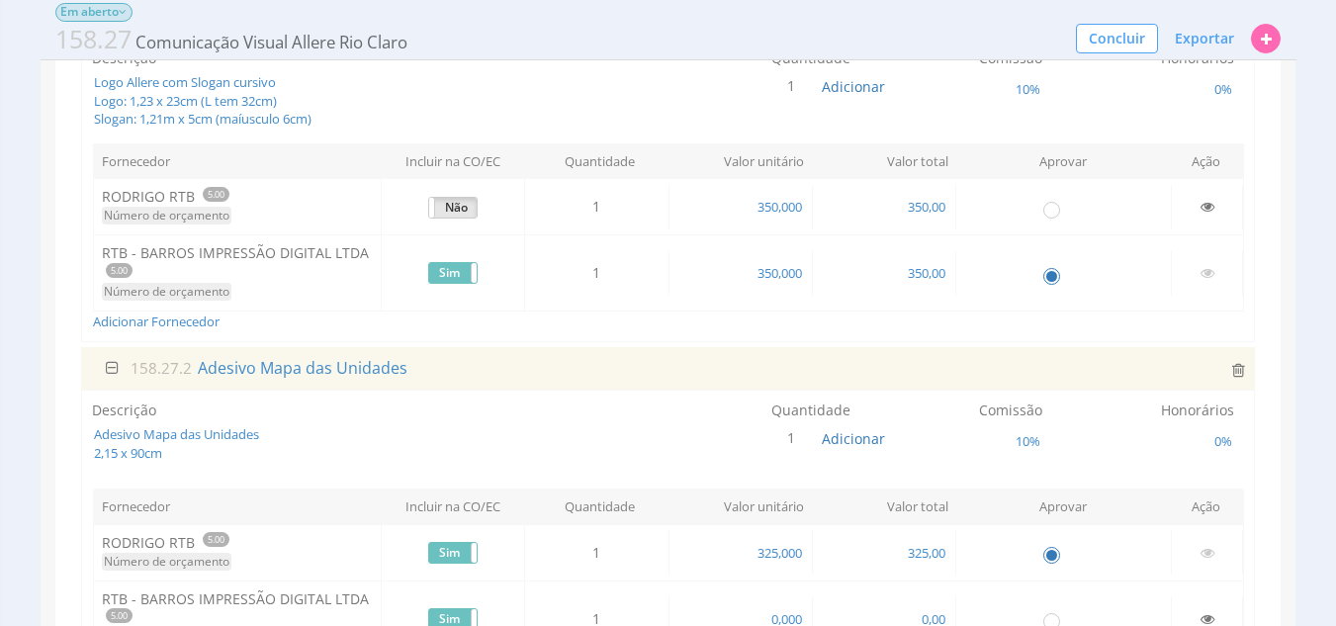
scroll to position [287, 0]
click at [1217, 209] on td at bounding box center [1207, 206] width 72 height 45
click at [1212, 208] on icon at bounding box center [1208, 206] width 14 height 14
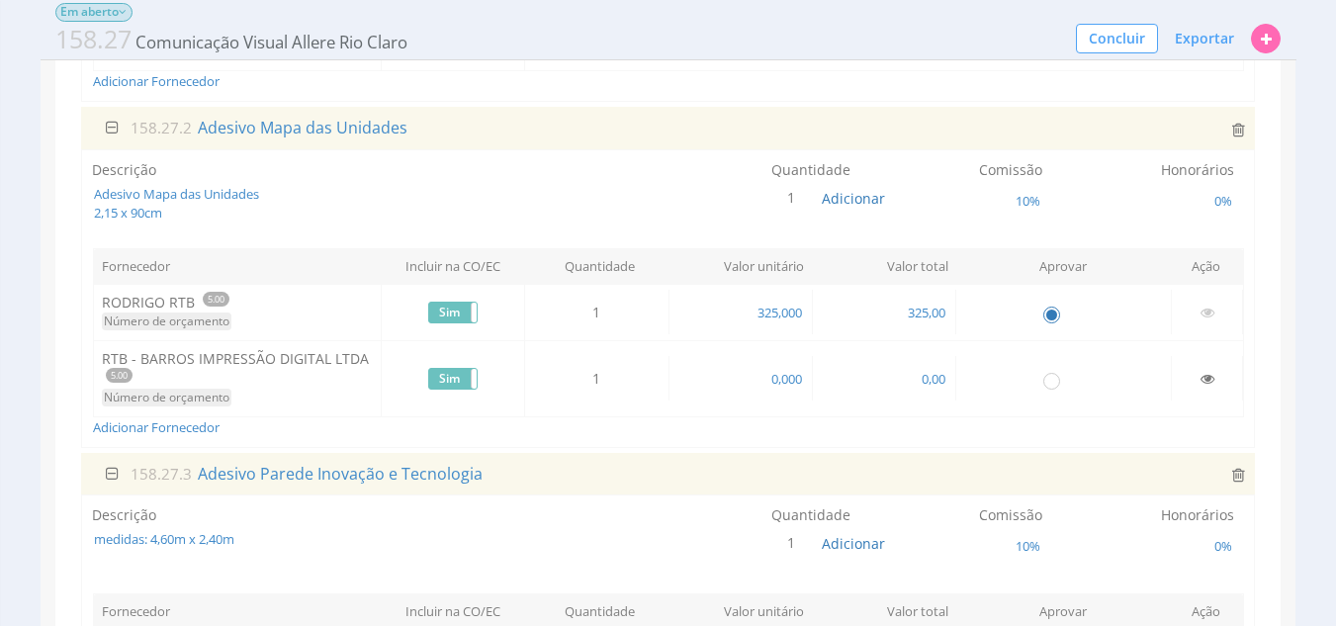
scroll to position [527, 0]
click at [460, 308] on label "Sim" at bounding box center [452, 312] width 47 height 20
click at [1054, 386] on input "radio" at bounding box center [1052, 379] width 20 height 20
radio input "true"
click at [925, 379] on span "0,00" at bounding box center [934, 378] width 28 height 18
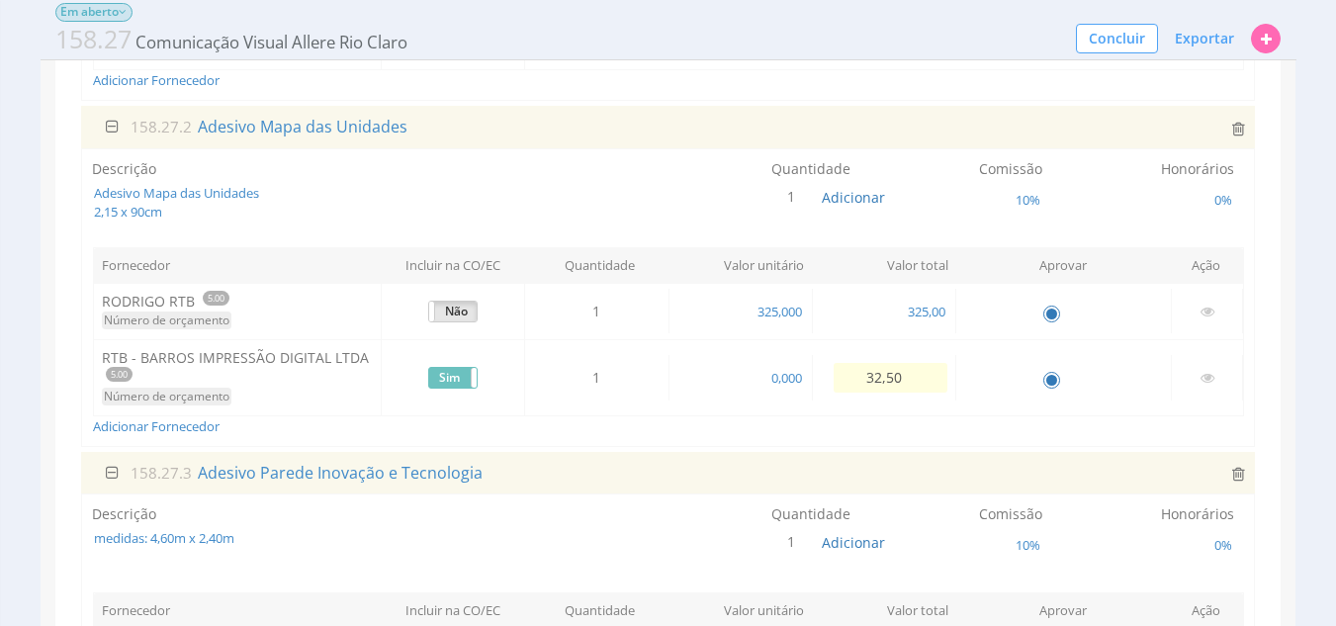
type input "325,00"
click at [1210, 314] on icon at bounding box center [1208, 312] width 14 height 14
click at [1045, 314] on input "radio" at bounding box center [1052, 313] width 20 height 20
radio input "false"
click at [1211, 316] on icon at bounding box center [1208, 312] width 14 height 14
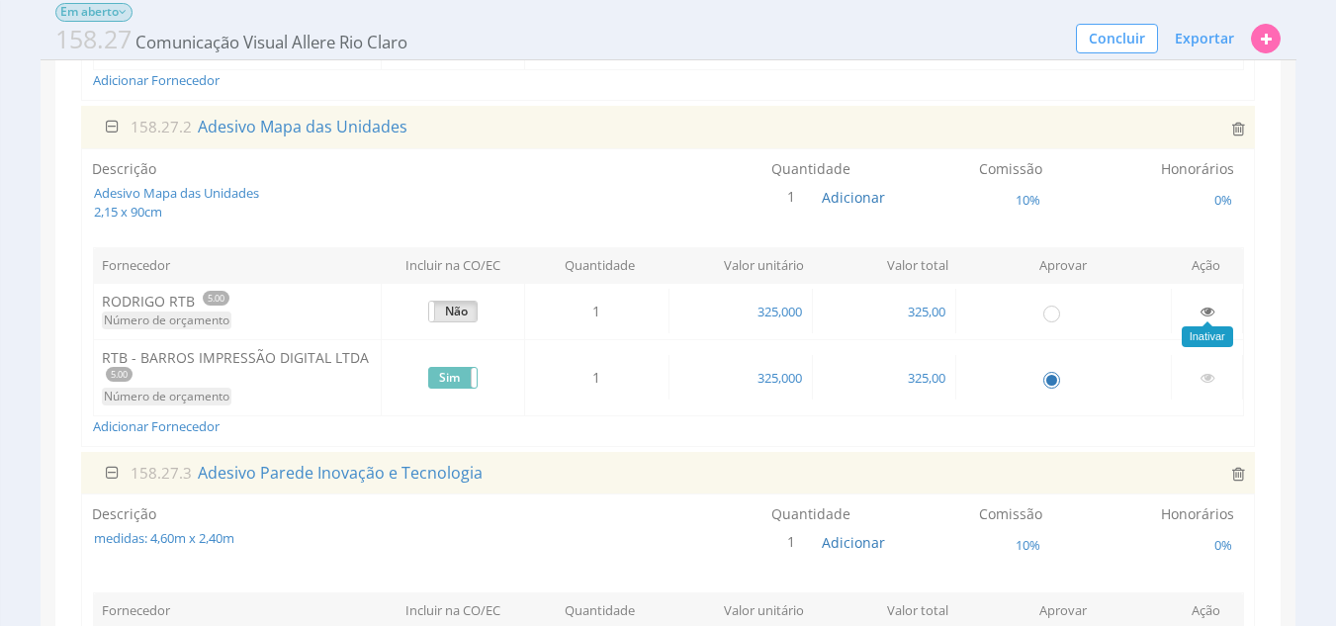
click at [1206, 313] on icon at bounding box center [1208, 312] width 14 height 14
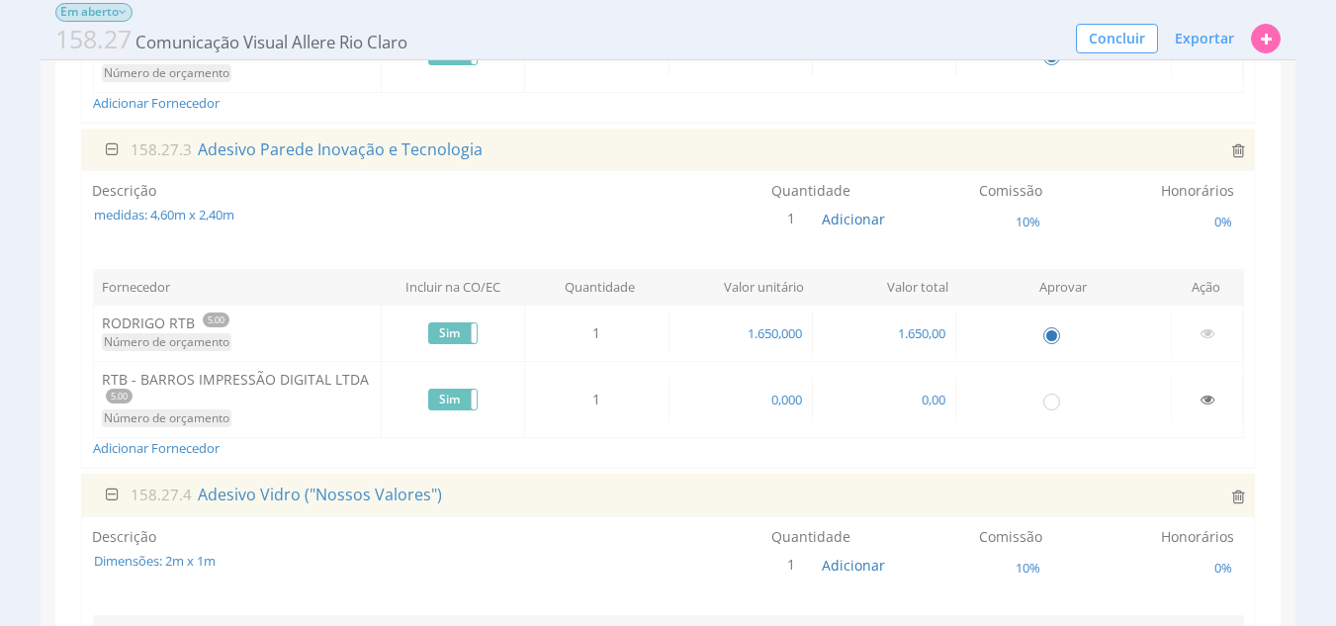
scroll to position [852, 0]
click at [466, 337] on label "Sim" at bounding box center [452, 332] width 47 height 20
click at [943, 398] on span "0,00" at bounding box center [934, 399] width 28 height 18
type input "1.650,00"
click at [1054, 400] on input "radio" at bounding box center [1052, 400] width 20 height 20
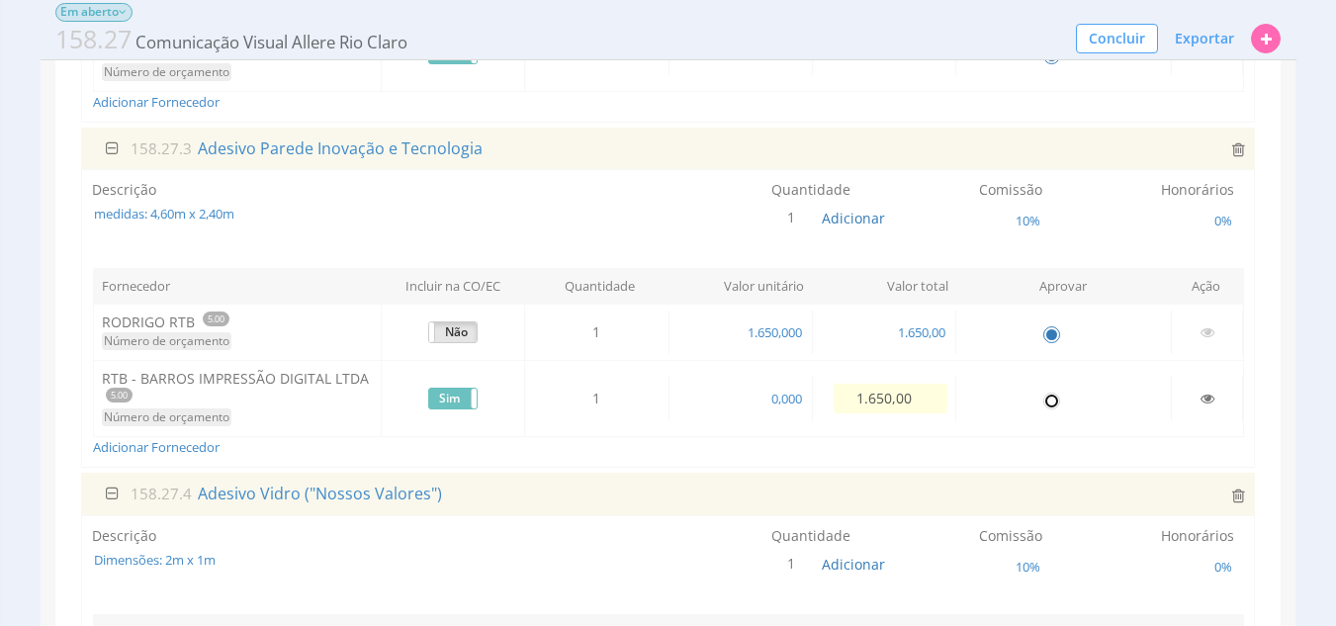
radio input "true"
click at [1052, 339] on input "radio" at bounding box center [1052, 334] width 20 height 20
radio input "false"
click at [1204, 329] on icon at bounding box center [1208, 332] width 14 height 14
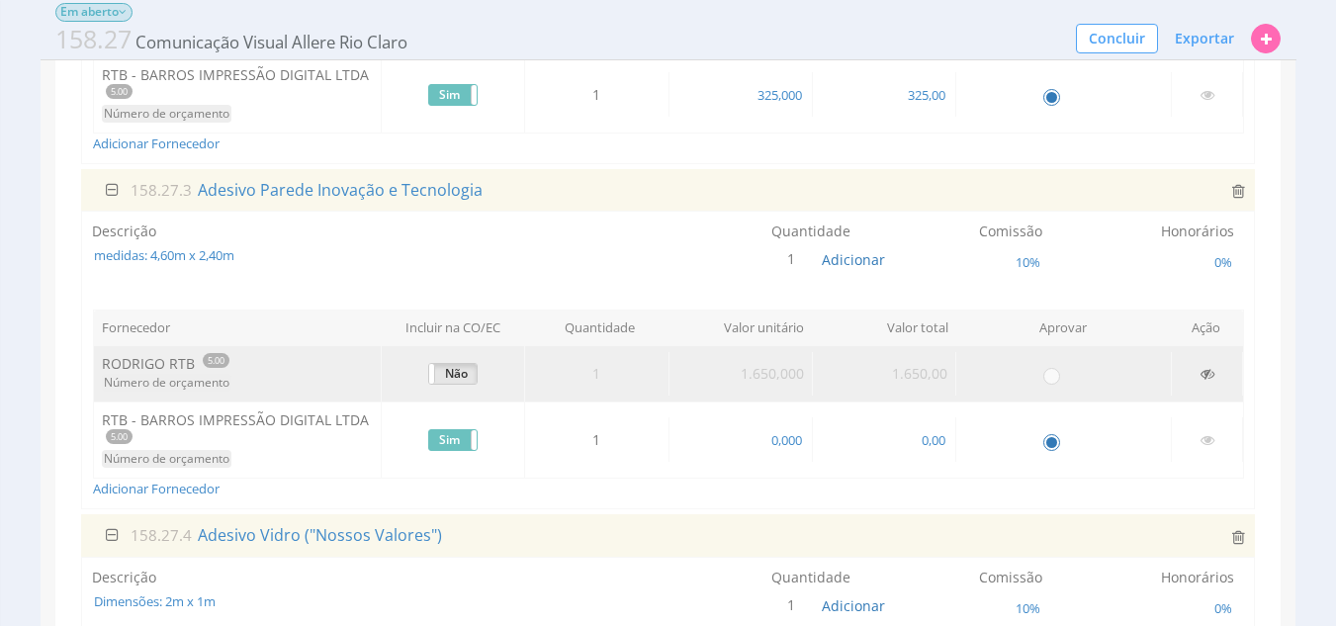
scroll to position [812, 0]
click at [932, 442] on span "0,00" at bounding box center [934, 438] width 28 height 18
type input "1.650,00"
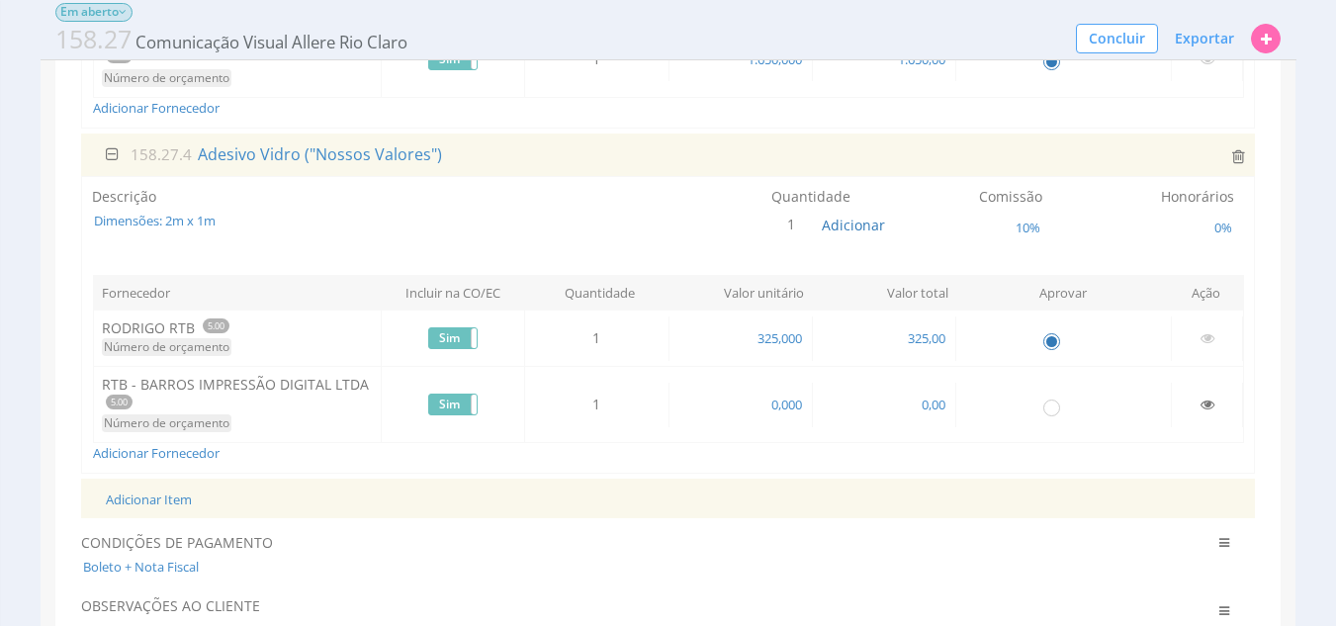
scroll to position [1197, 0]
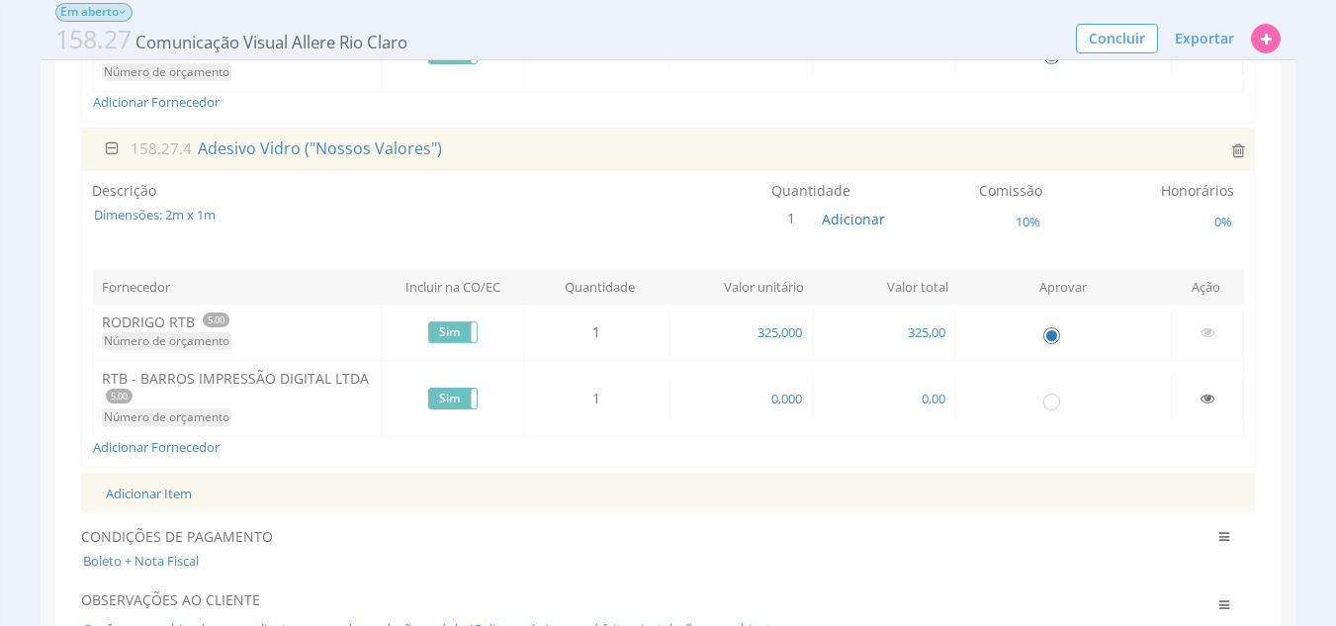
click at [456, 321] on div "Sim Não" at bounding box center [452, 332] width 49 height 22
click at [1056, 336] on input "radio" at bounding box center [1052, 334] width 20 height 20
radio input "false"
click at [1056, 407] on input "radio" at bounding box center [1052, 401] width 20 height 20
radio input "true"
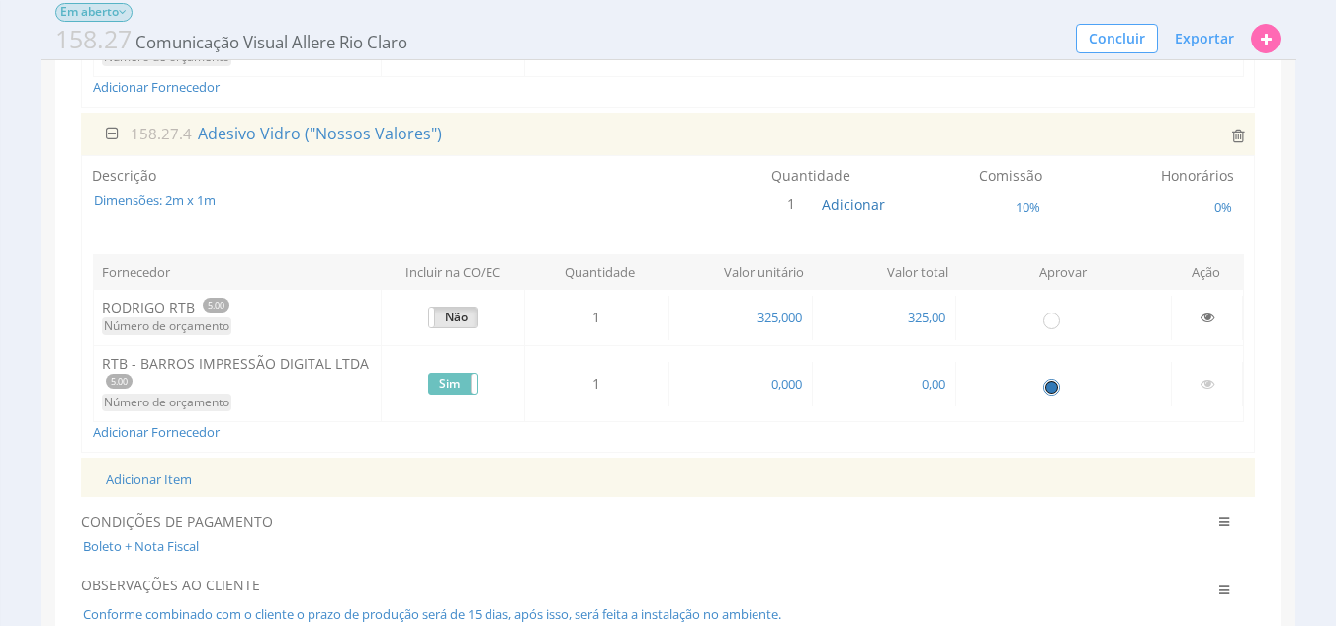
scroll to position [1213, 0]
click at [929, 377] on span "0,00" at bounding box center [934, 383] width 28 height 18
type input "325,00"
click at [1208, 313] on icon at bounding box center [1208, 317] width 14 height 14
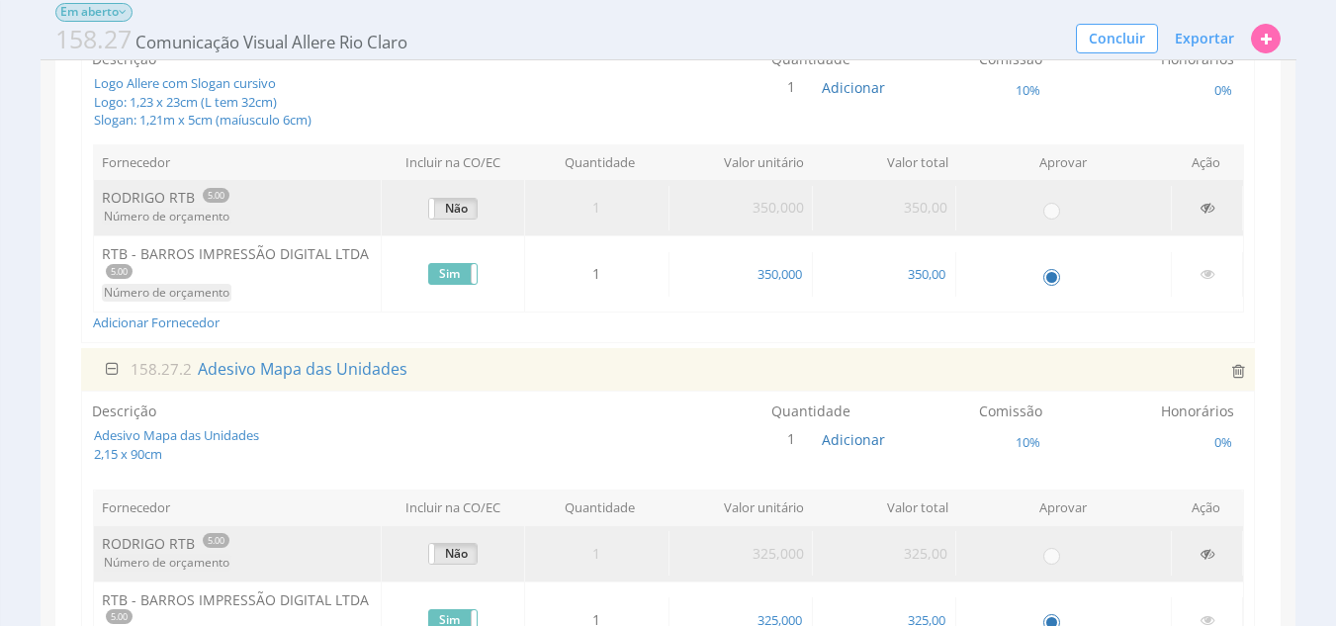
scroll to position [0, 0]
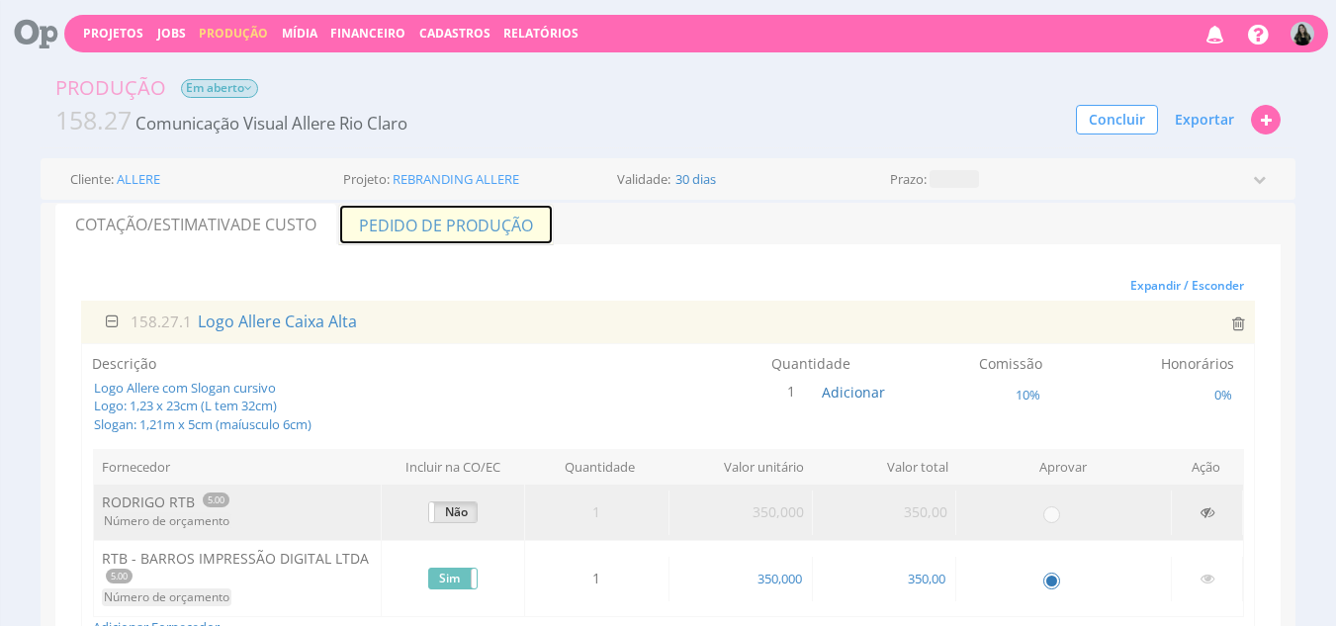
click at [479, 232] on link "Pedido de Produção" at bounding box center [446, 225] width 216 height 42
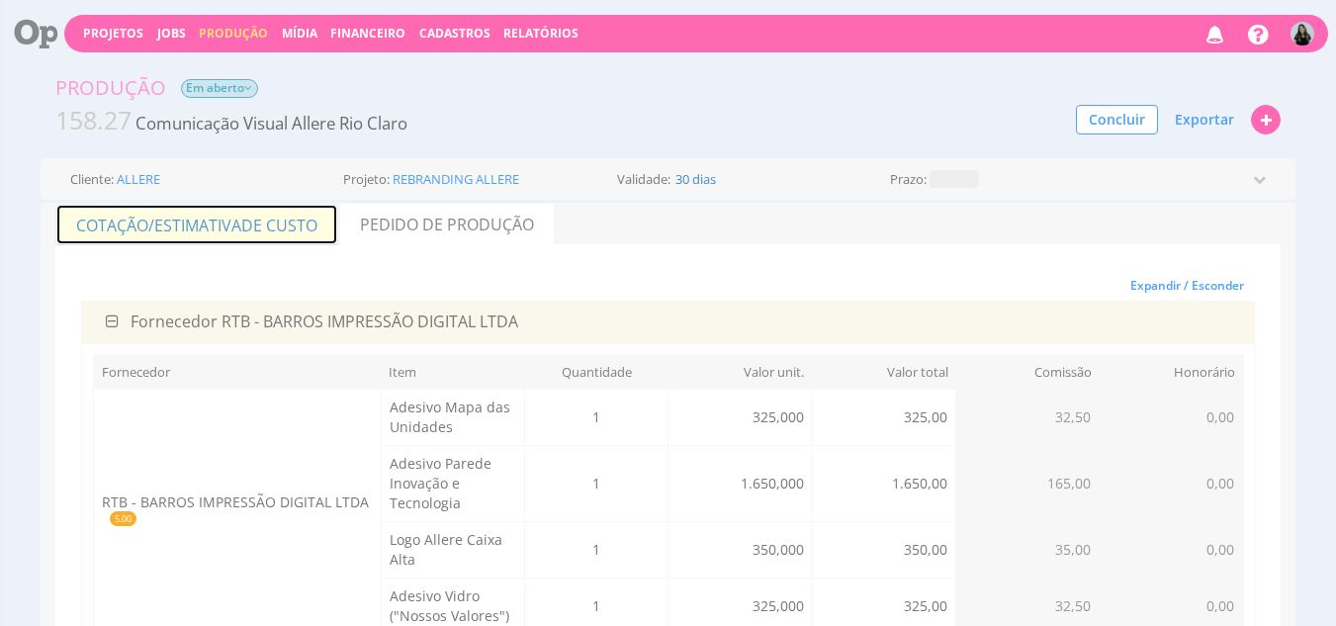
click at [254, 215] on span "de Custo" at bounding box center [279, 226] width 76 height 22
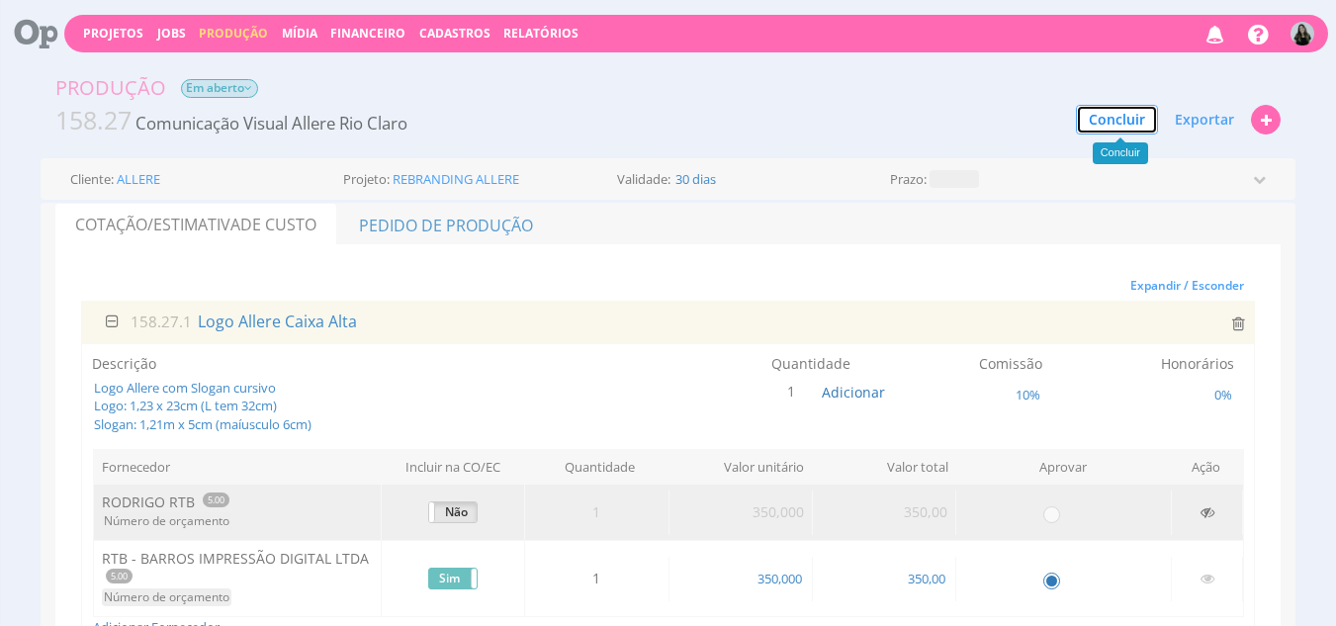
click at [1123, 121] on button "Concluir" at bounding box center [1117, 120] width 82 height 30
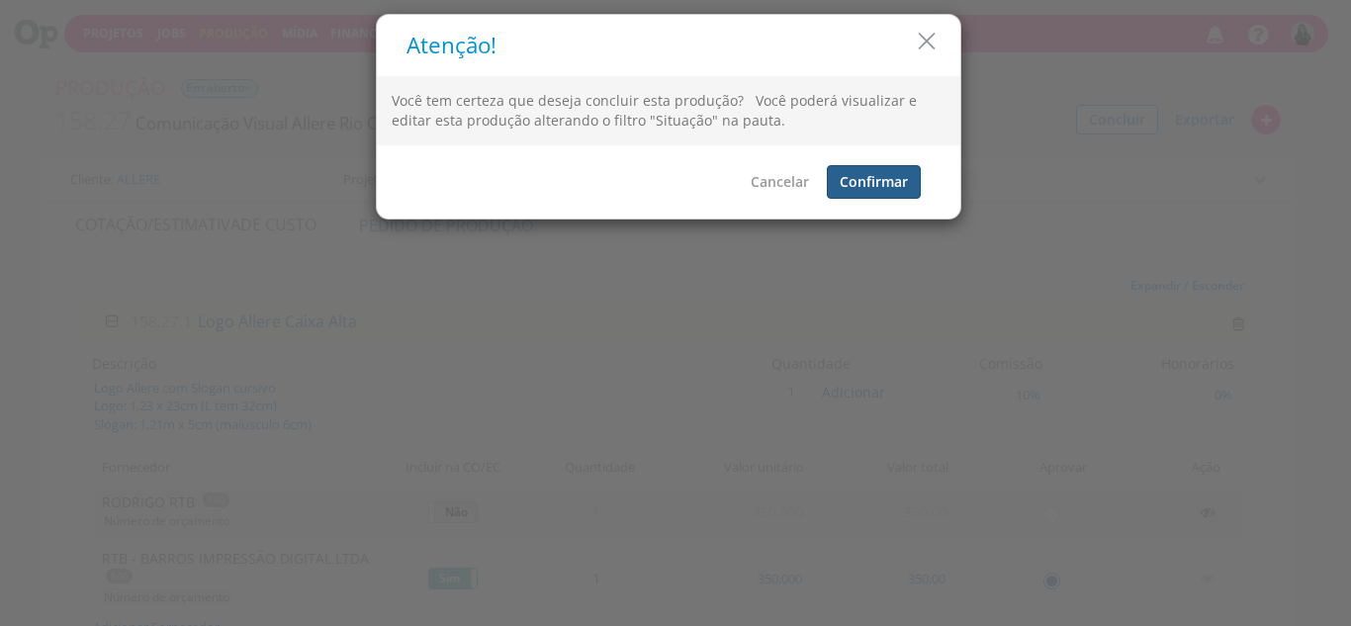
click at [900, 184] on button "Confirmar" at bounding box center [874, 182] width 94 height 34
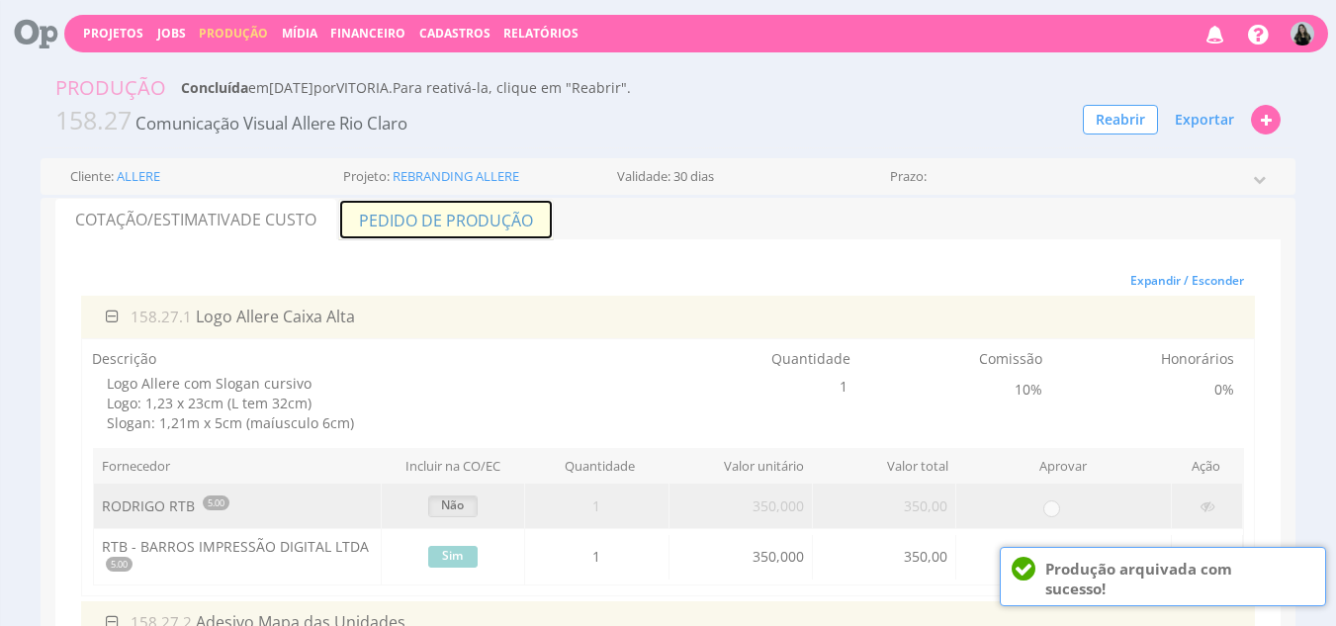
click at [489, 216] on link "Pedido de Produção" at bounding box center [446, 220] width 216 height 42
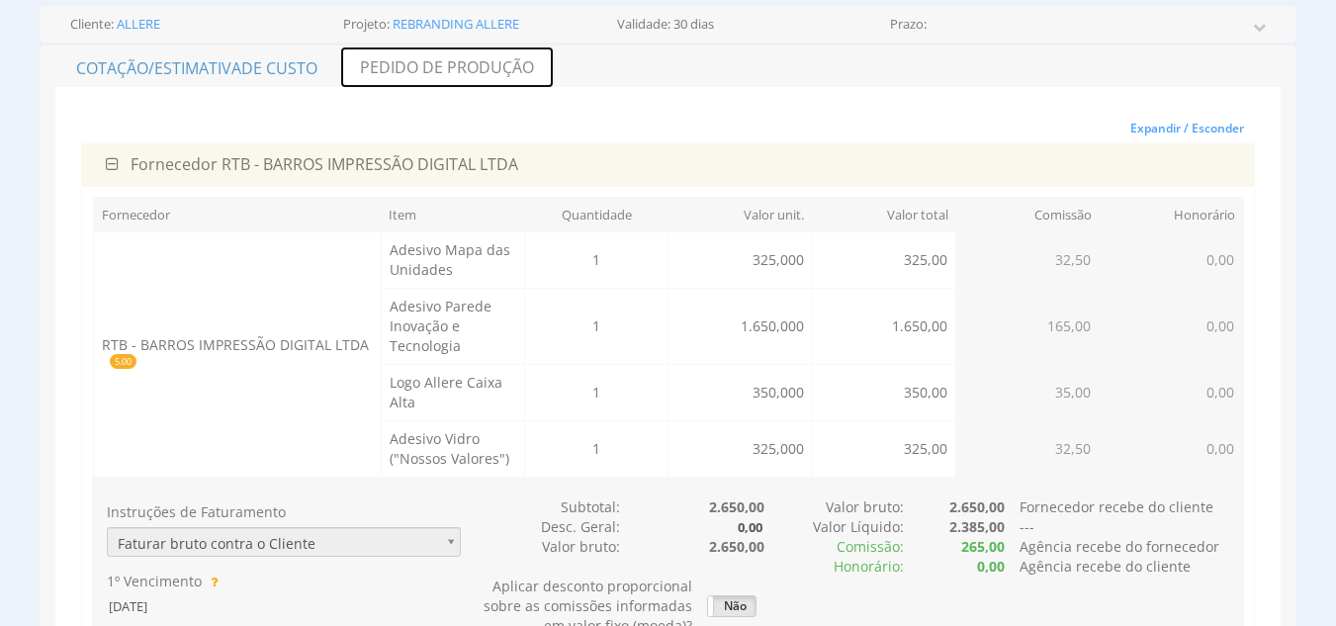
scroll to position [155, 0]
